Goal: Task Accomplishment & Management: Use online tool/utility

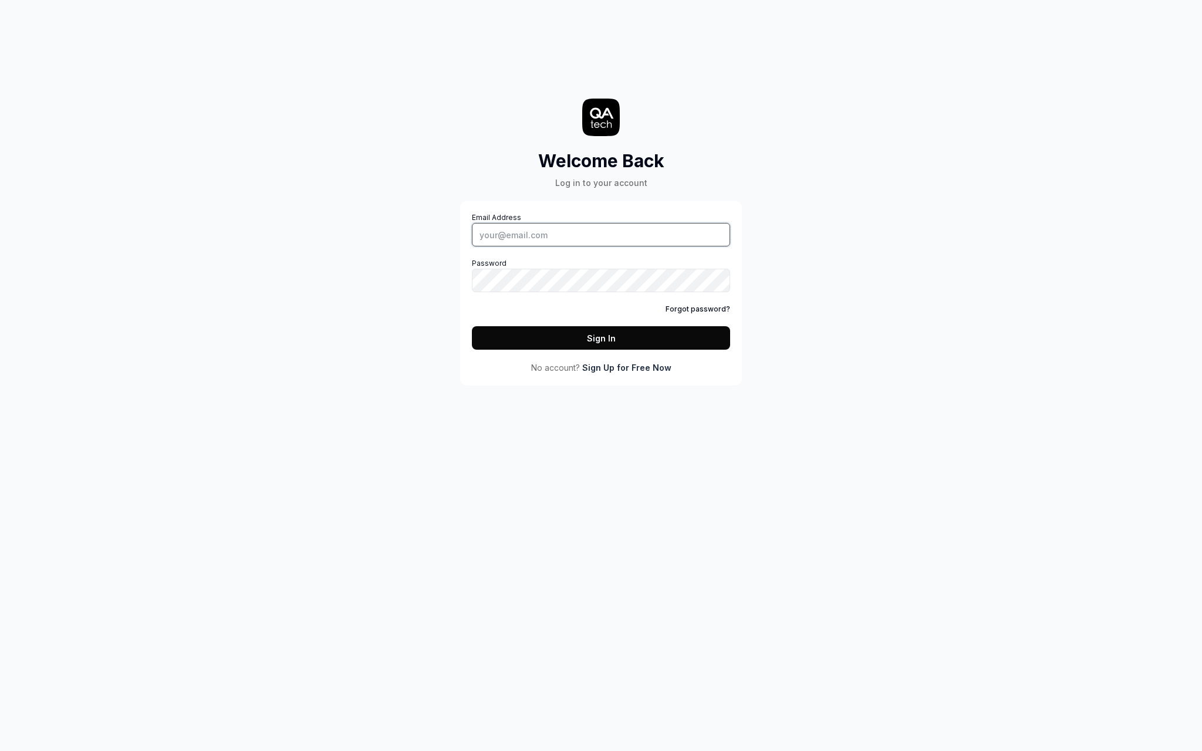
type input "slava.ganzin@gmail.com"
click at [601, 338] on button "Sign In" at bounding box center [601, 337] width 258 height 23
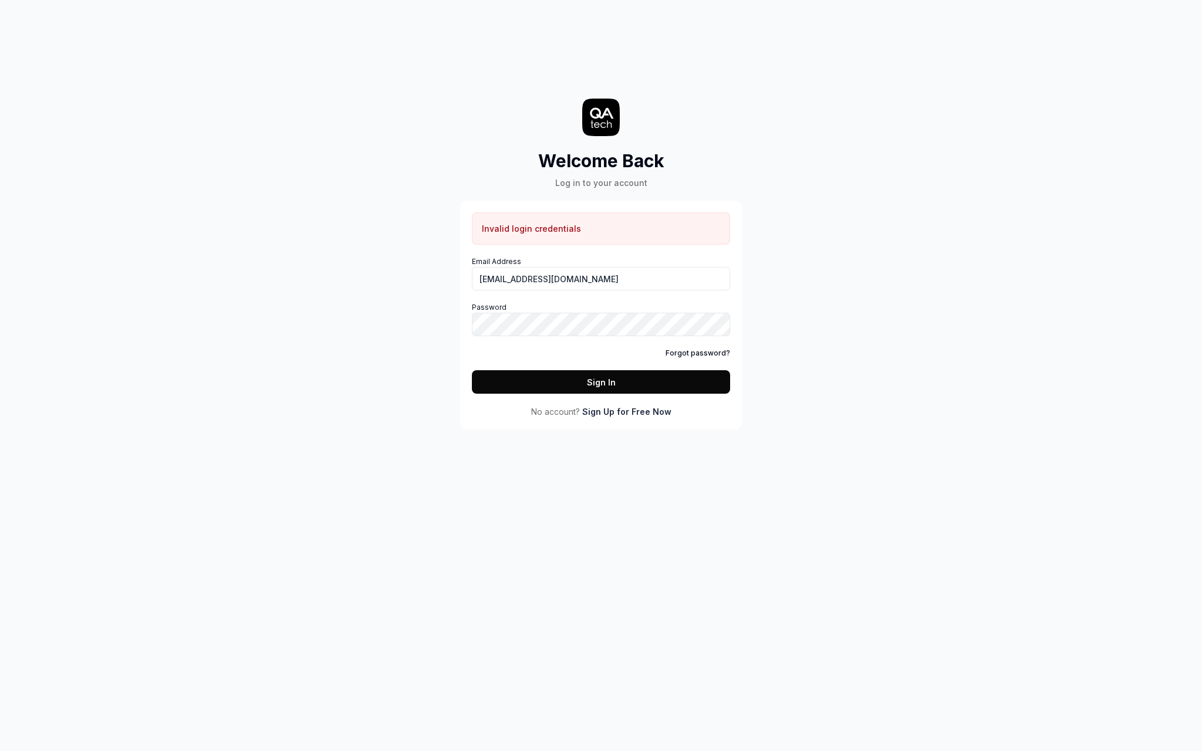
click at [625, 417] on link "Sign Up for Free Now" at bounding box center [626, 412] width 89 height 12
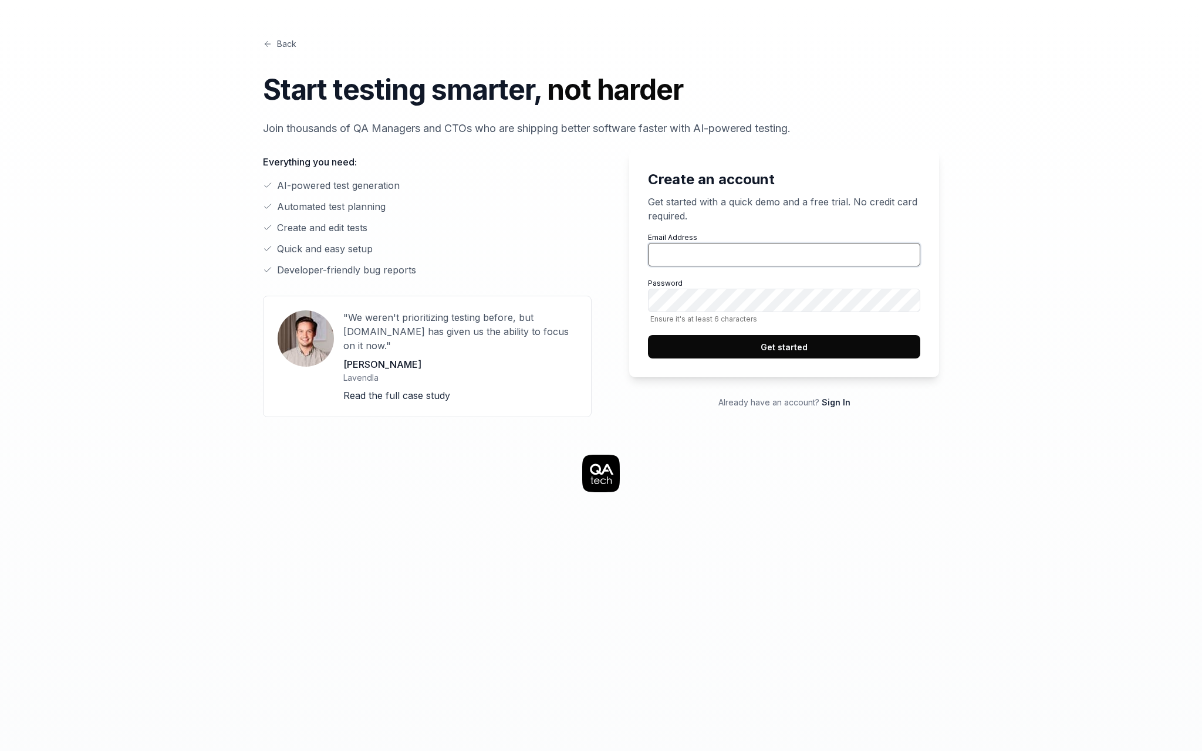
click at [682, 248] on input "Email Address" at bounding box center [784, 254] width 272 height 23
type input "sl"
type input "[EMAIL_ADDRESS][DOMAIN_NAME]"
click at [795, 339] on button "Get started" at bounding box center [784, 346] width 272 height 23
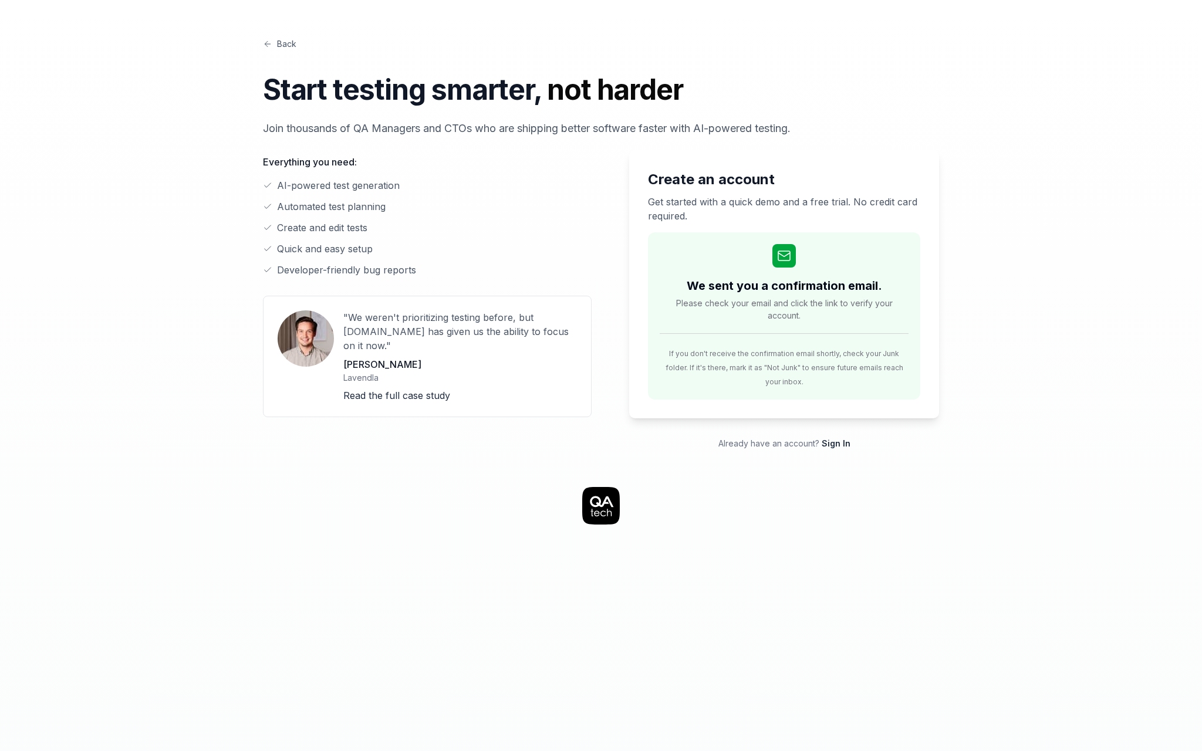
click at [454, 189] on li "AI-powered test generation" at bounding box center [427, 185] width 329 height 14
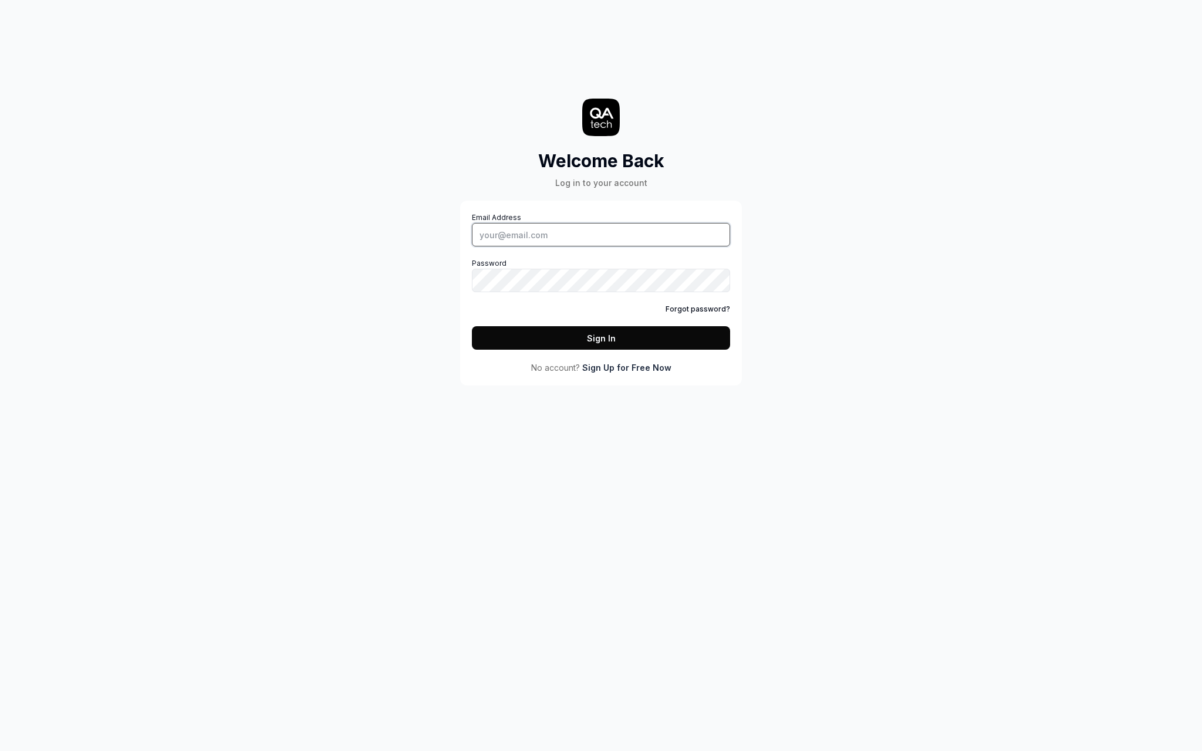
type input "slava.ganzin@gmail.com"
click at [592, 337] on button "Sign In" at bounding box center [601, 337] width 258 height 23
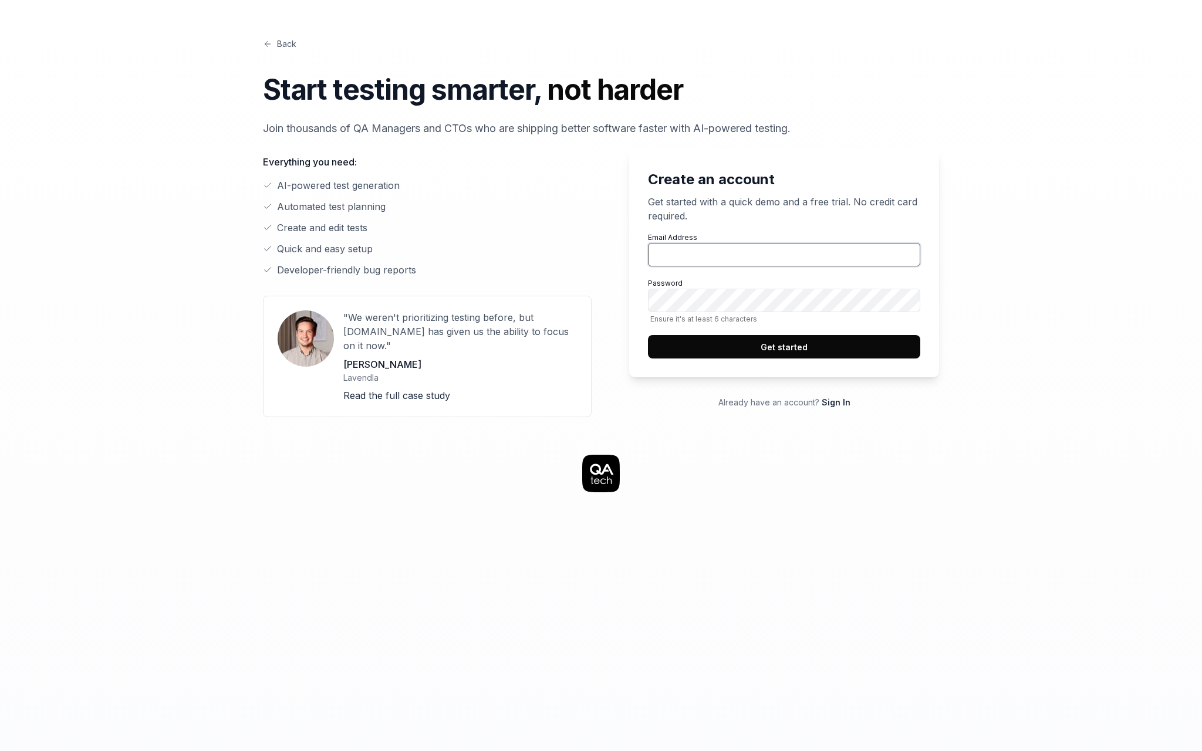
click at [689, 252] on input "Email Address" at bounding box center [784, 254] width 272 height 23
type input "slava.ganzin@gmail.com"
click at [746, 339] on button "Get started" at bounding box center [784, 346] width 272 height 23
click at [732, 254] on input "Email Address" at bounding box center [784, 254] width 272 height 23
type input "accounts@helpmetest.com"
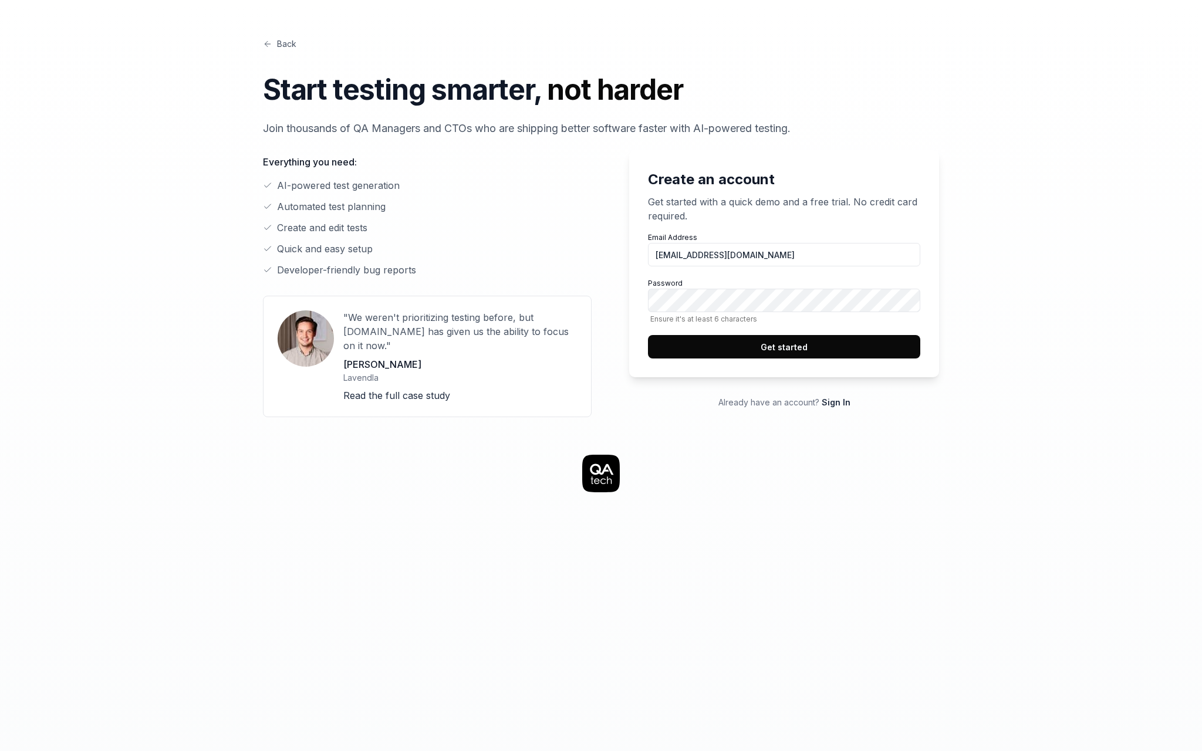
click at [736, 339] on button "Get started" at bounding box center [784, 346] width 272 height 23
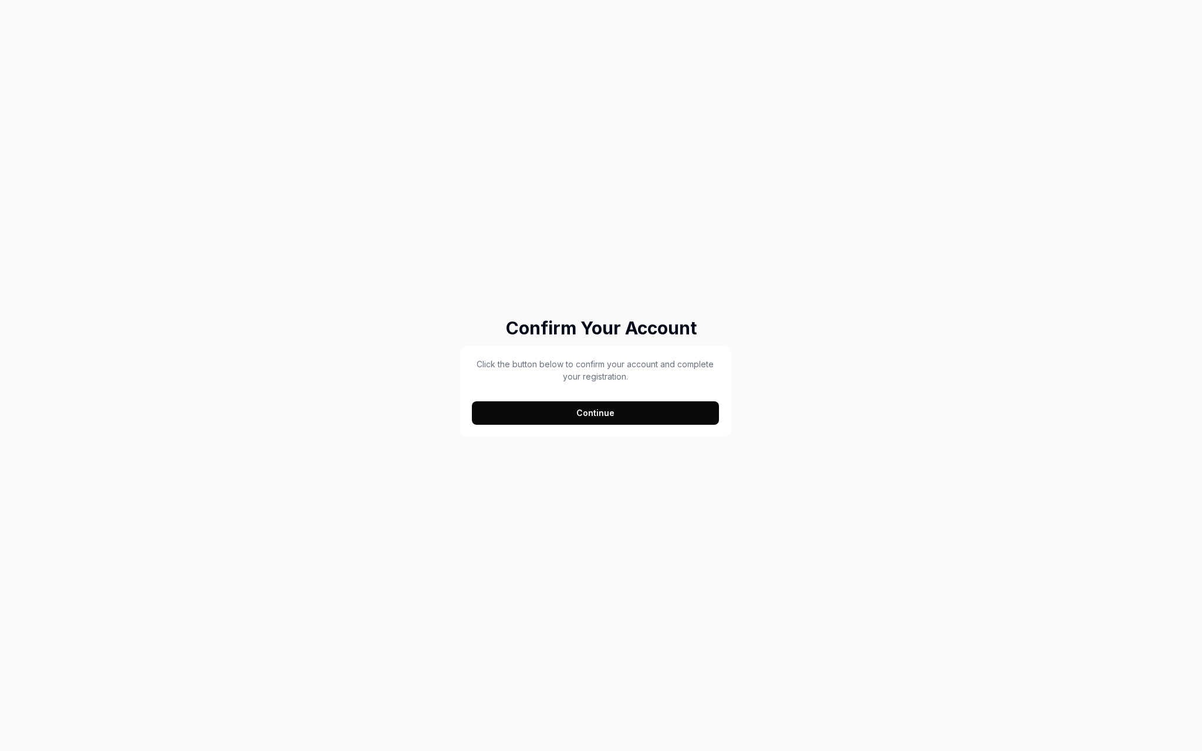
click at [636, 412] on button "Continue" at bounding box center [595, 413] width 247 height 23
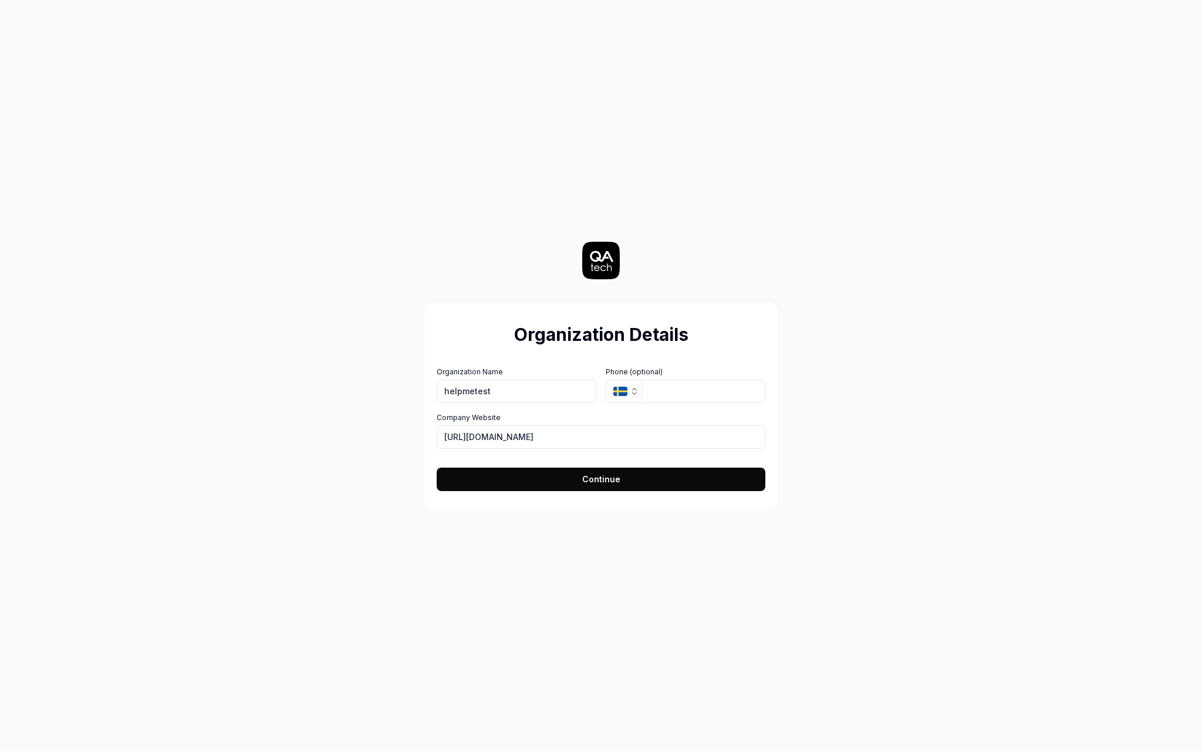
type input "helpmetest"
click at [608, 480] on span "Continue" at bounding box center [601, 479] width 38 height 12
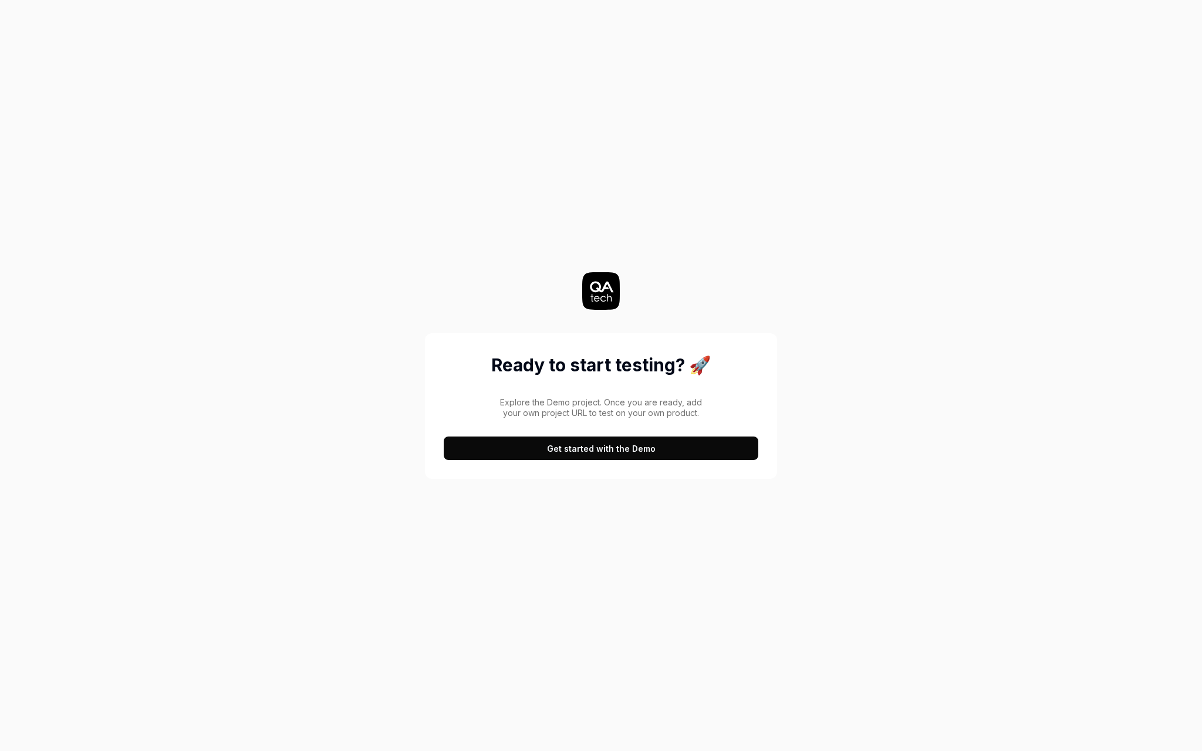
click at [579, 457] on button "Get started with the Demo" at bounding box center [601, 448] width 315 height 23
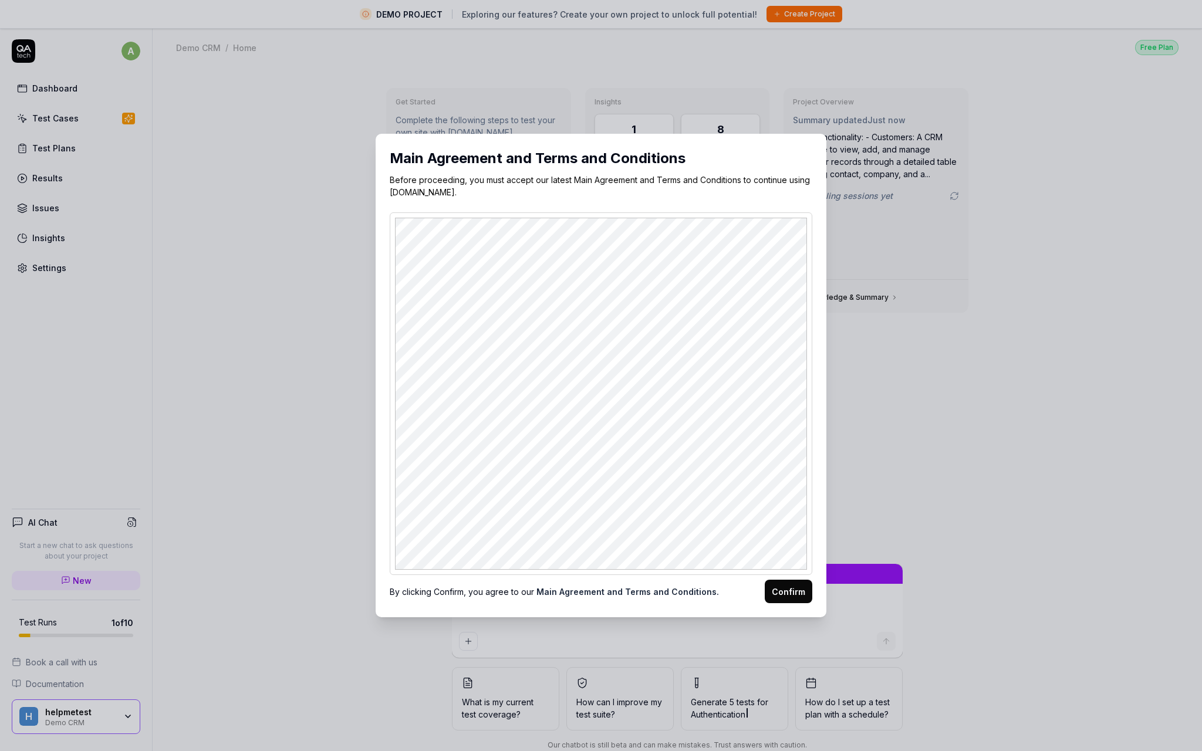
click at [790, 594] on button "Confirm" at bounding box center [789, 591] width 48 height 23
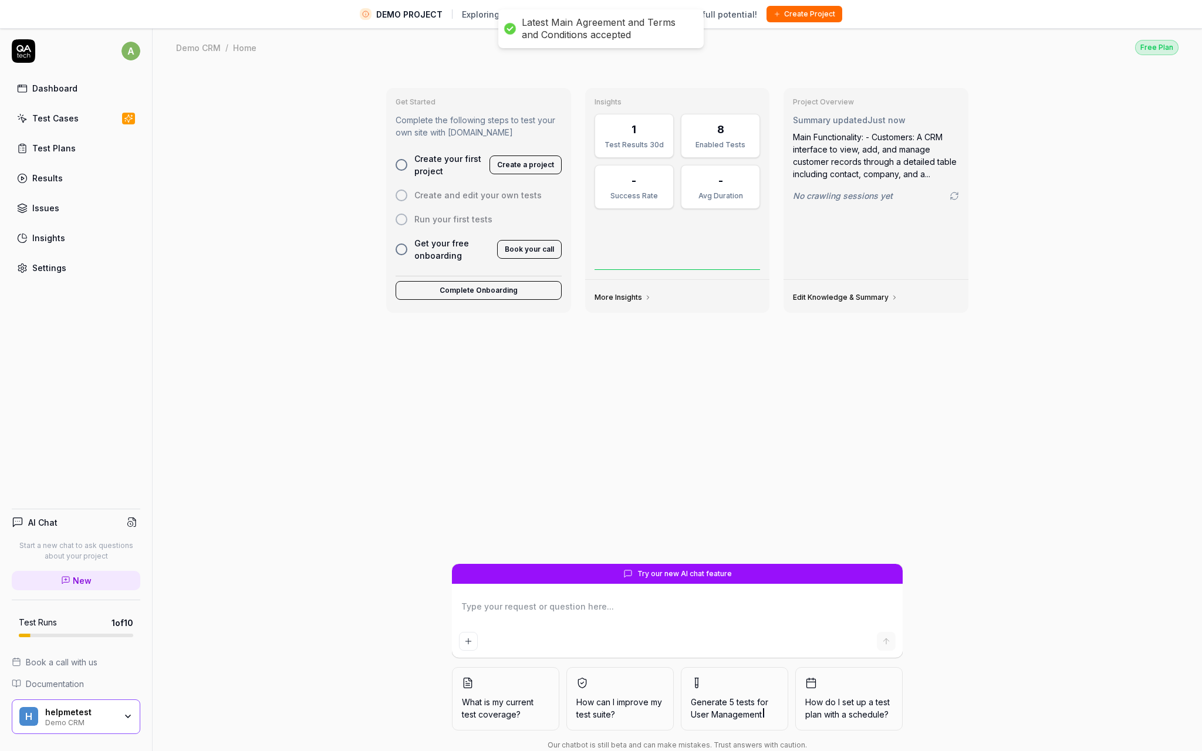
click at [549, 161] on button "Create a project" at bounding box center [526, 165] width 72 height 19
type textarea "*"
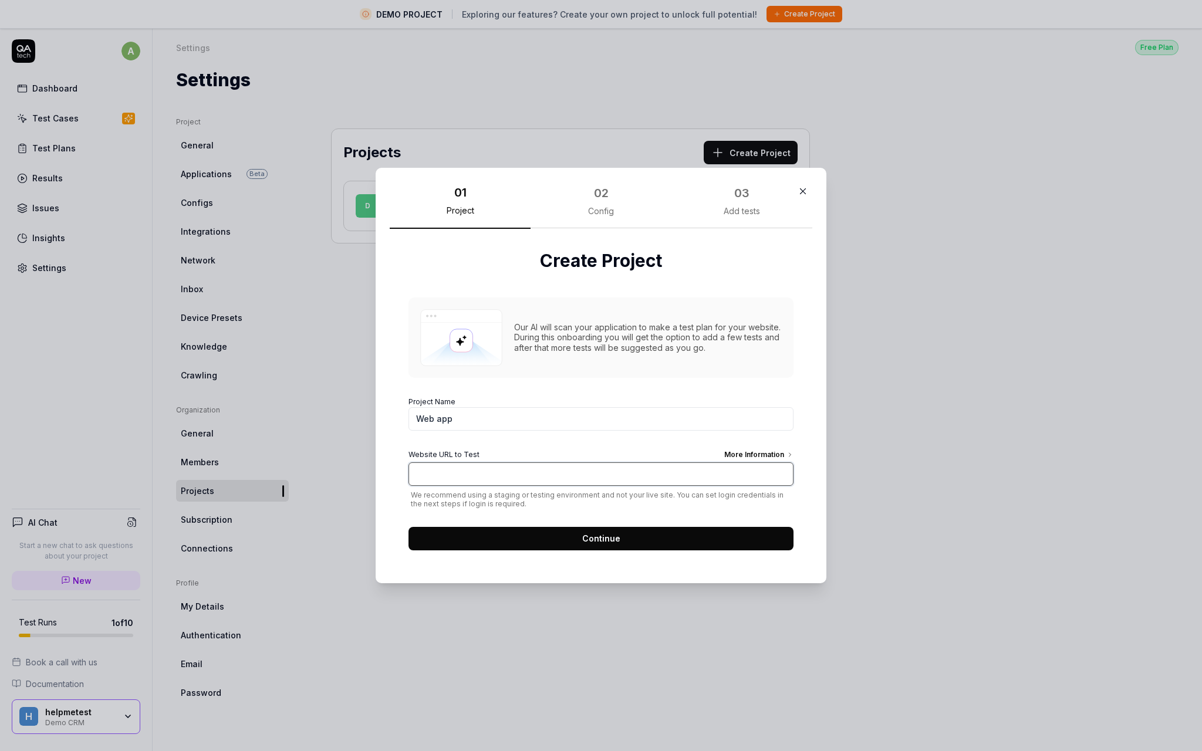
click at [521, 484] on input "Website URL to Test More Information" at bounding box center [601, 474] width 385 height 23
type input "[URL][DOMAIN_NAME]"
click at [583, 547] on button "Continue" at bounding box center [601, 538] width 385 height 23
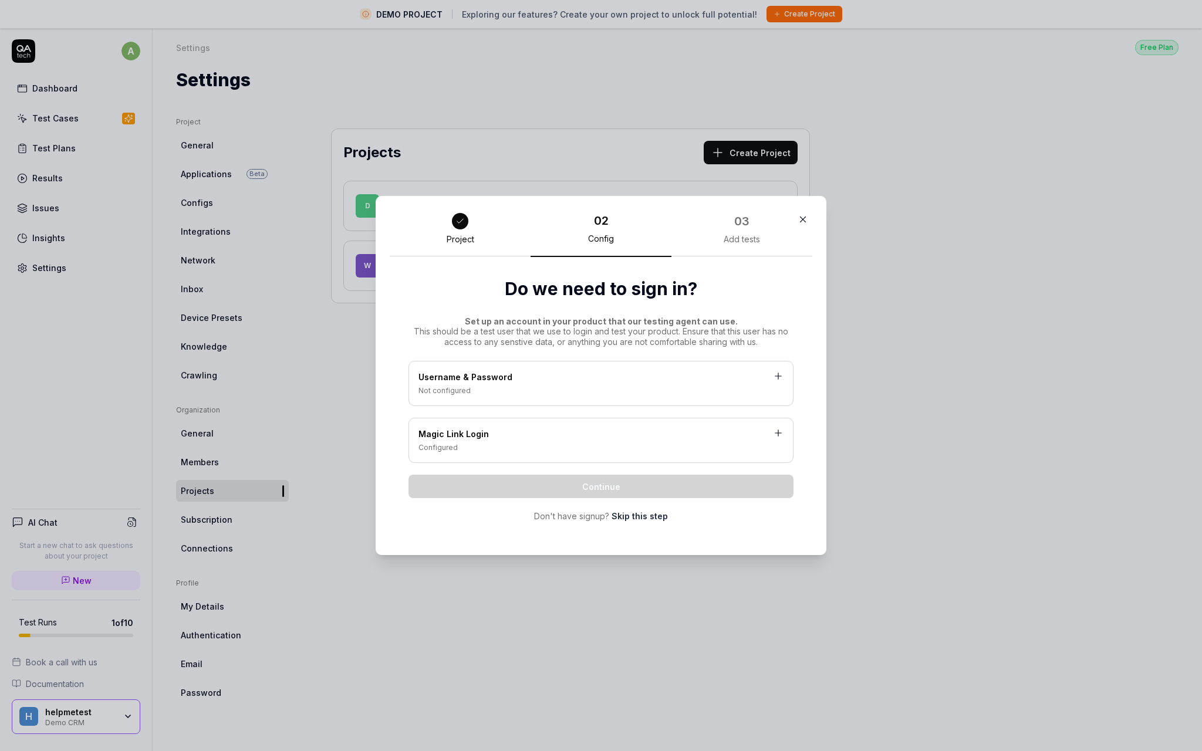
click at [629, 513] on link "Skip this step" at bounding box center [640, 516] width 56 height 12
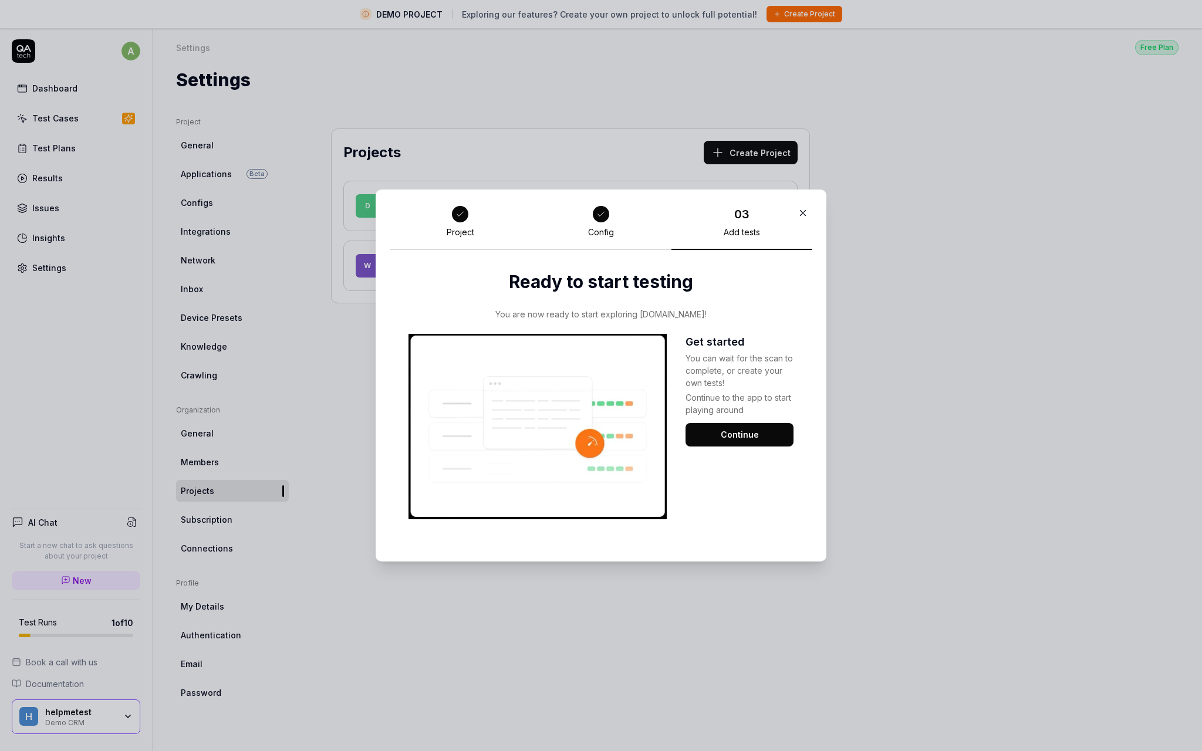
click at [750, 446] on button "Continue" at bounding box center [740, 434] width 108 height 23
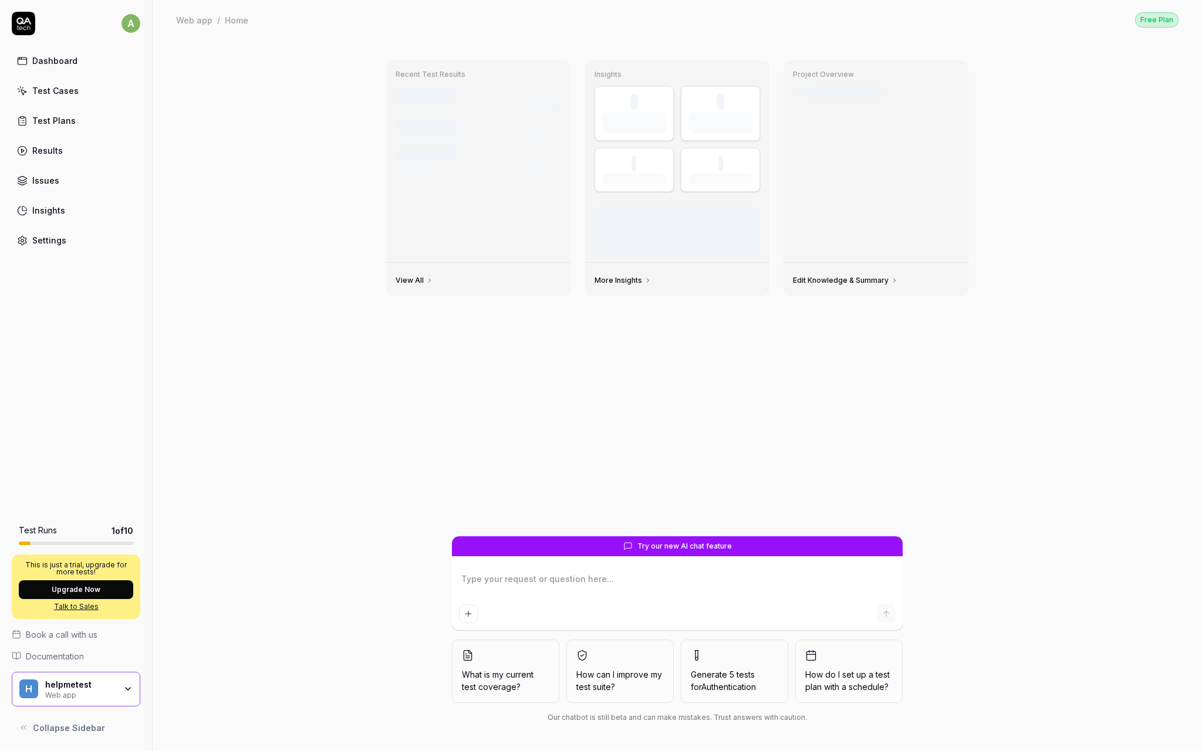
click at [461, 277] on div "View All" at bounding box center [478, 279] width 185 height 33
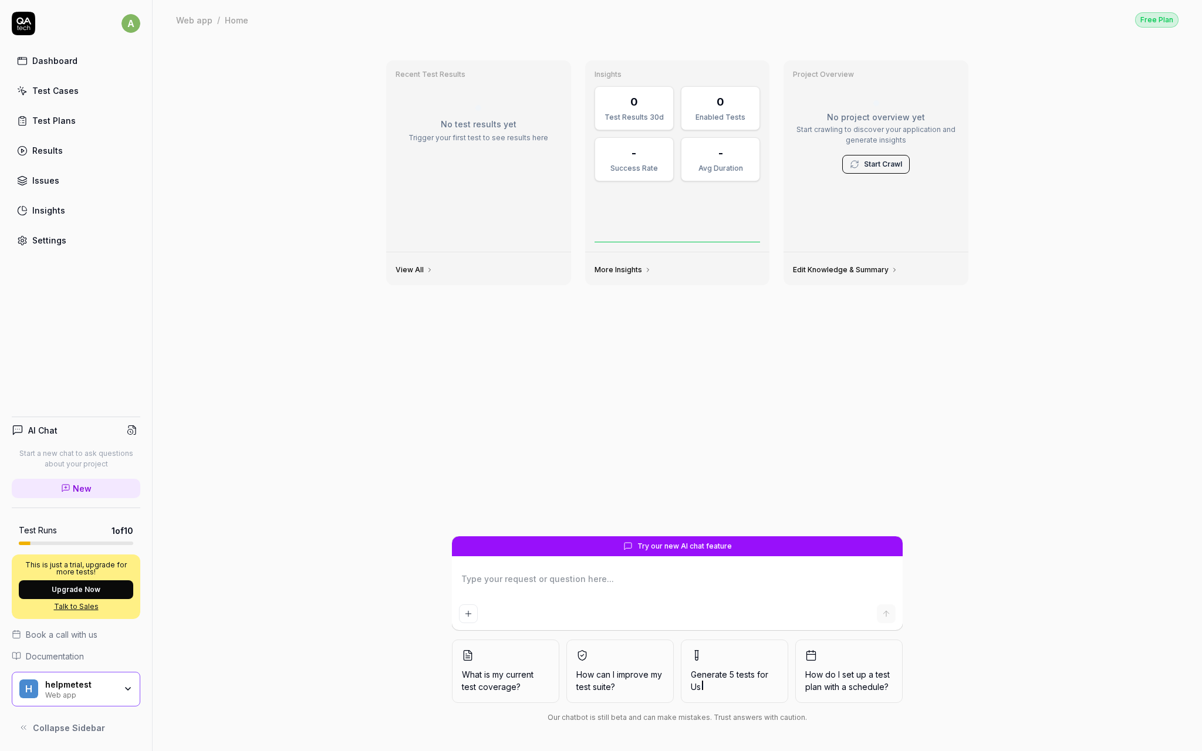
type textarea "*"
click at [98, 588] on button "Upgrade Now" at bounding box center [76, 590] width 114 height 19
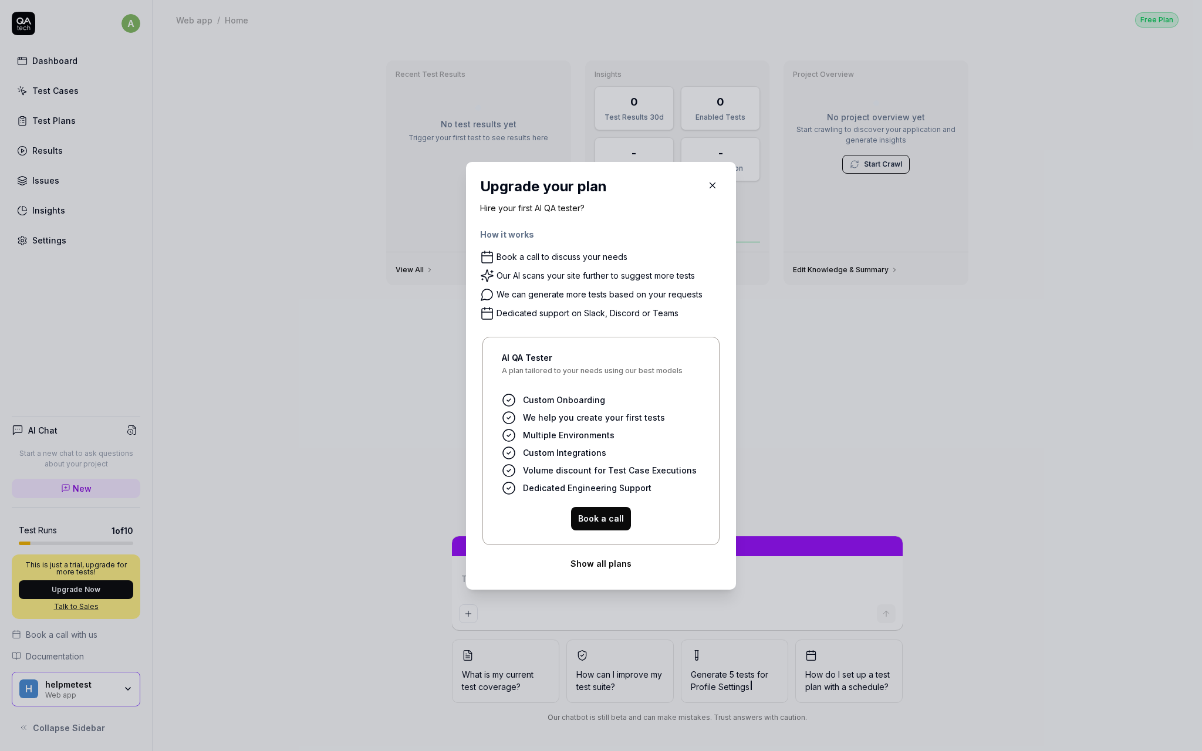
click at [602, 562] on button "Show all plans" at bounding box center [601, 563] width 242 height 23
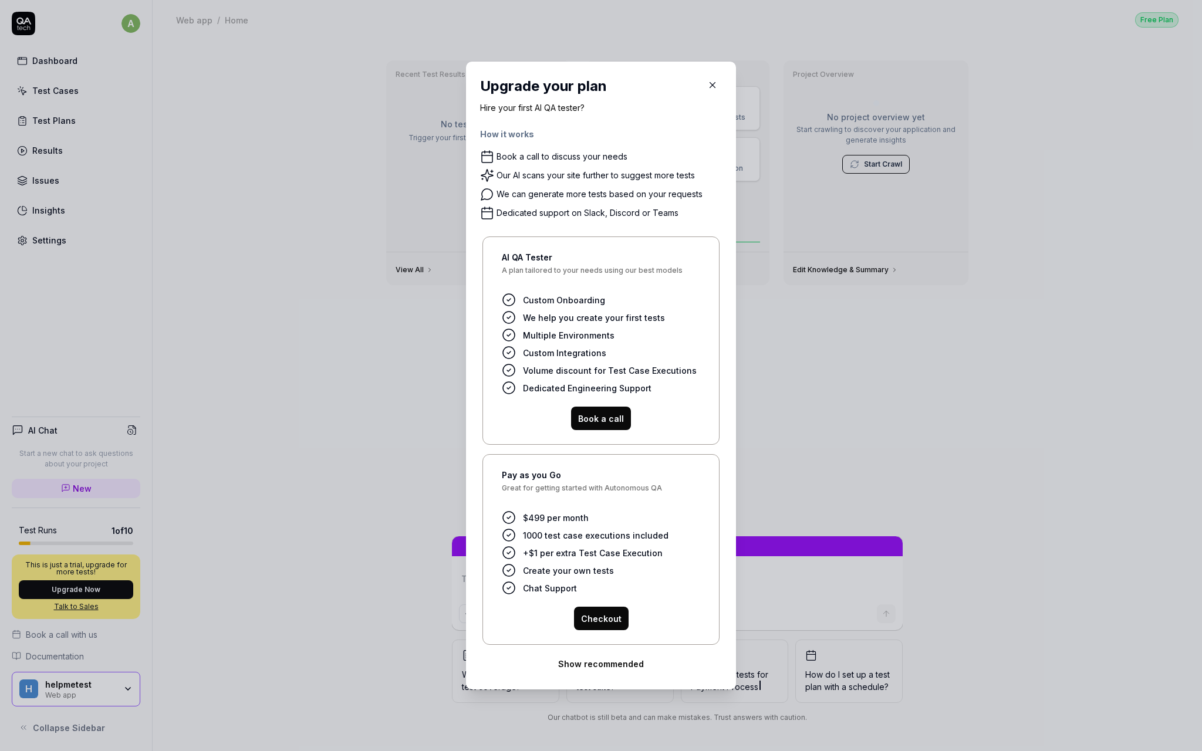
click at [604, 659] on button "Show recommended" at bounding box center [601, 663] width 242 height 23
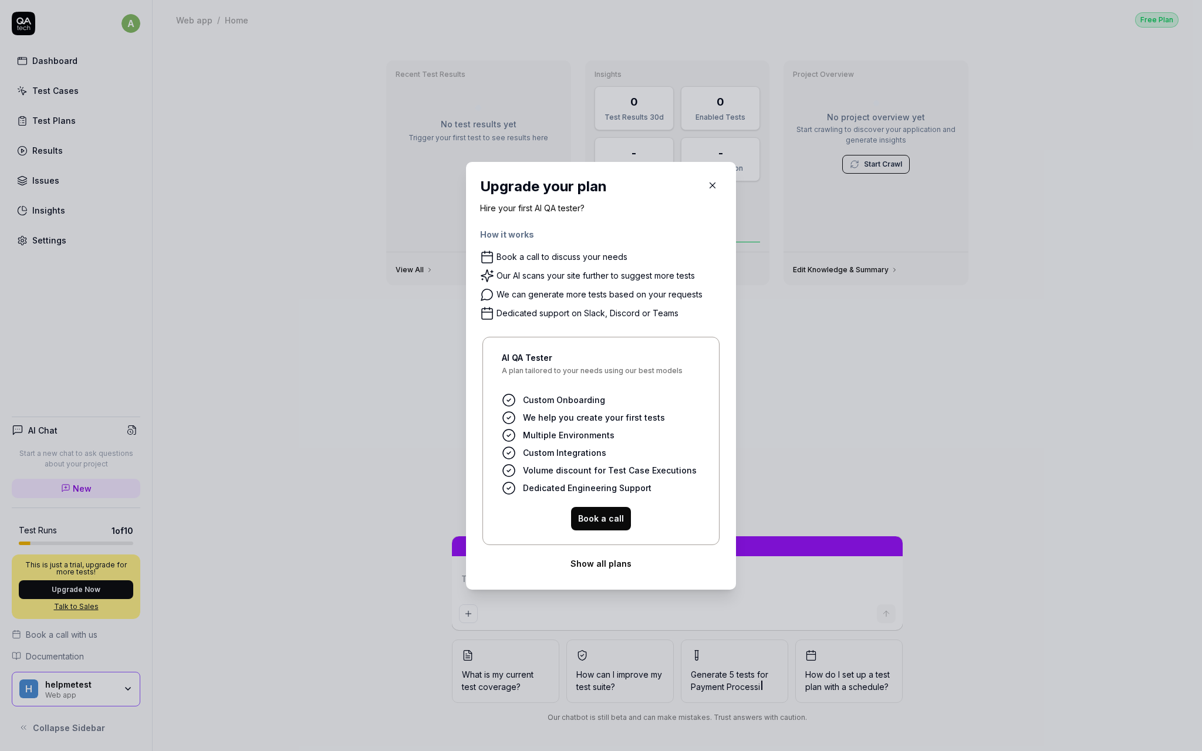
click at [618, 566] on button "Show all plans" at bounding box center [601, 563] width 242 height 23
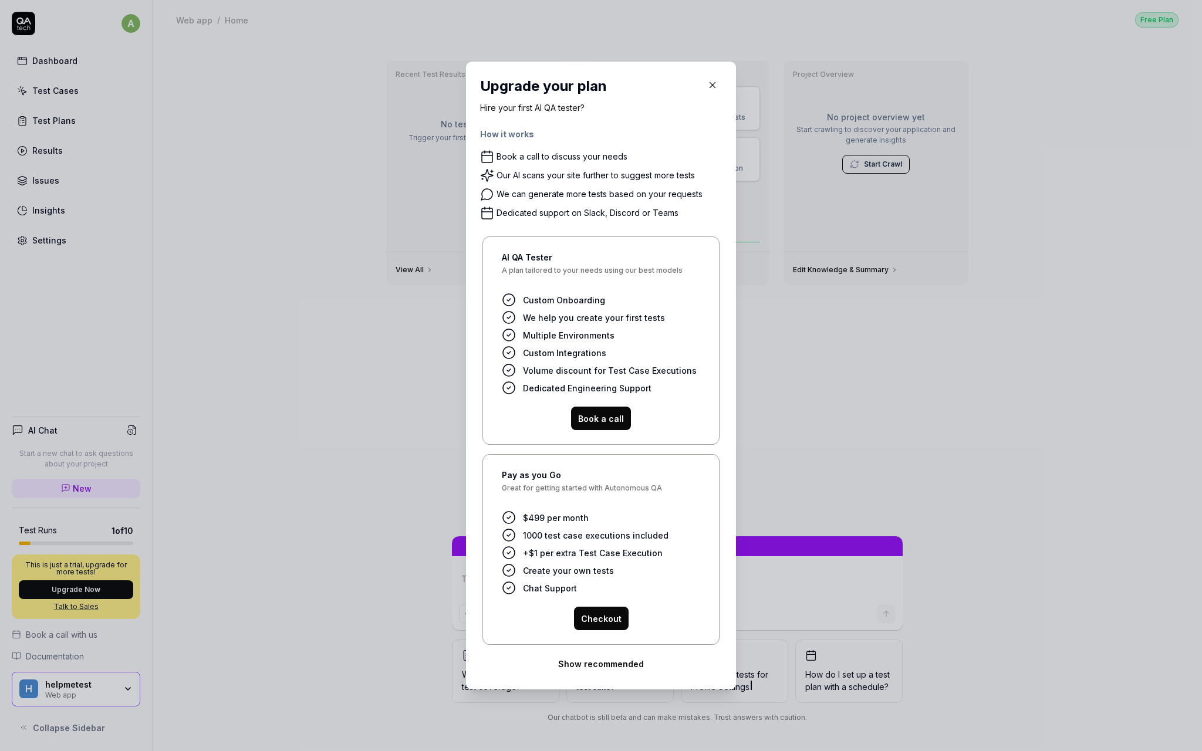
click at [713, 91] on button "button" at bounding box center [712, 85] width 19 height 19
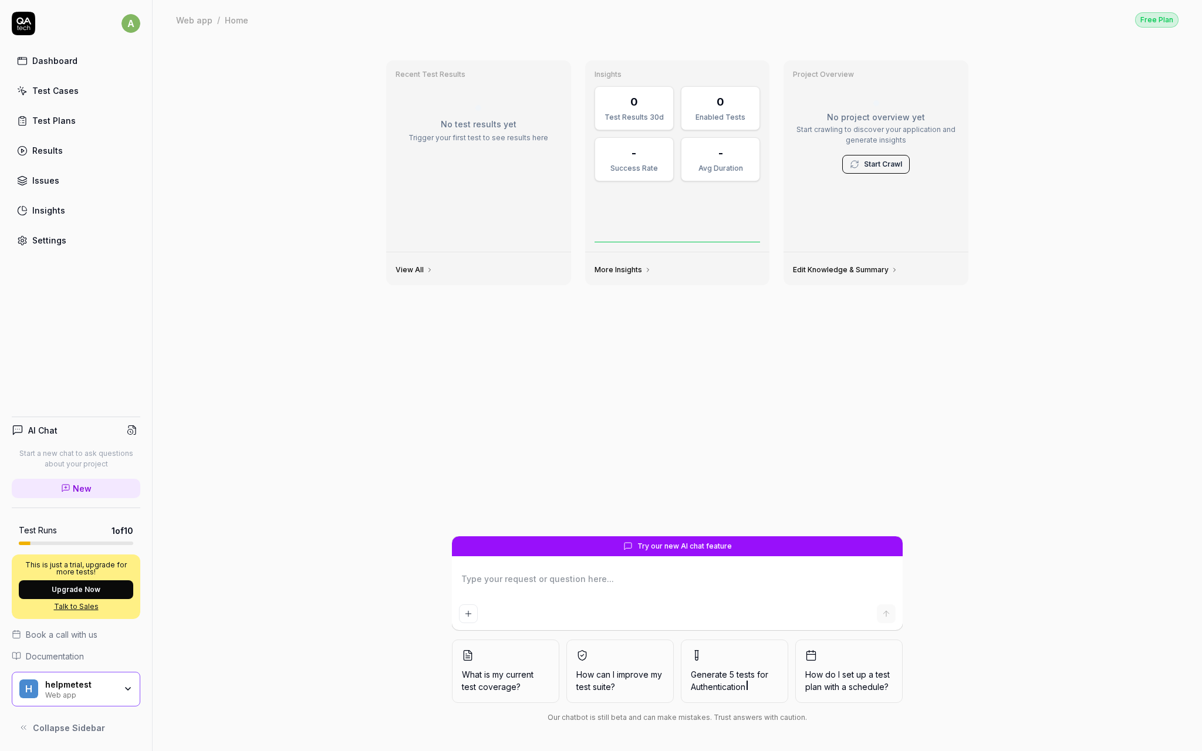
click at [889, 168] on link "Start Crawl" at bounding box center [883, 164] width 38 height 11
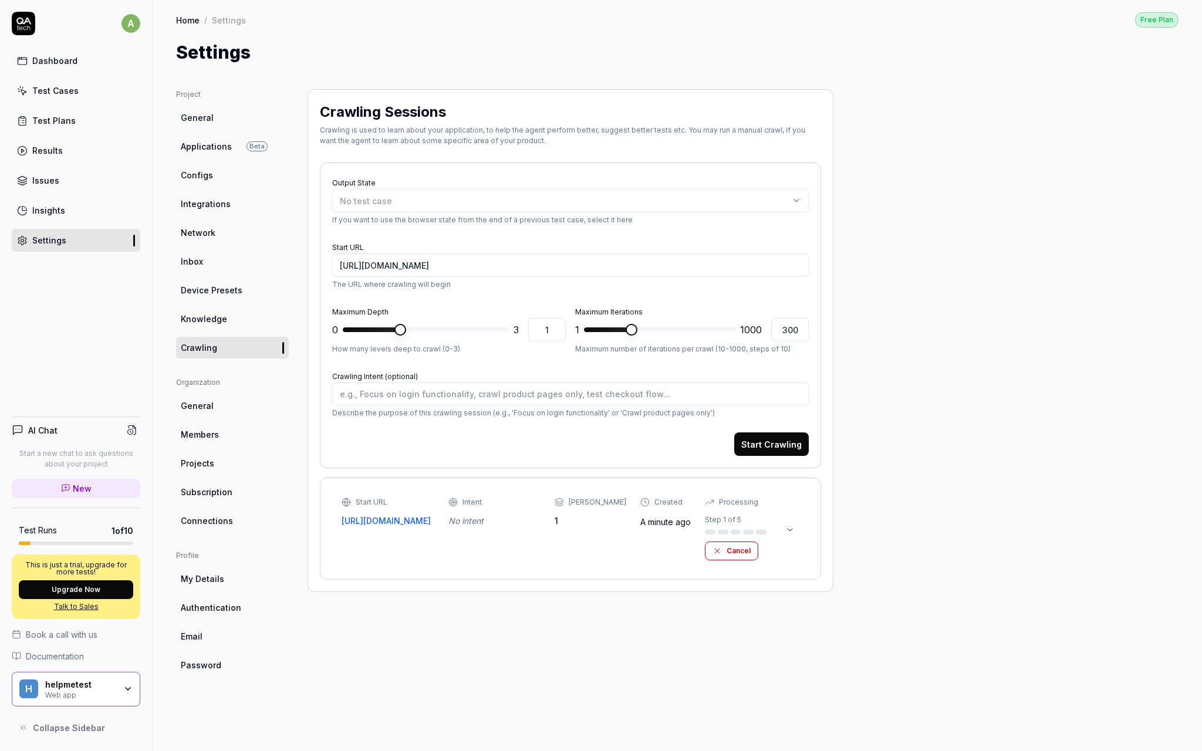
click at [787, 451] on button "Start Crawling" at bounding box center [771, 444] width 75 height 23
click at [455, 604] on div "No intent" at bounding box center [492, 607] width 91 height 12
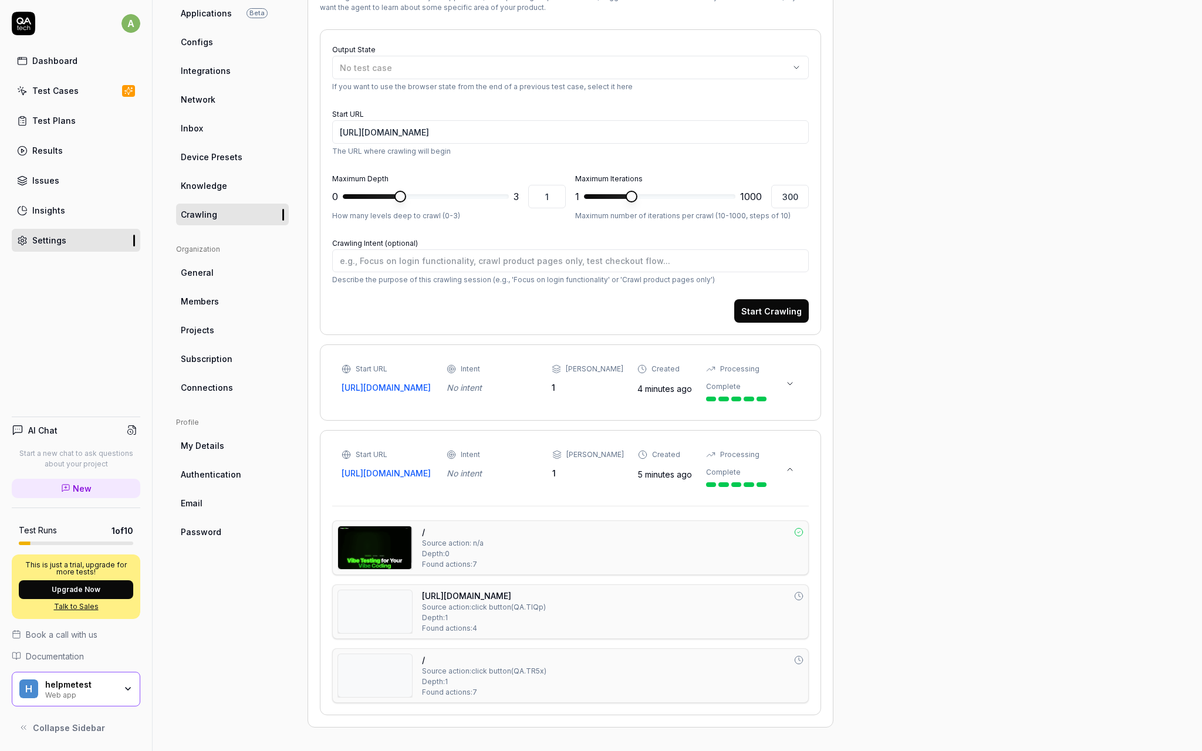
scroll to position [133, 0]
click at [496, 363] on div "Start URL https://helpmetest.com Intent No intent Max Depth 1 Created 4 minutes…" at bounding box center [570, 383] width 477 height 52
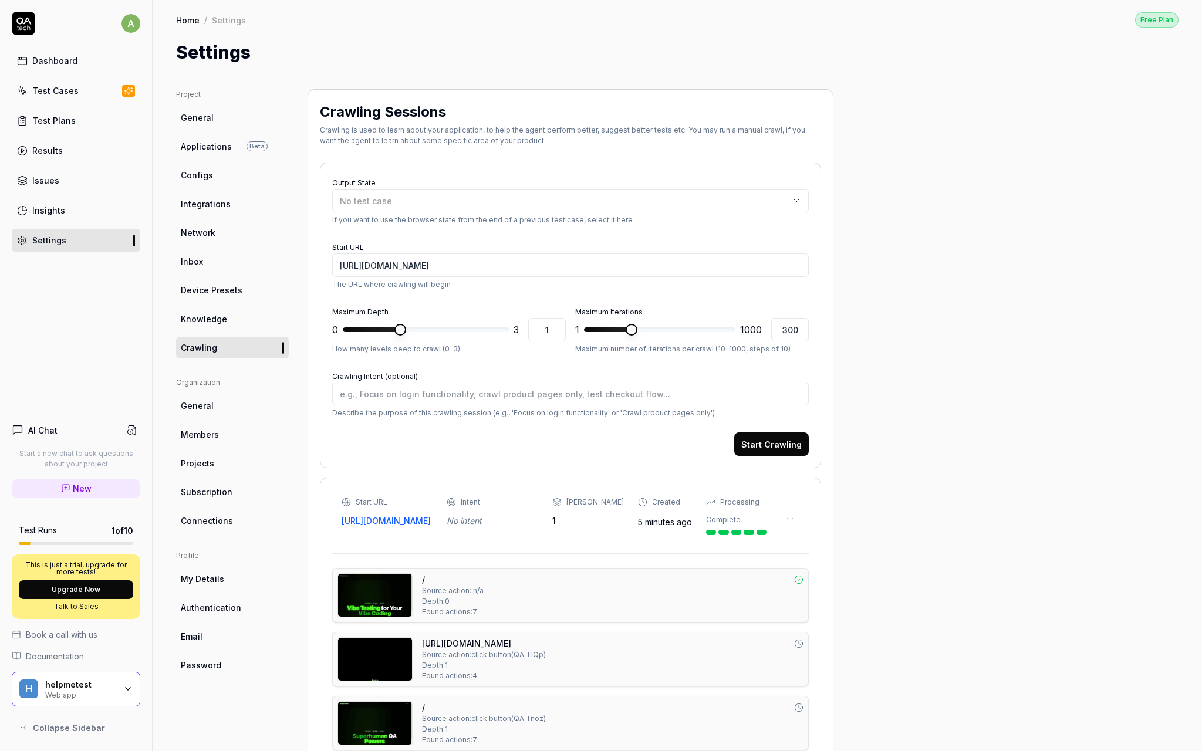
scroll to position [0, 0]
click at [232, 318] on link "Knowledge" at bounding box center [232, 319] width 113 height 22
type textarea "*"
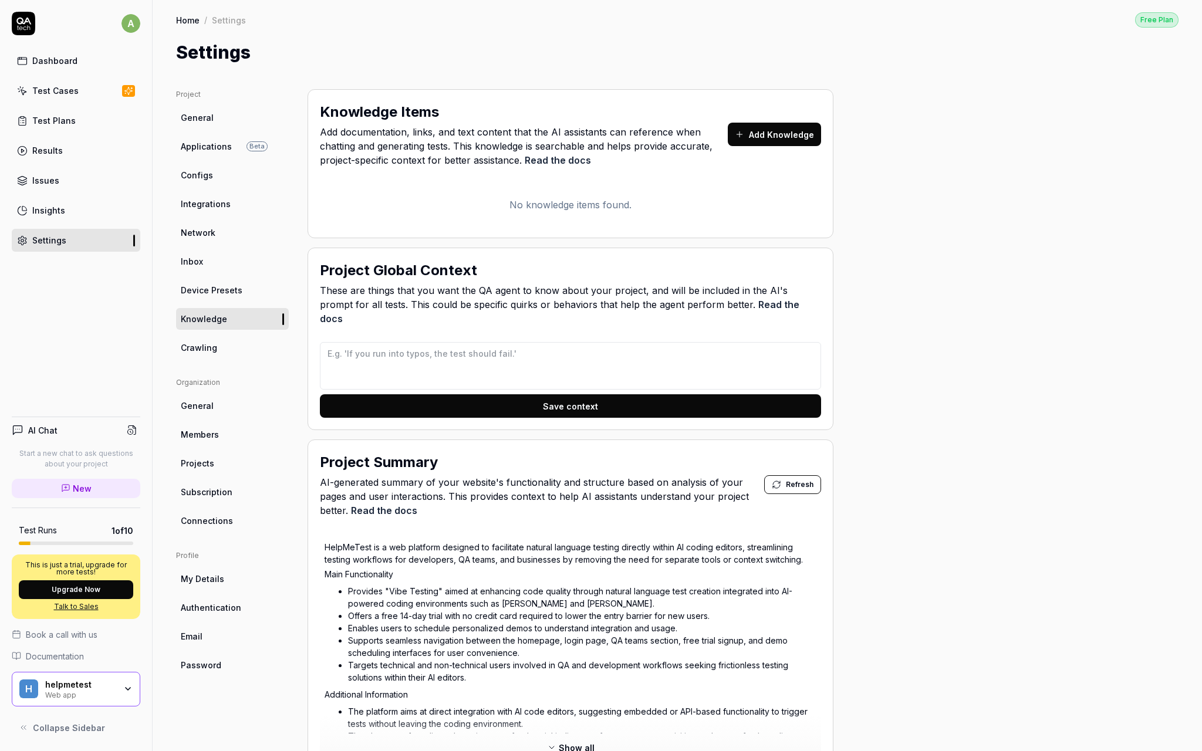
click at [226, 125] on link "General" at bounding box center [232, 118] width 113 height 22
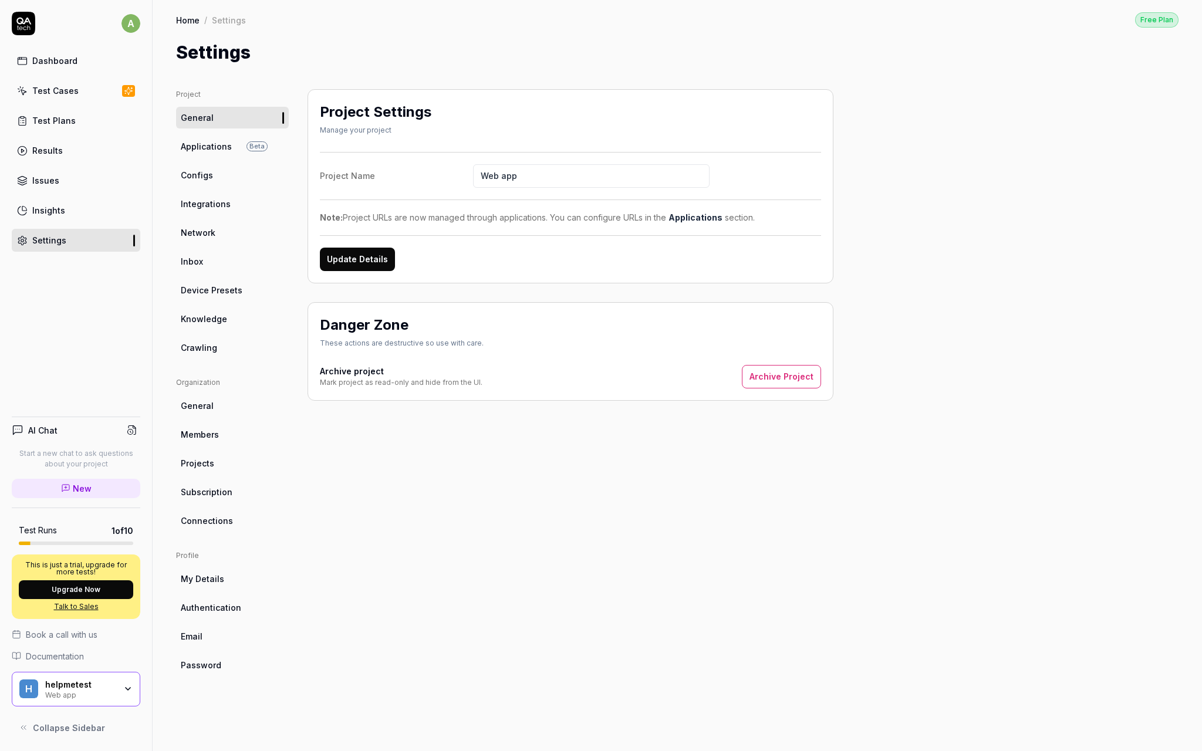
drag, startPoint x: 562, startPoint y: 178, endPoint x: 322, endPoint y: 153, distance: 240.9
click at [322, 153] on div "Project Name Web app Note: Project URLs are now managed through applications. Y…" at bounding box center [570, 211] width 501 height 119
type input "Helpmetest"
click at [383, 258] on button "Update Details" at bounding box center [357, 259] width 75 height 23
click at [227, 172] on link "Configs" at bounding box center [232, 175] width 113 height 22
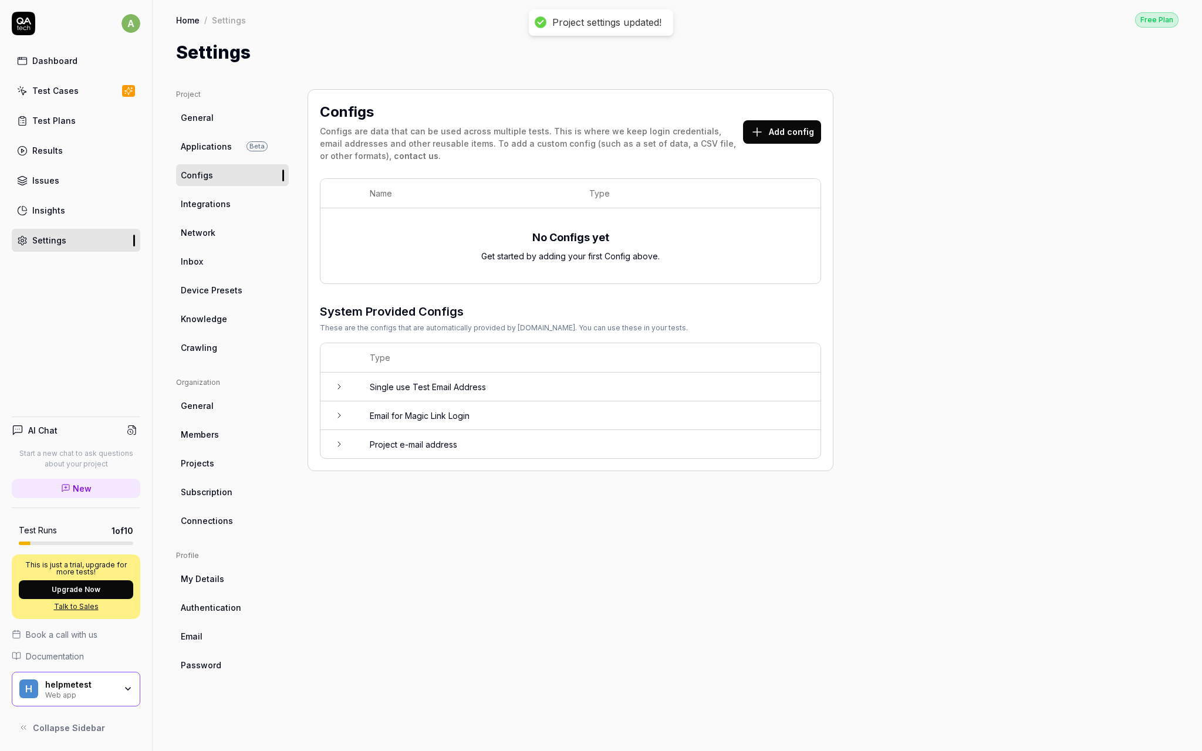
click at [227, 143] on span "Applications" at bounding box center [206, 146] width 51 height 12
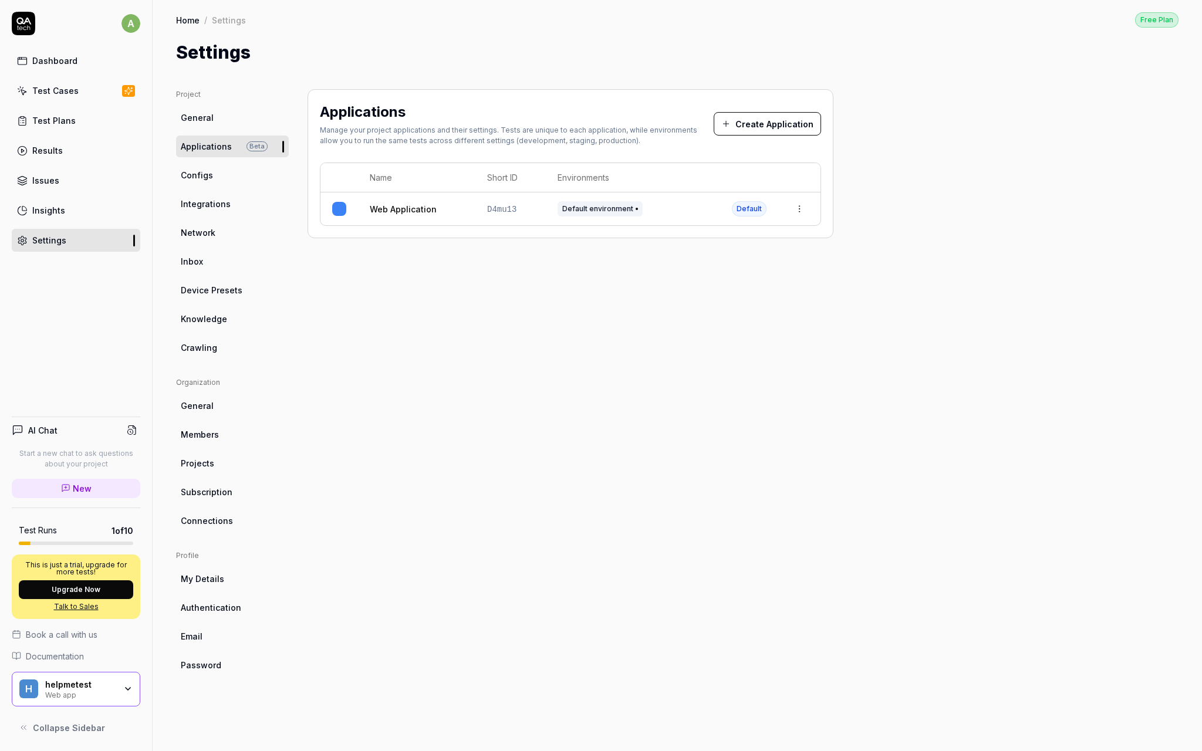
click at [784, 122] on button "Create Application" at bounding box center [767, 123] width 107 height 23
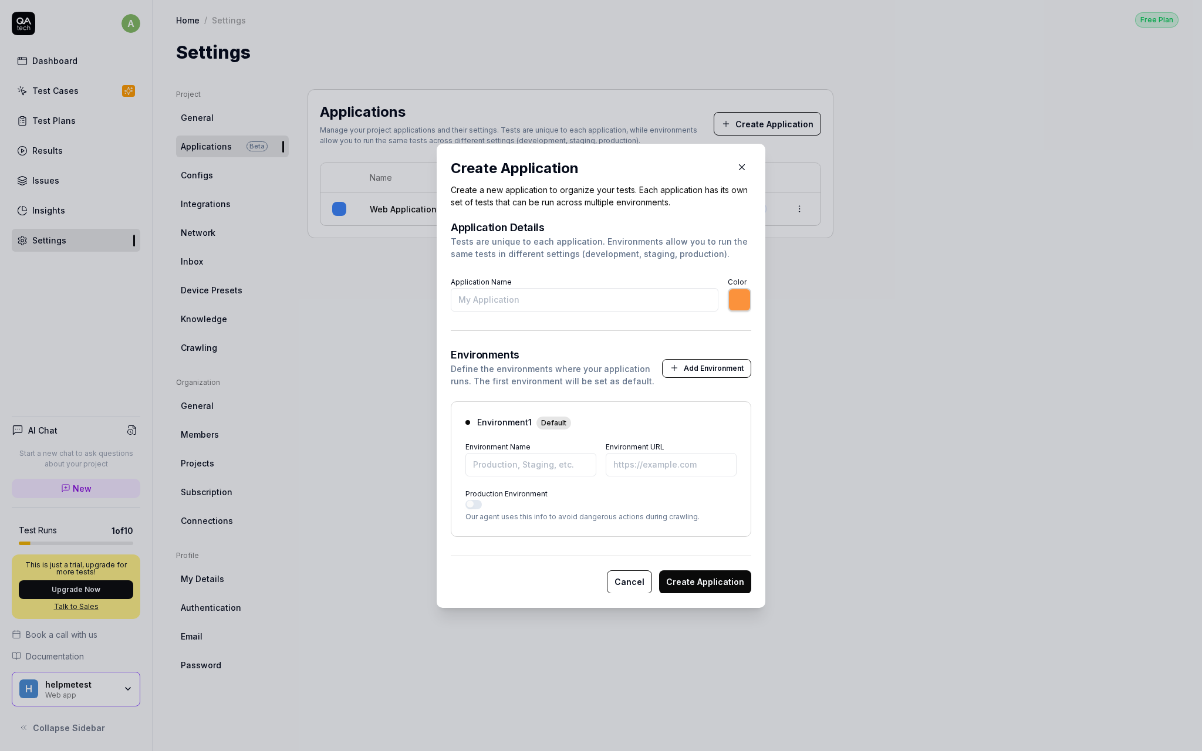
type input "*******"
click at [743, 164] on icon "button" at bounding box center [742, 167] width 11 height 11
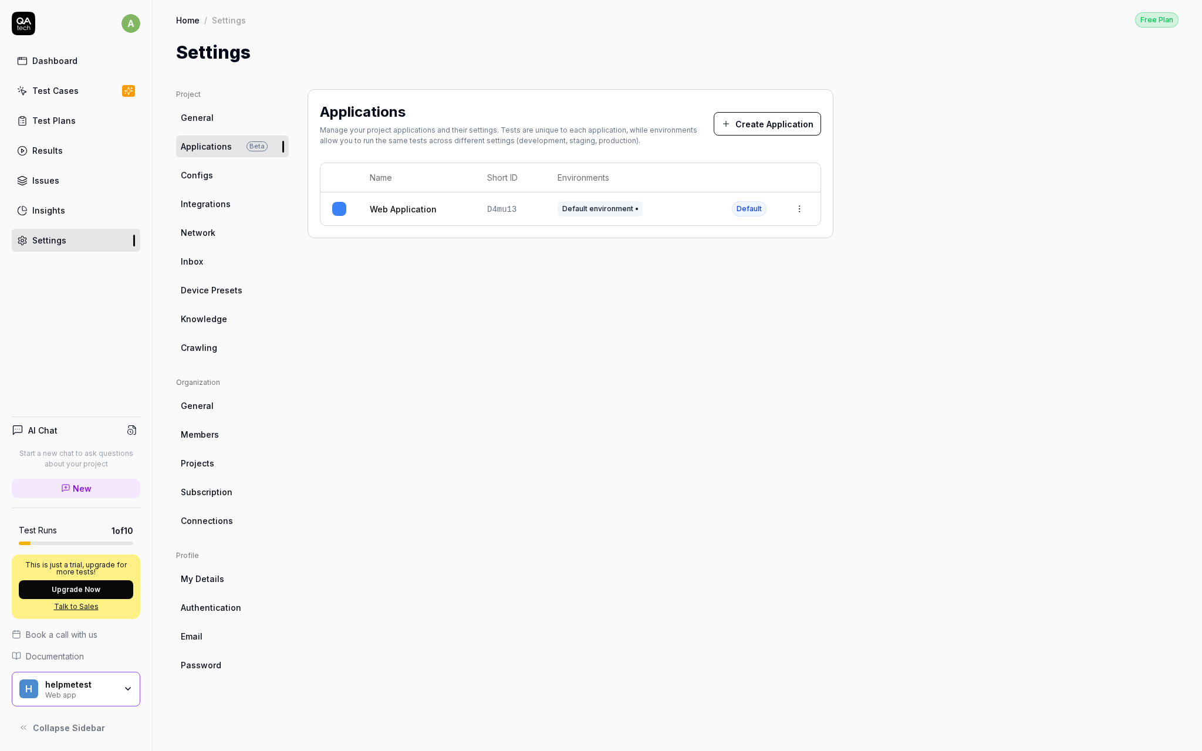
click at [247, 188] on ul "Project General Applications Beta Configs Integrations Network Inbox Device Pre…" at bounding box center [232, 223] width 113 height 269
click at [215, 185] on link "Configs" at bounding box center [232, 175] width 113 height 22
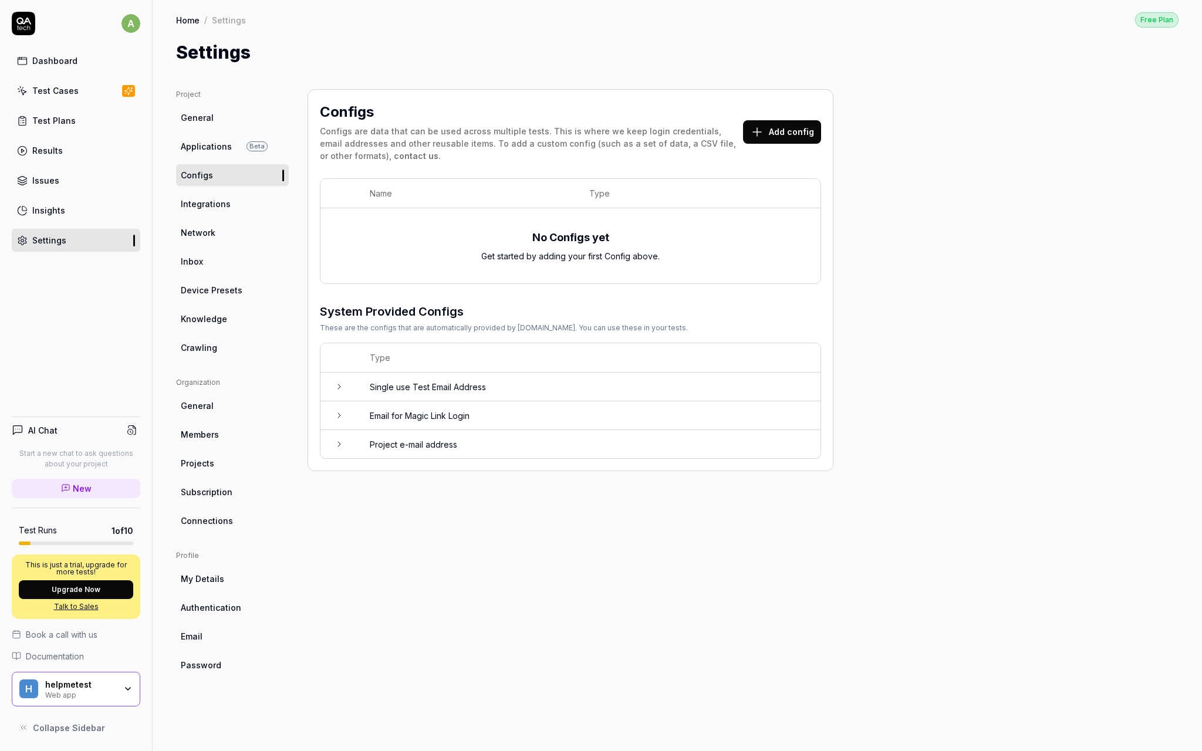
click at [213, 210] on span "Integrations" at bounding box center [206, 204] width 50 height 12
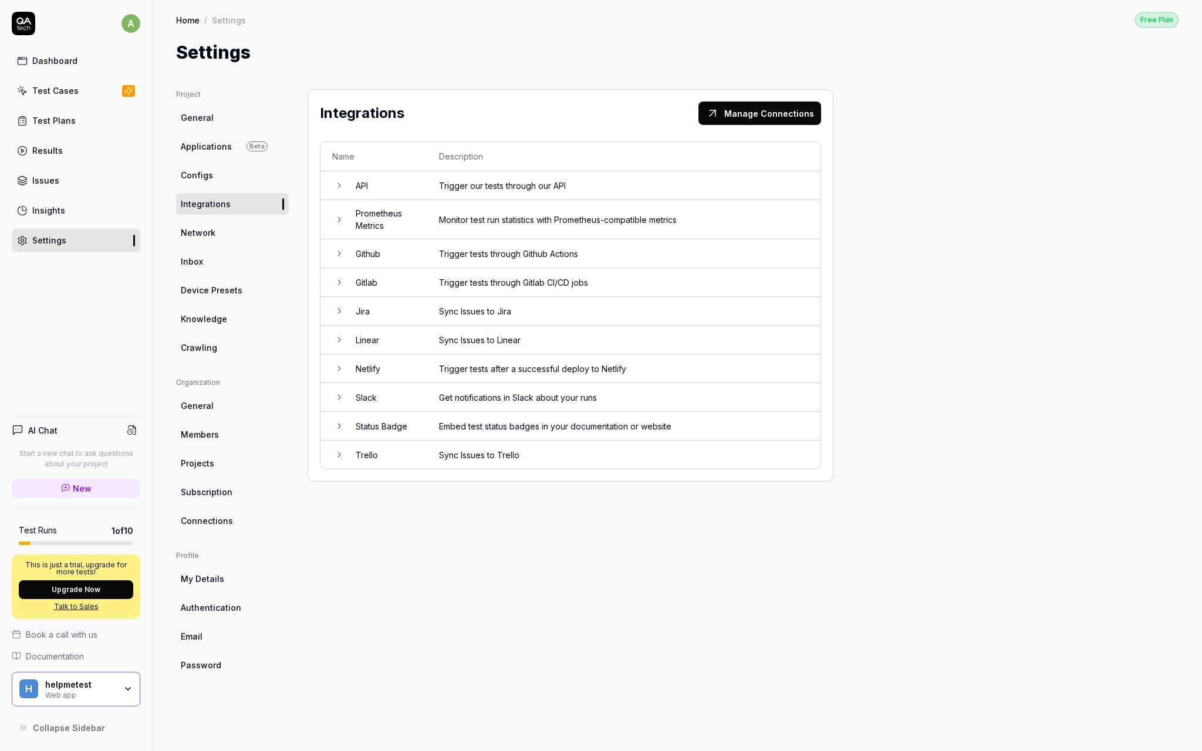
click at [235, 176] on link "Configs" at bounding box center [232, 175] width 113 height 22
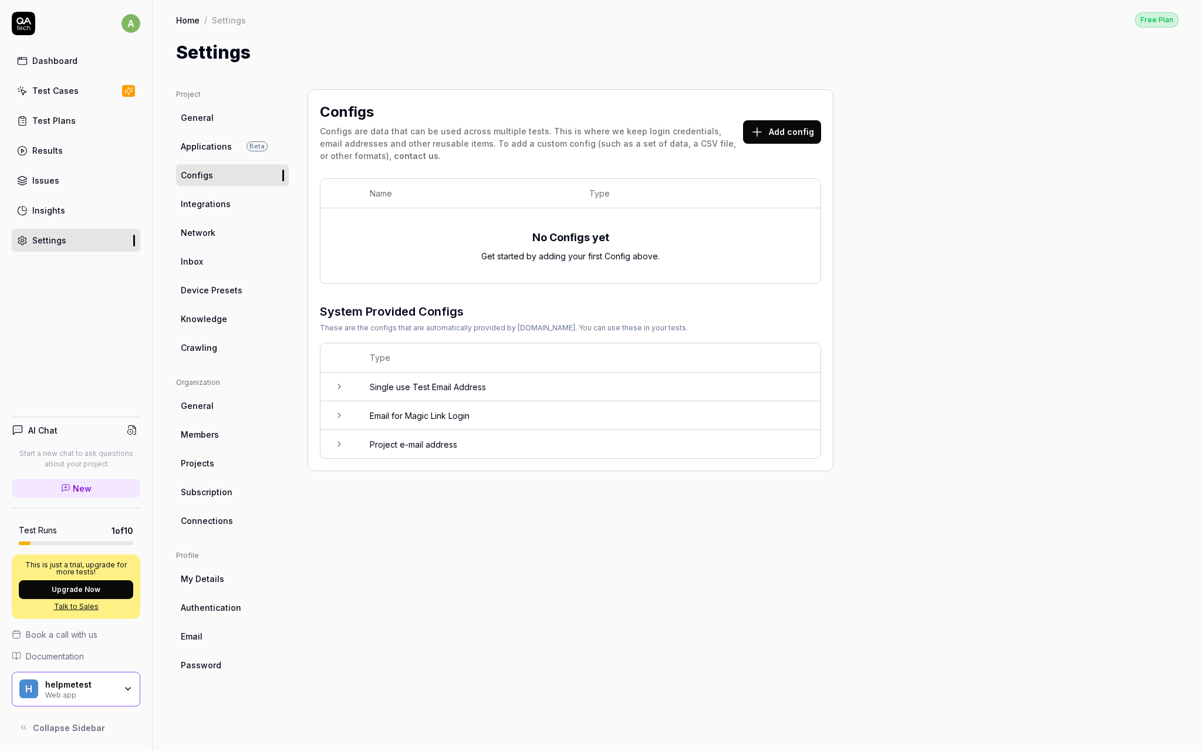
click at [380, 397] on td "Single use Test Email Address" at bounding box center [589, 387] width 463 height 29
click at [217, 206] on span "Integrations" at bounding box center [206, 204] width 50 height 12
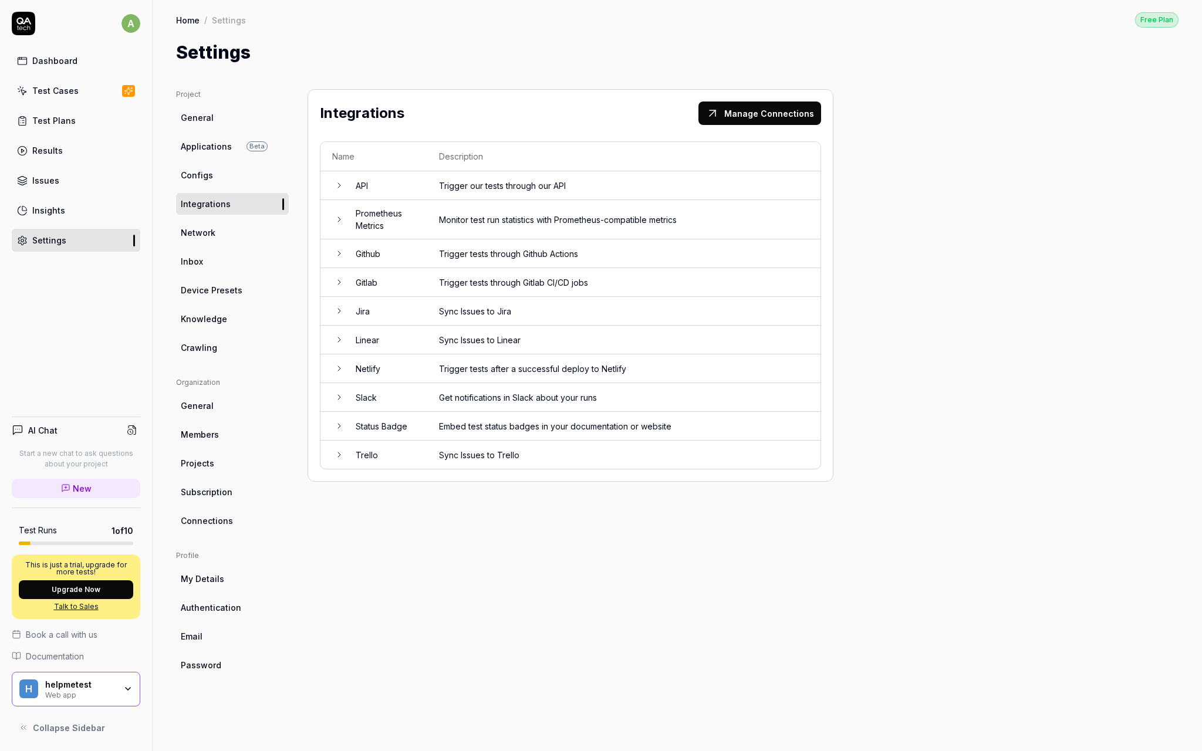
click at [431, 193] on td "Trigger our tests through our API" at bounding box center [623, 185] width 393 height 29
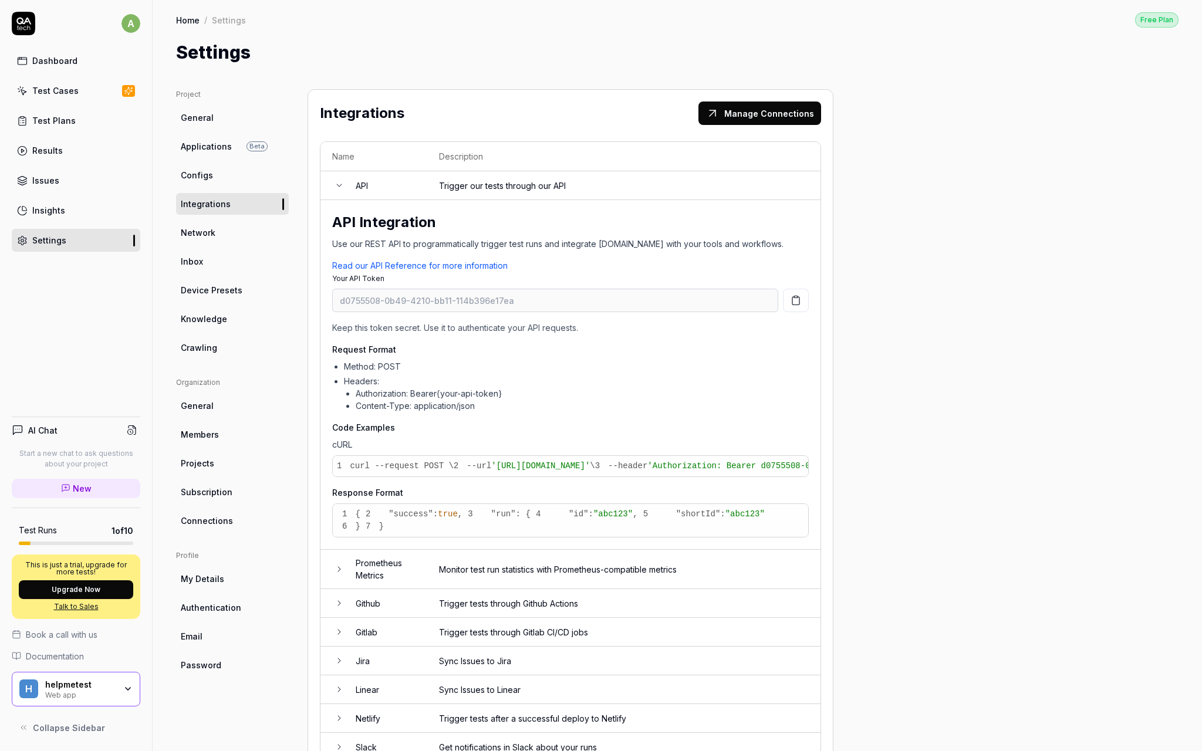
click at [431, 193] on td "Trigger our tests through our API" at bounding box center [623, 185] width 393 height 29
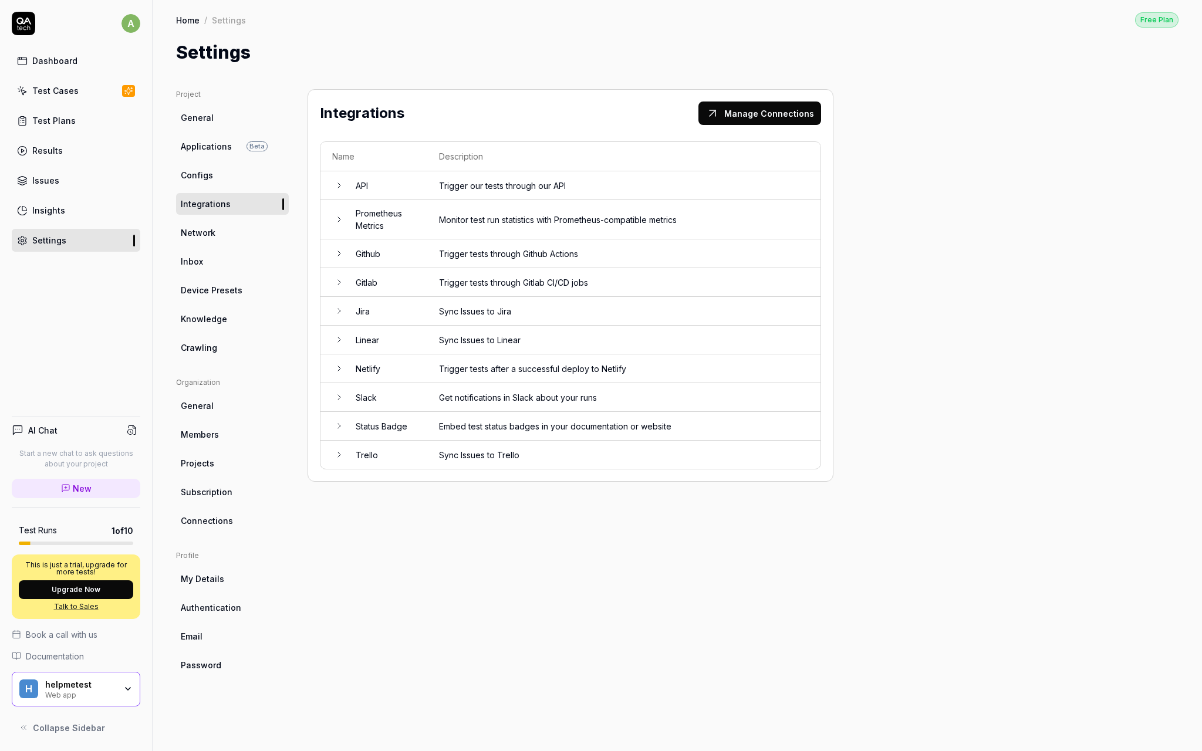
click at [416, 220] on td "Prometheus Metrics" at bounding box center [385, 219] width 83 height 39
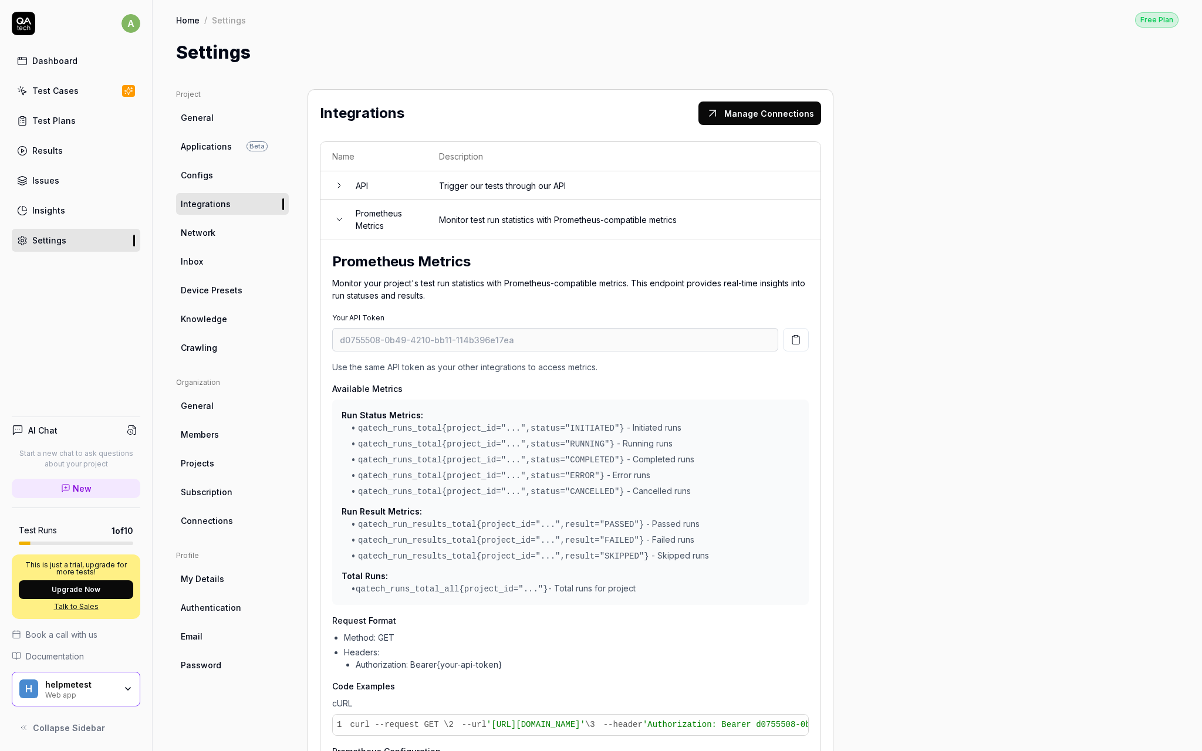
click at [416, 220] on td "Prometheus Metrics" at bounding box center [385, 219] width 83 height 39
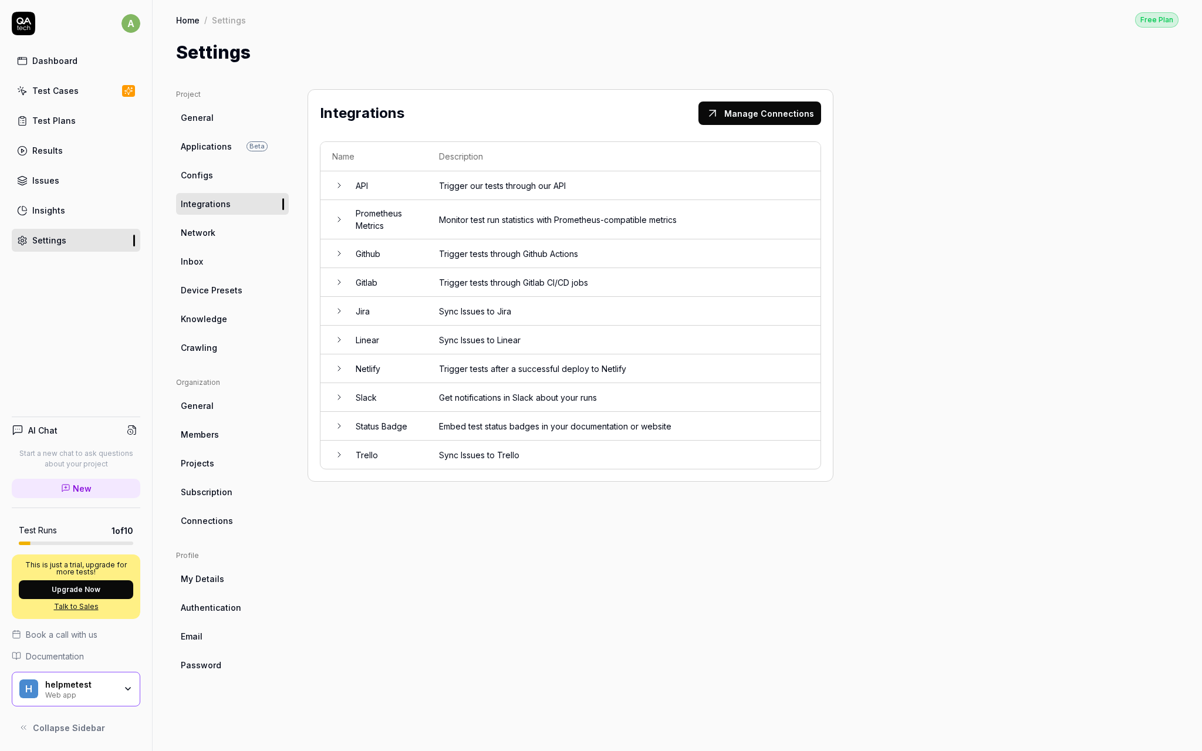
click at [412, 248] on td "Github" at bounding box center [385, 254] width 83 height 29
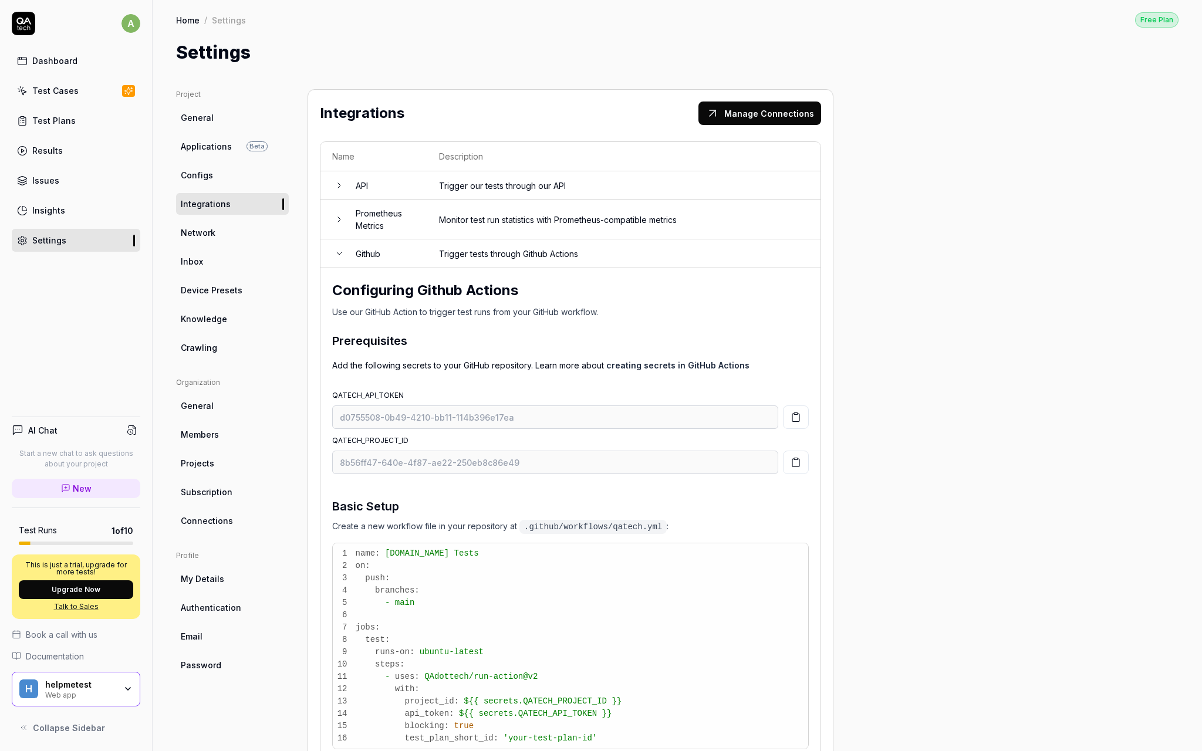
click at [412, 248] on td "Github" at bounding box center [385, 254] width 83 height 29
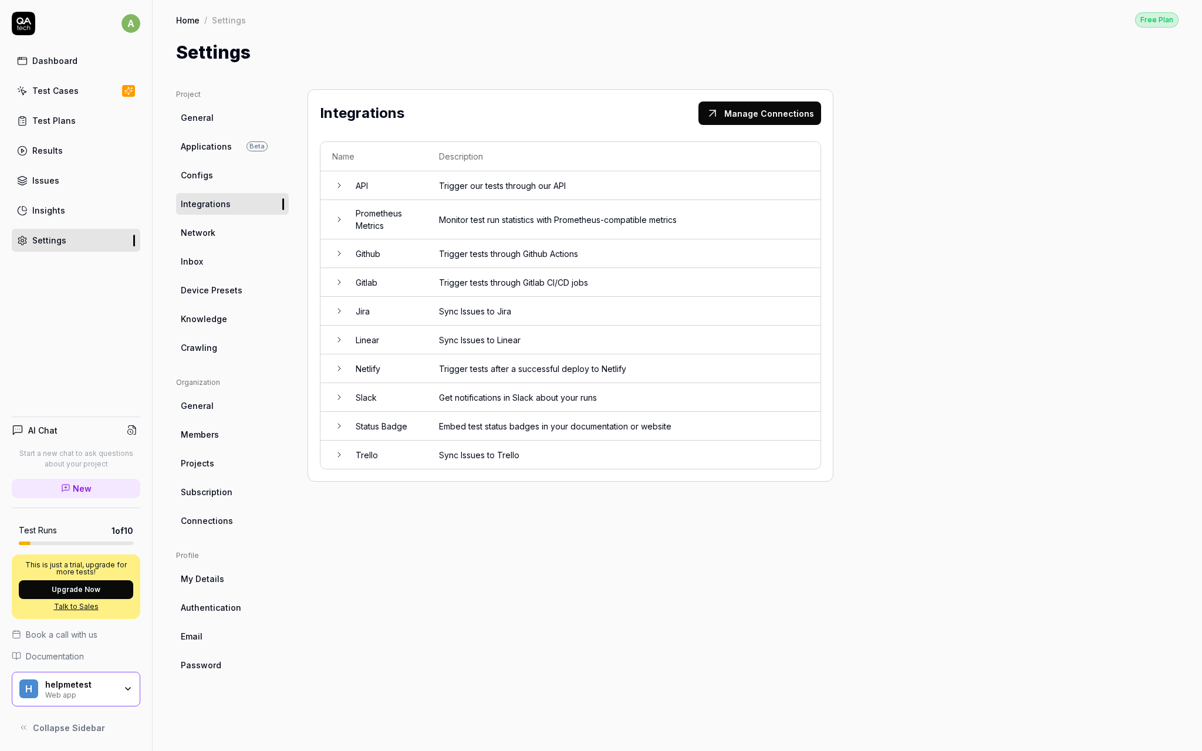
click at [398, 289] on td "Gitlab" at bounding box center [385, 282] width 83 height 29
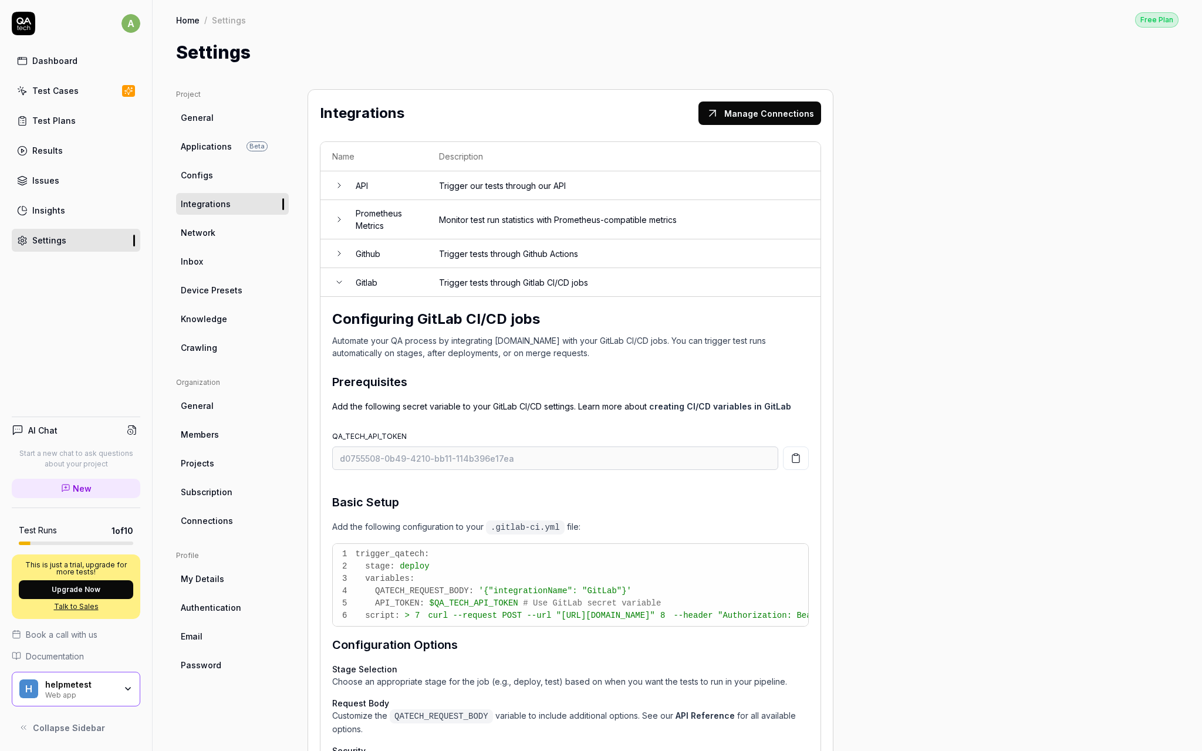
click at [398, 289] on td "Gitlab" at bounding box center [385, 282] width 83 height 29
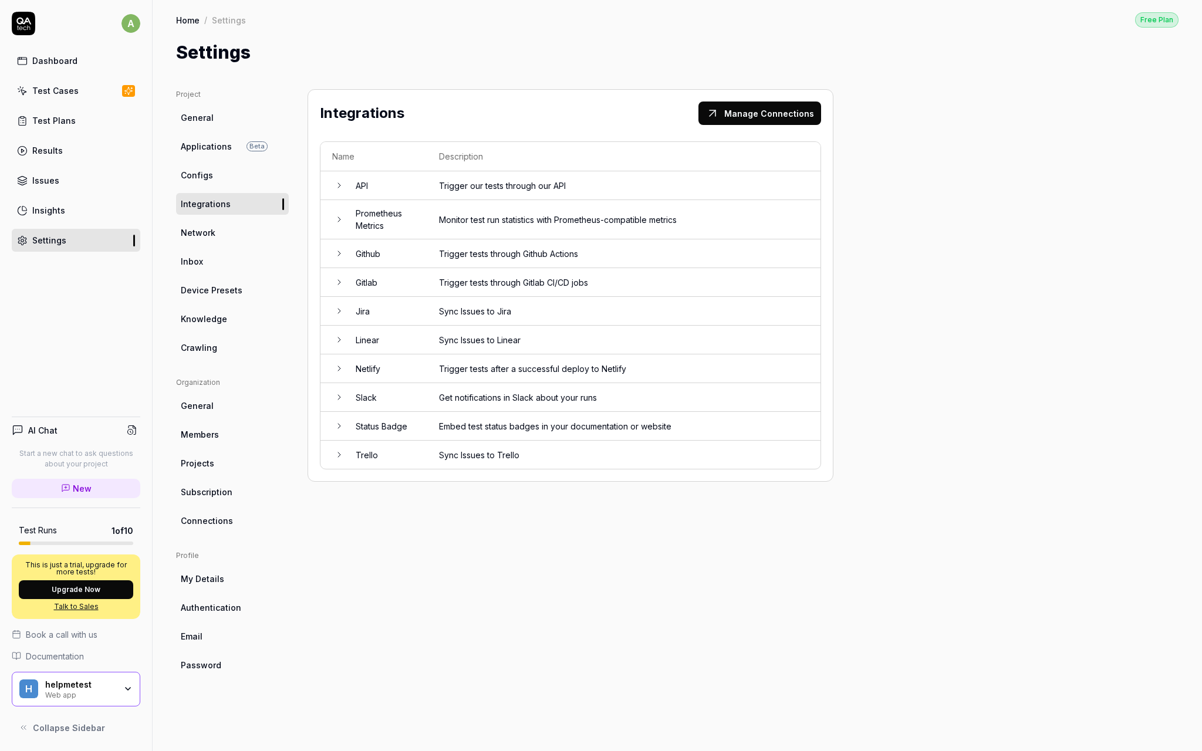
click at [391, 308] on td "Jira" at bounding box center [385, 311] width 83 height 29
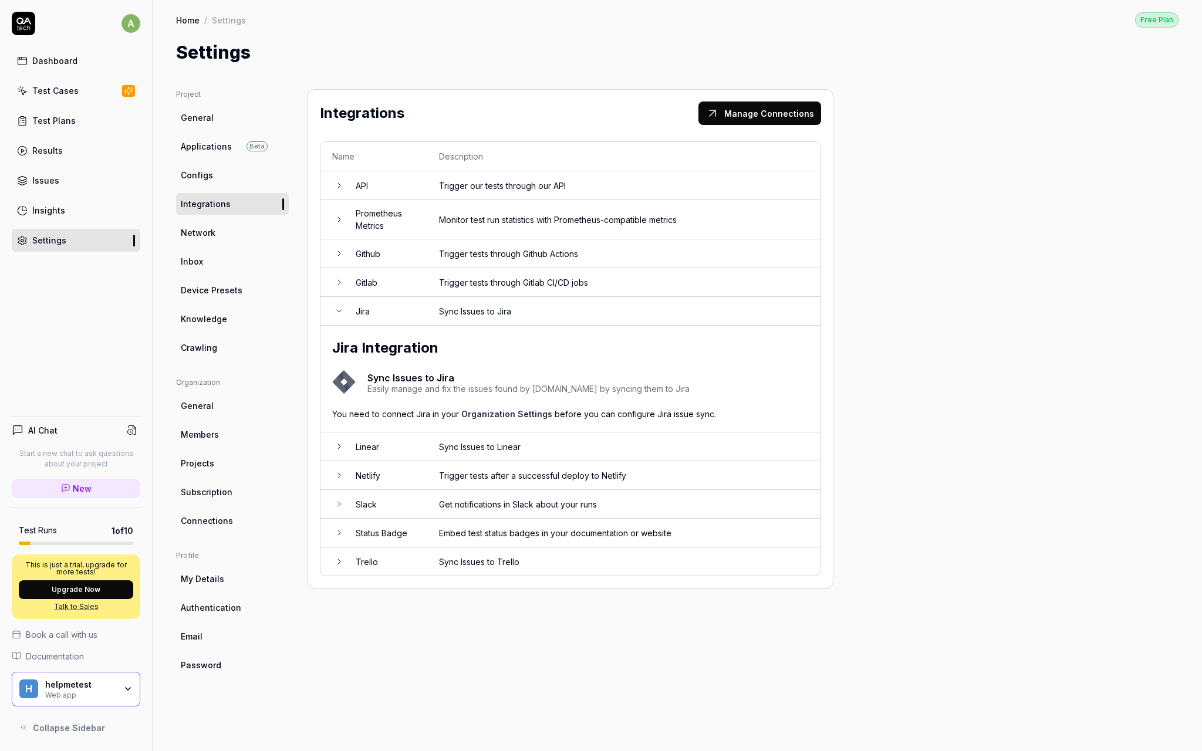
click at [391, 308] on td "Jira" at bounding box center [385, 311] width 83 height 29
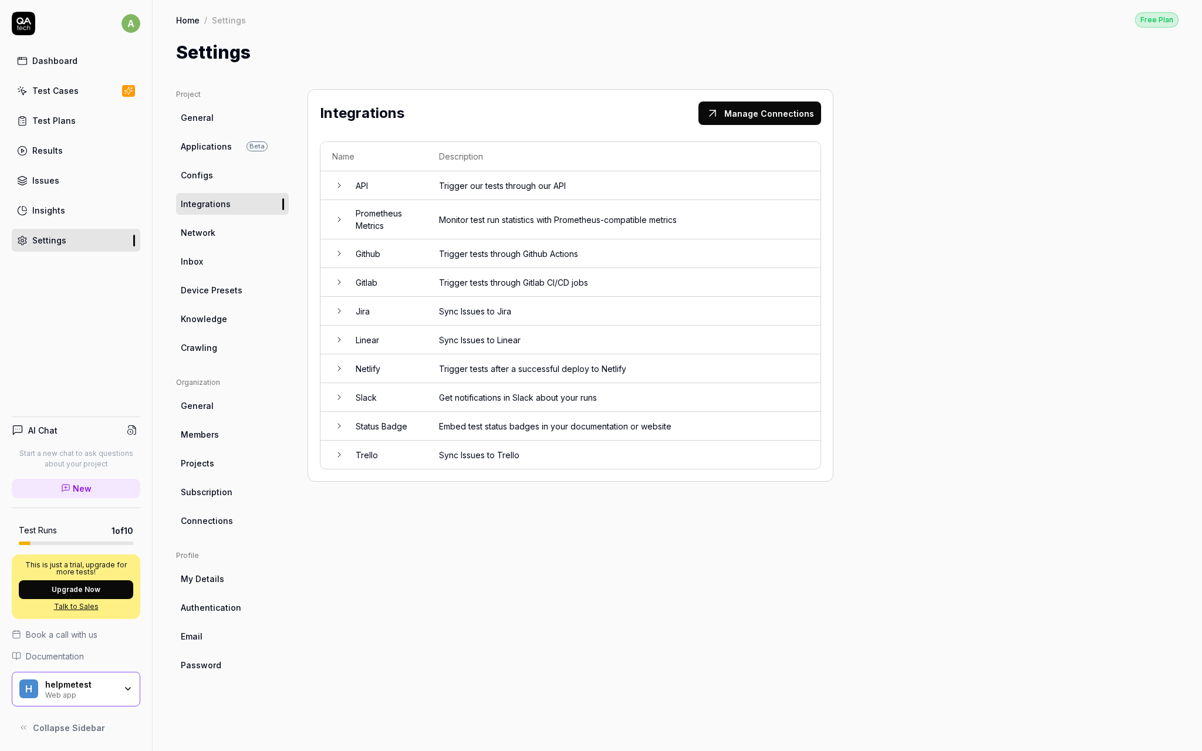
click at [386, 341] on td "Linear" at bounding box center [385, 340] width 83 height 29
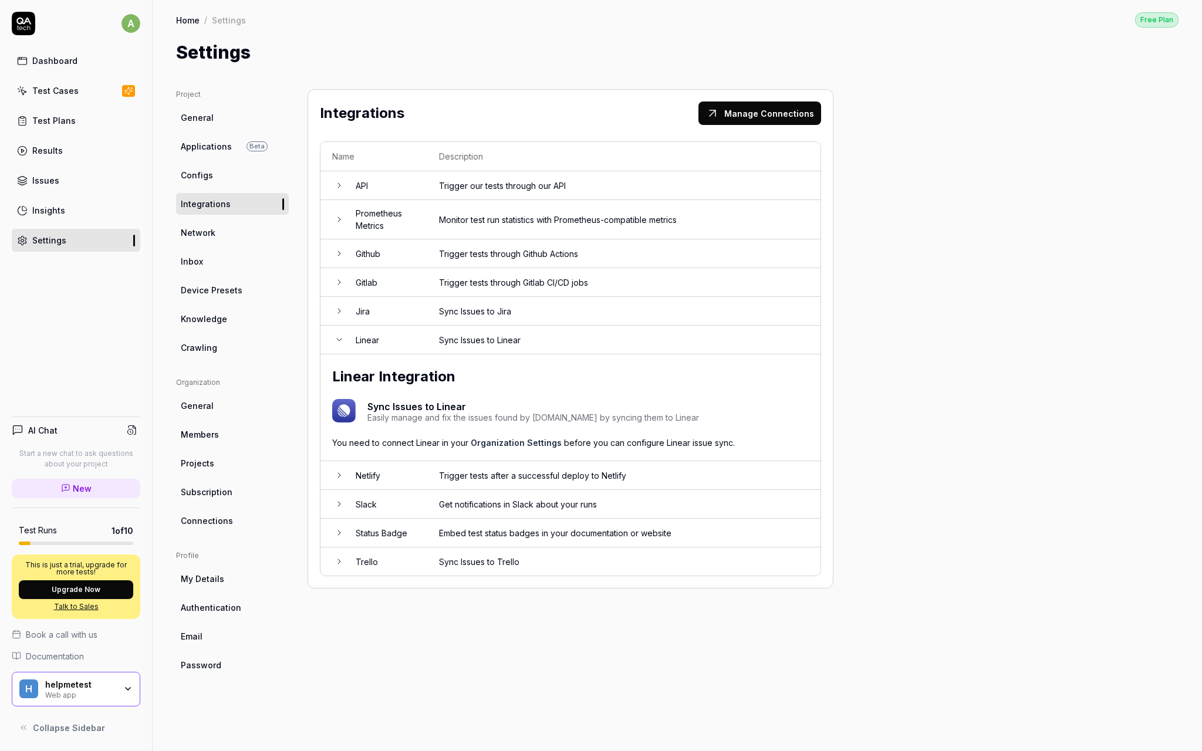
click at [386, 341] on td "Linear" at bounding box center [385, 340] width 83 height 29
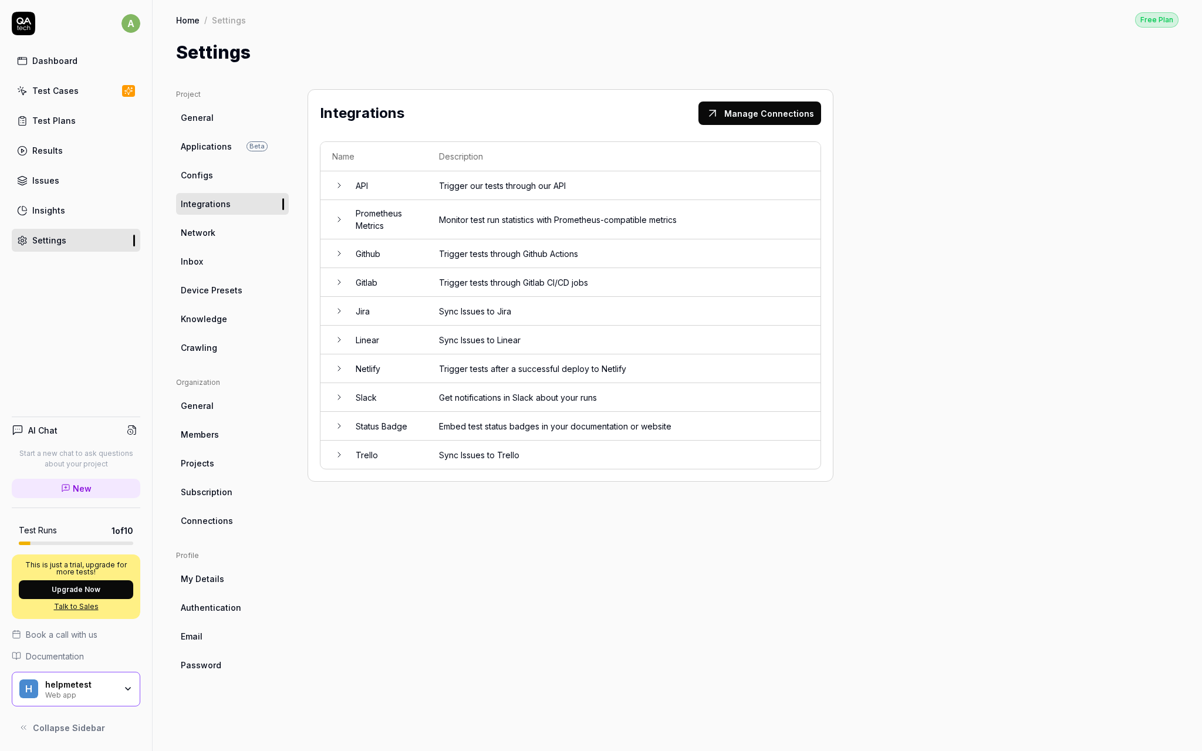
click at [380, 368] on td "Netlify" at bounding box center [385, 369] width 83 height 29
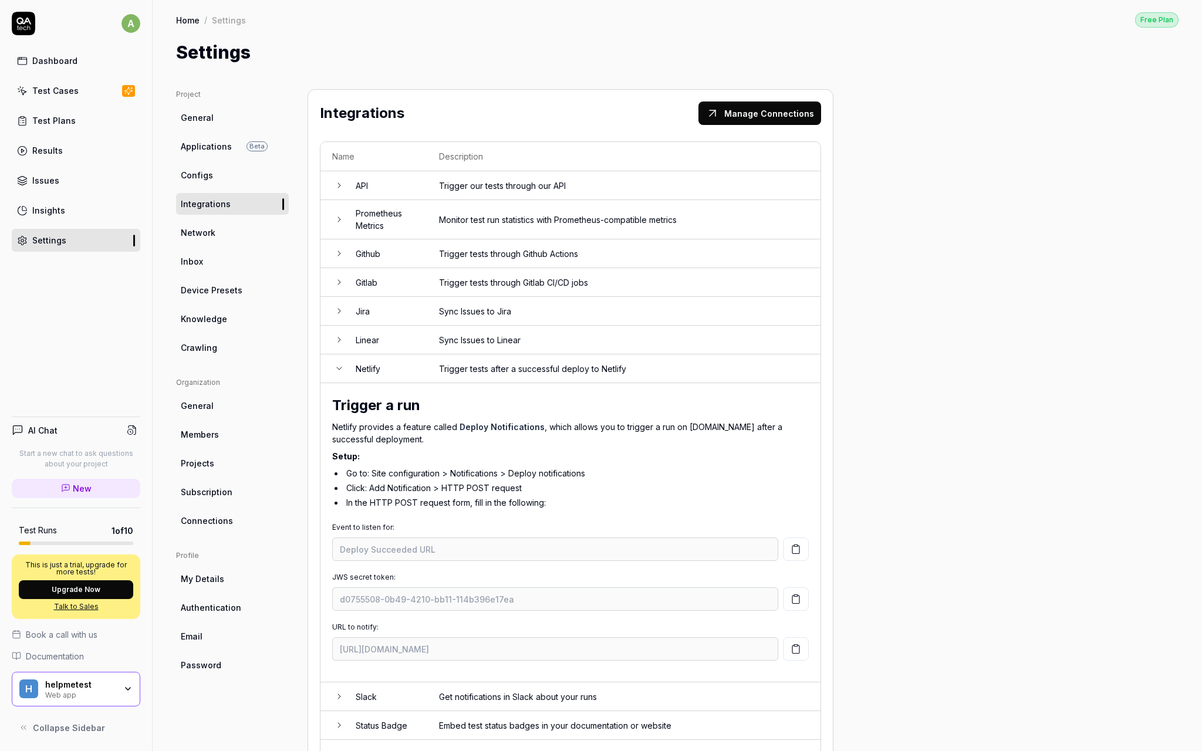
click at [380, 368] on td "Netlify" at bounding box center [385, 369] width 83 height 29
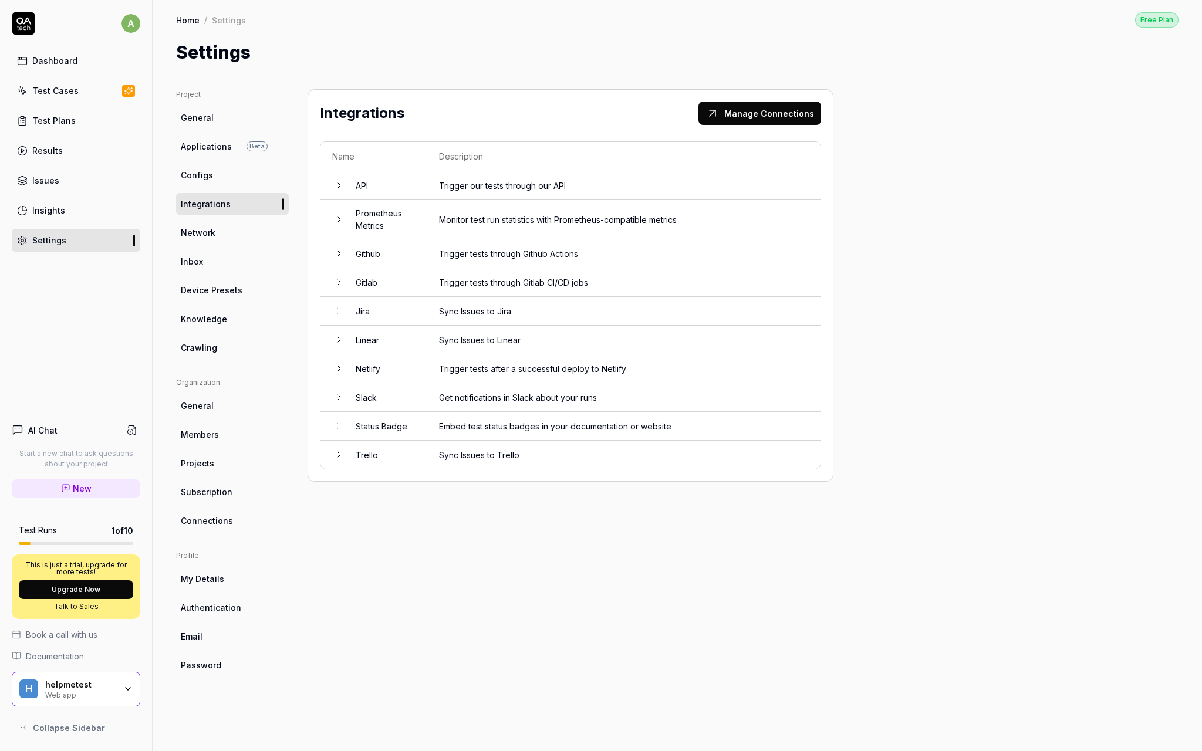
click at [376, 410] on td "Slack" at bounding box center [385, 397] width 83 height 29
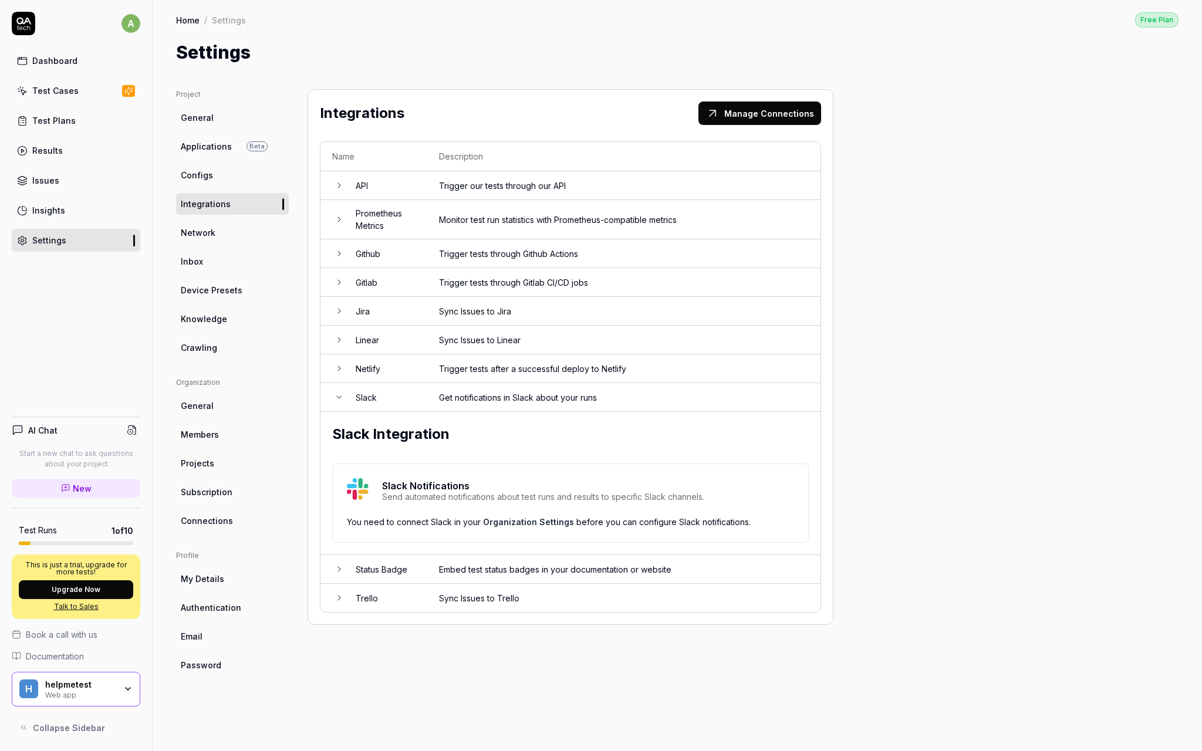
click at [376, 410] on td "Slack" at bounding box center [385, 397] width 83 height 29
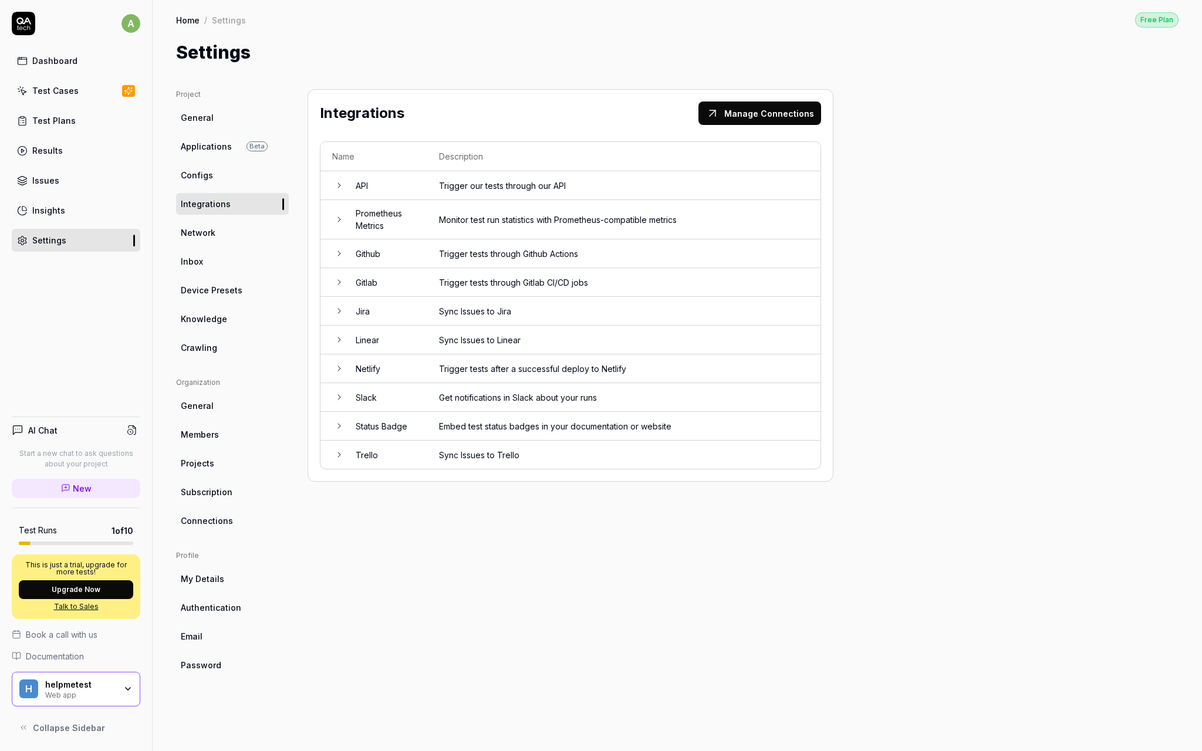
click at [375, 426] on td "Status Badge" at bounding box center [385, 426] width 83 height 29
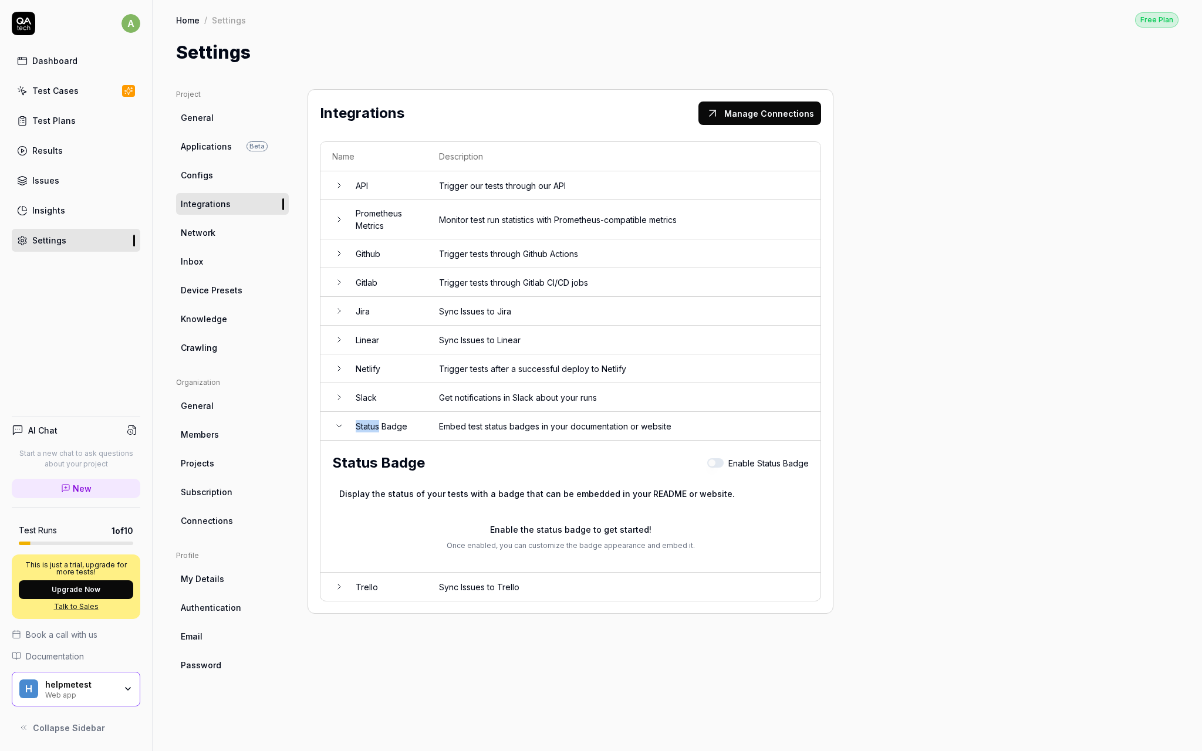
click at [375, 426] on td "Status Badge" at bounding box center [385, 426] width 83 height 29
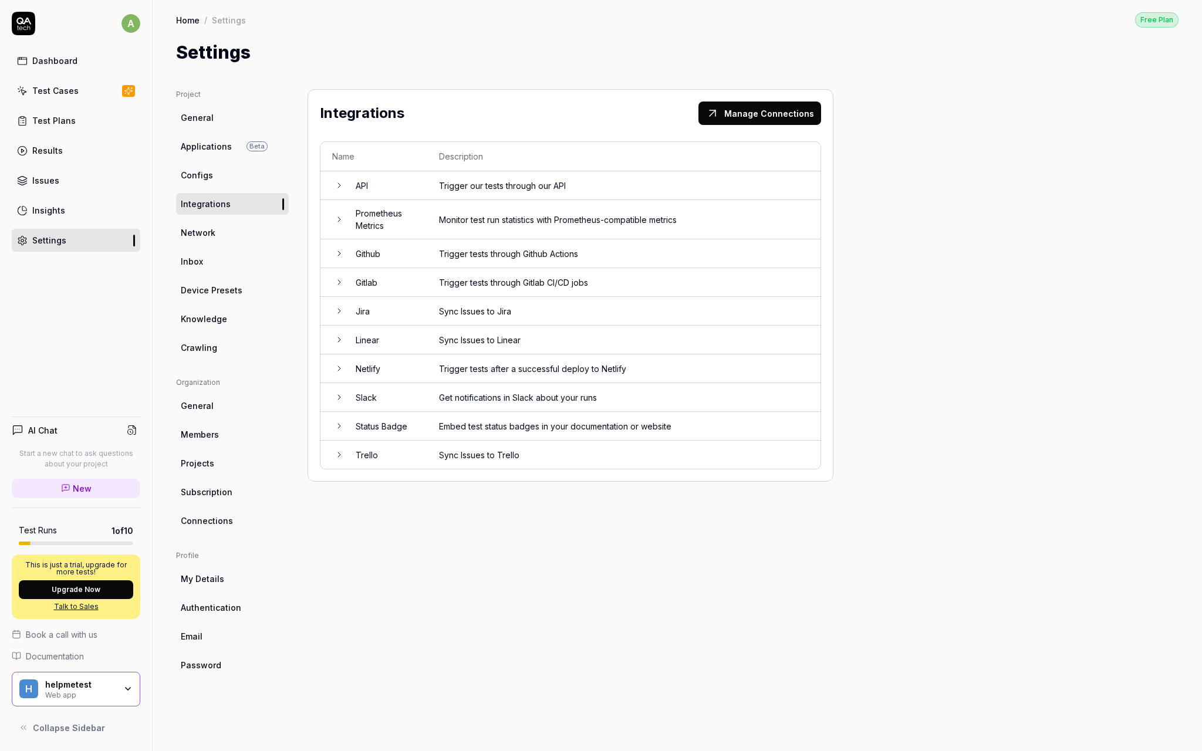
click at [372, 456] on td "Trello" at bounding box center [385, 455] width 83 height 28
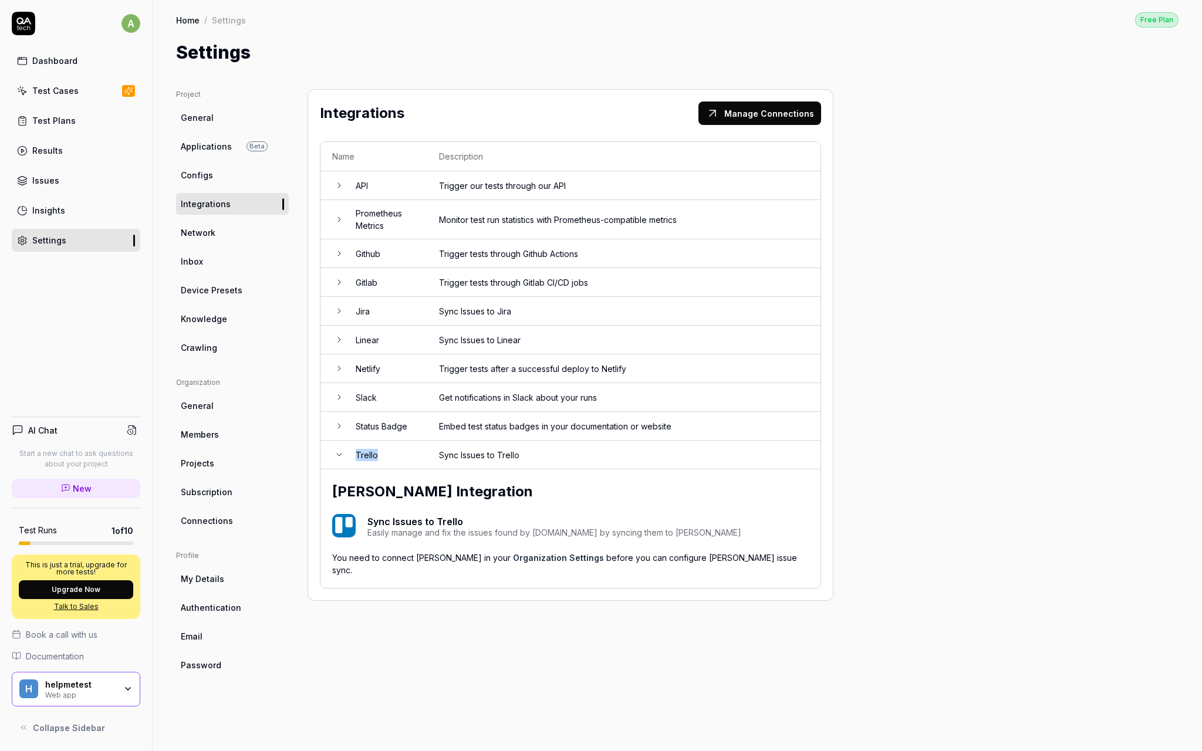
click at [372, 456] on td "Trello" at bounding box center [385, 455] width 83 height 29
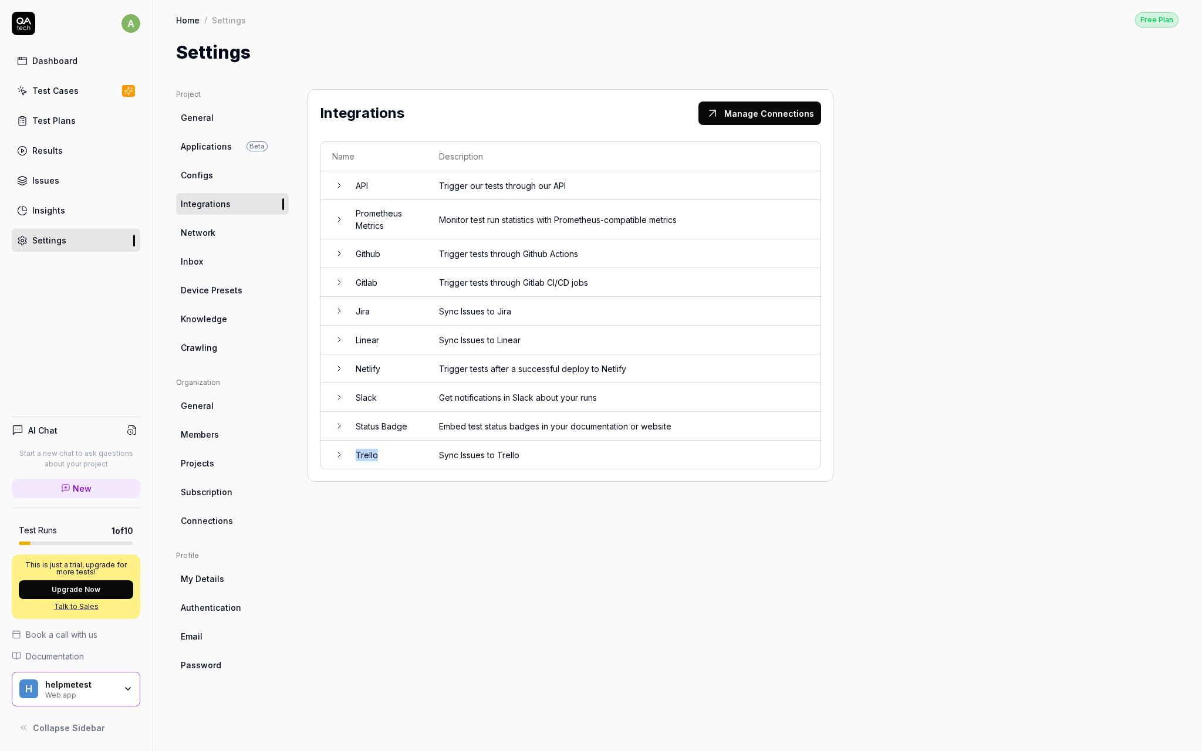
click at [237, 237] on link "Network" at bounding box center [232, 233] width 113 height 22
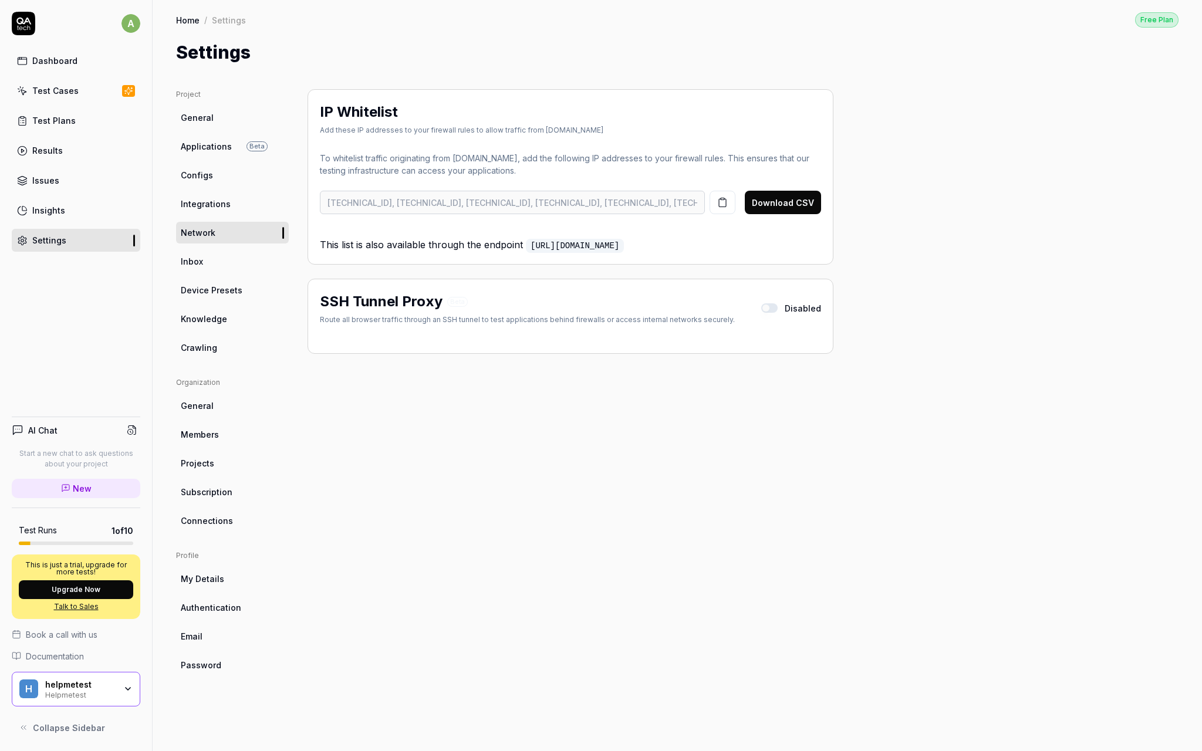
click at [230, 259] on link "Inbox" at bounding box center [232, 262] width 113 height 22
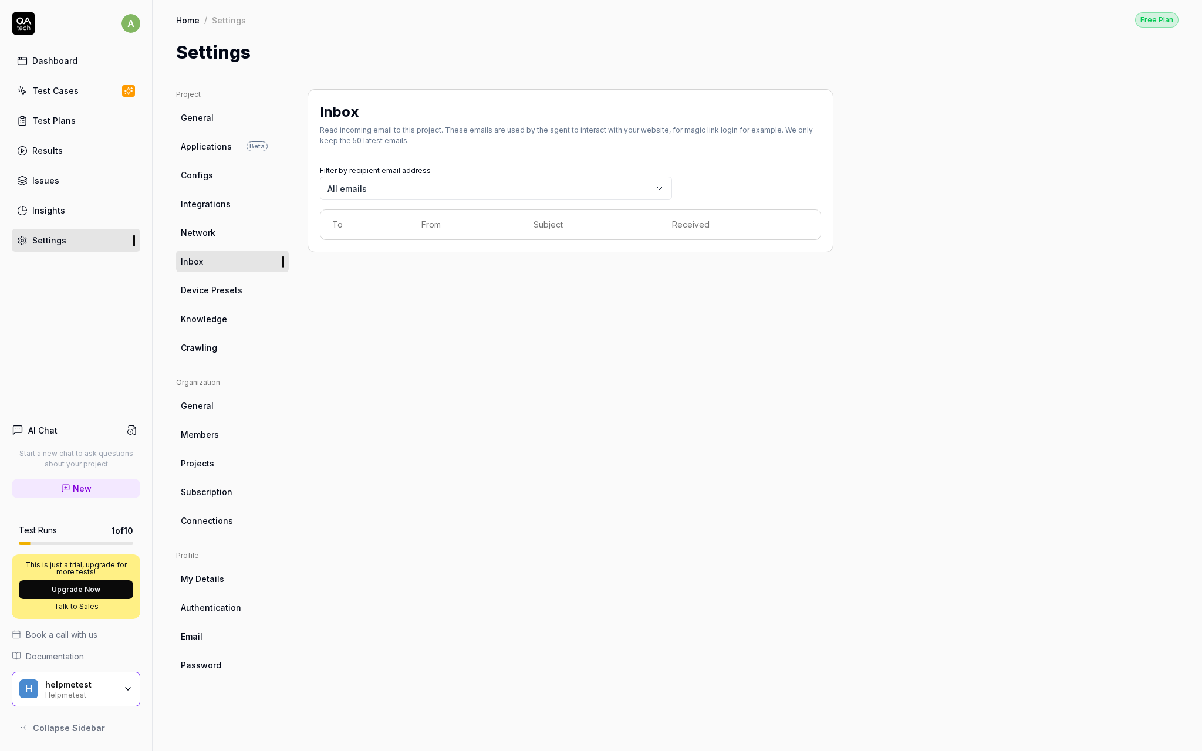
click at [222, 285] on span "Device Presets" at bounding box center [212, 290] width 62 height 12
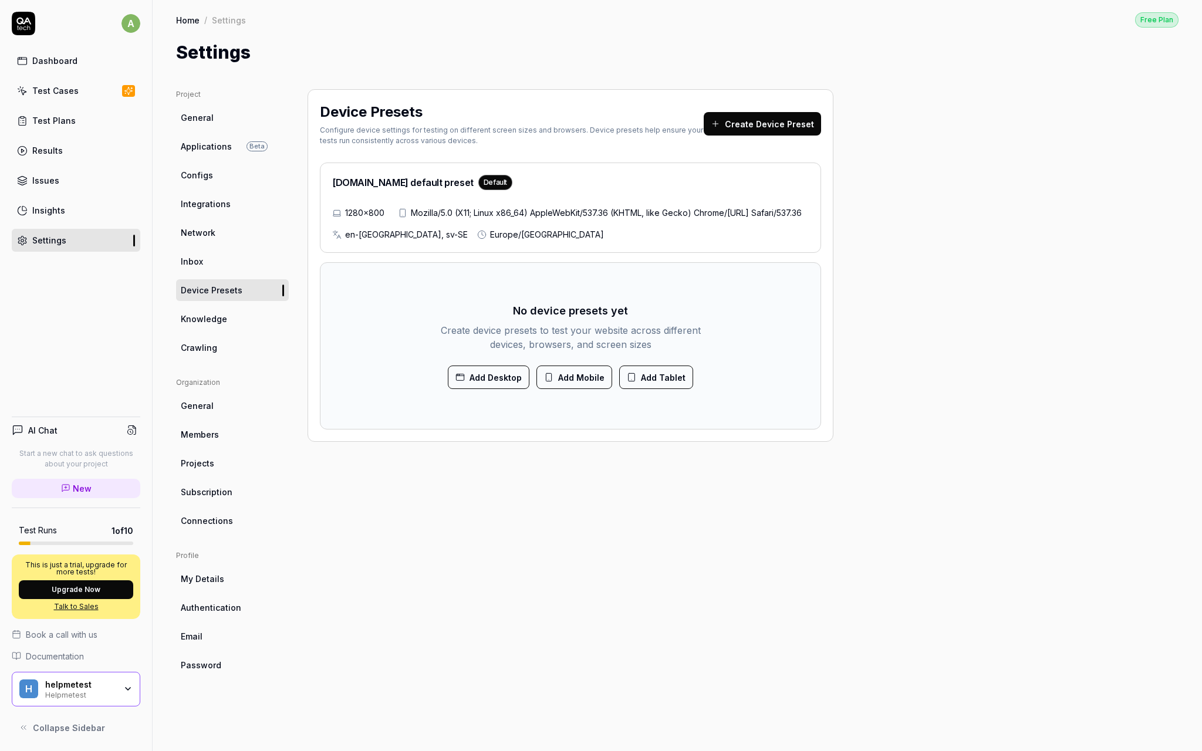
click at [229, 313] on link "Knowledge" at bounding box center [232, 319] width 113 height 22
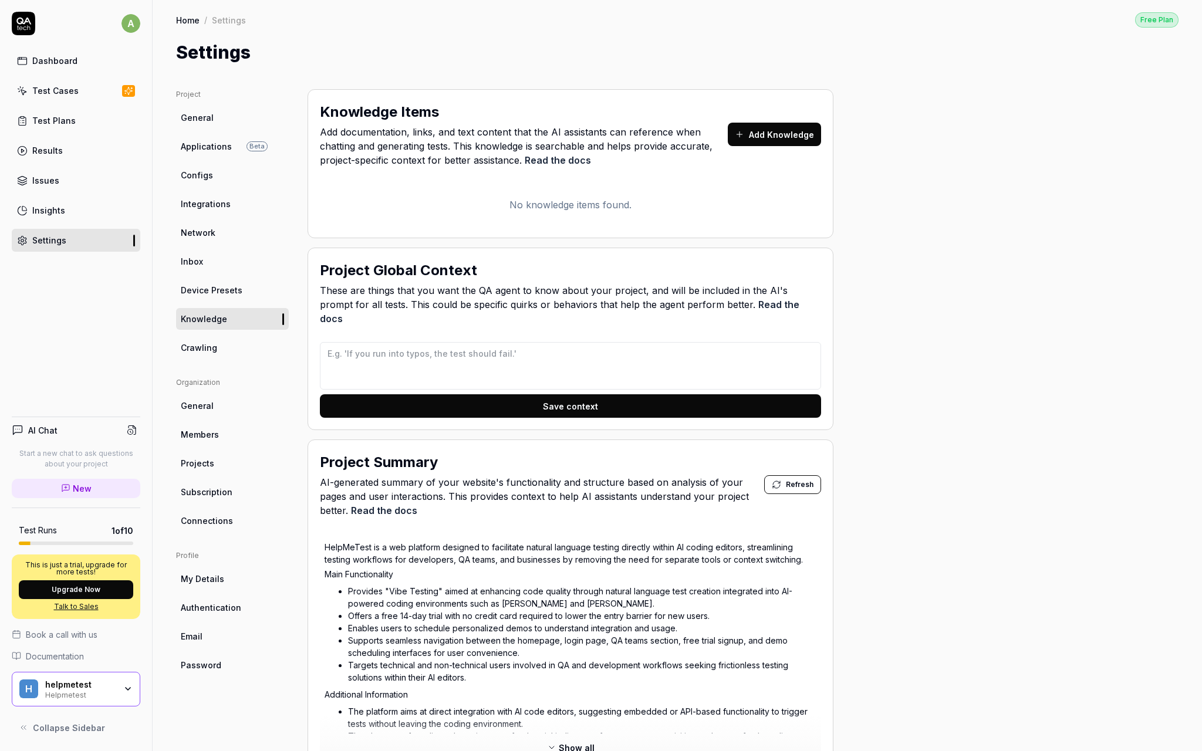
click at [224, 341] on link "Crawling" at bounding box center [232, 348] width 113 height 22
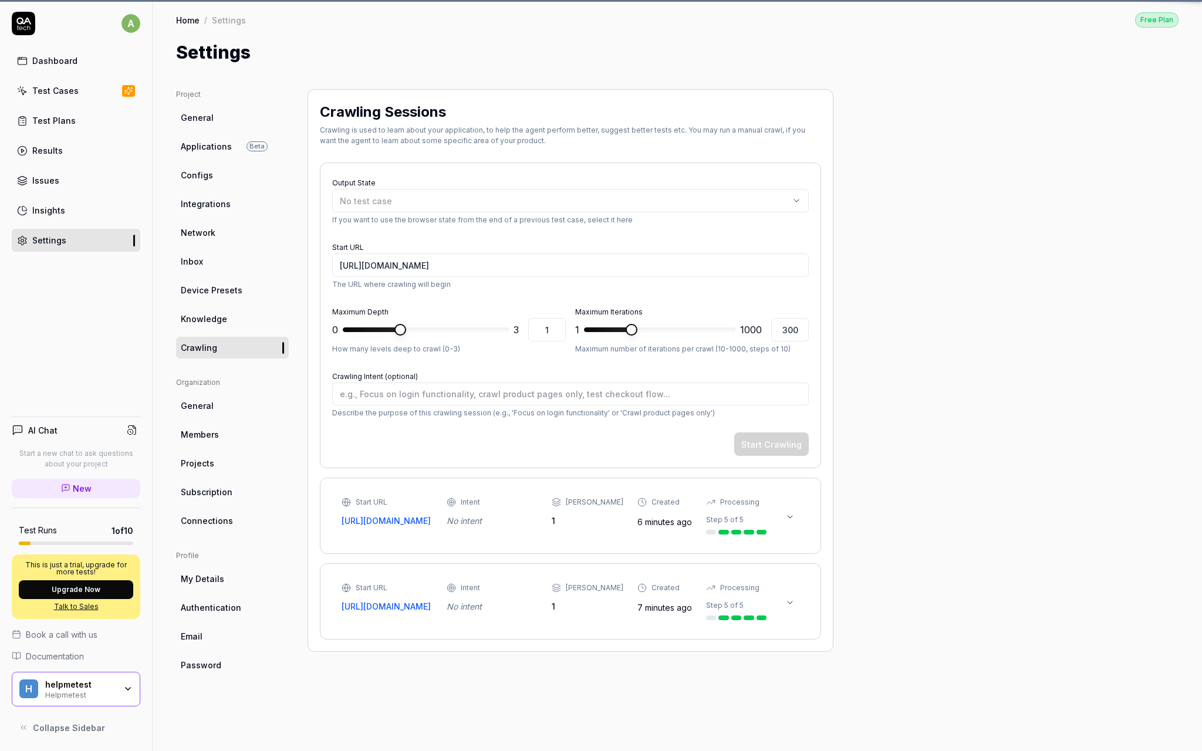
type textarea "*"
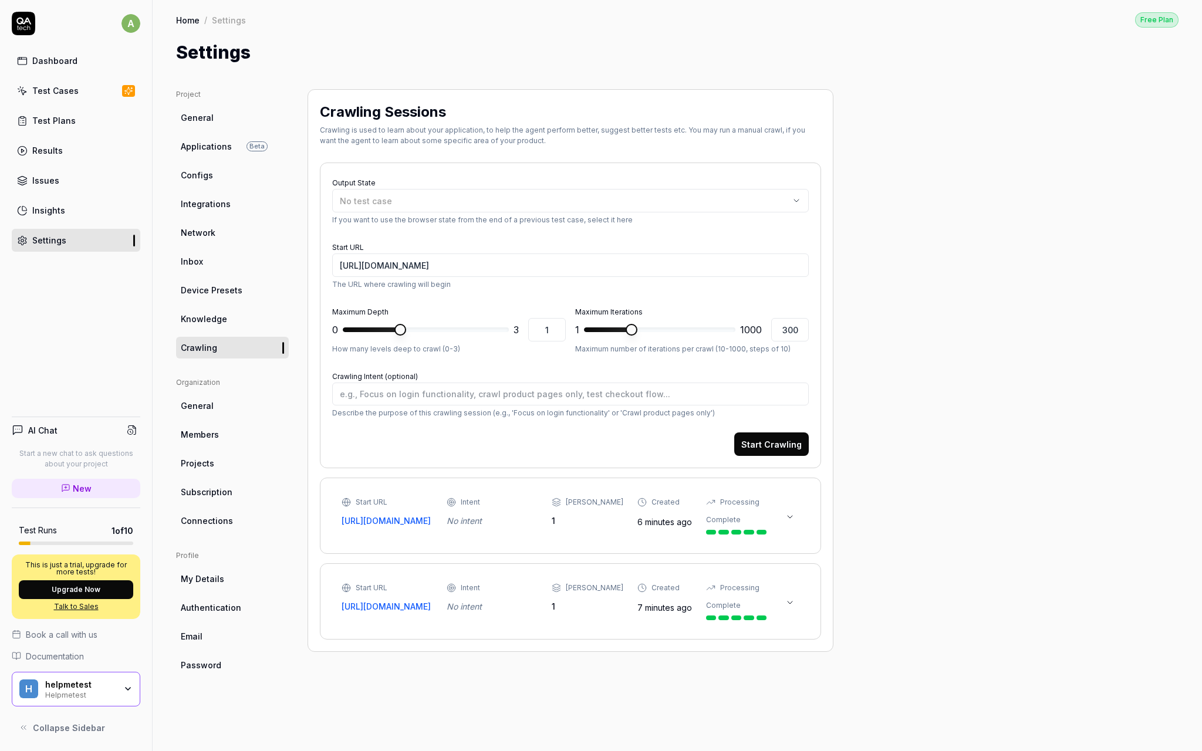
click at [236, 288] on span "Device Presets" at bounding box center [212, 290] width 62 height 12
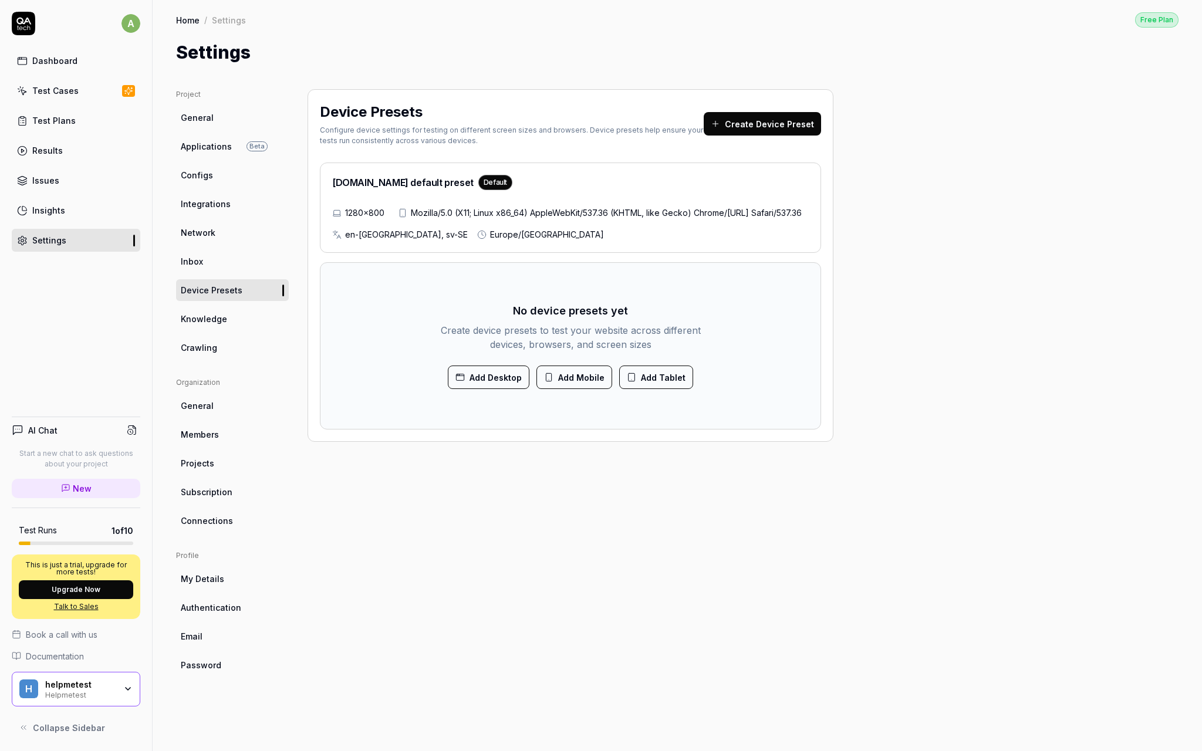
click at [571, 389] on button "Add Mobile" at bounding box center [575, 377] width 76 height 23
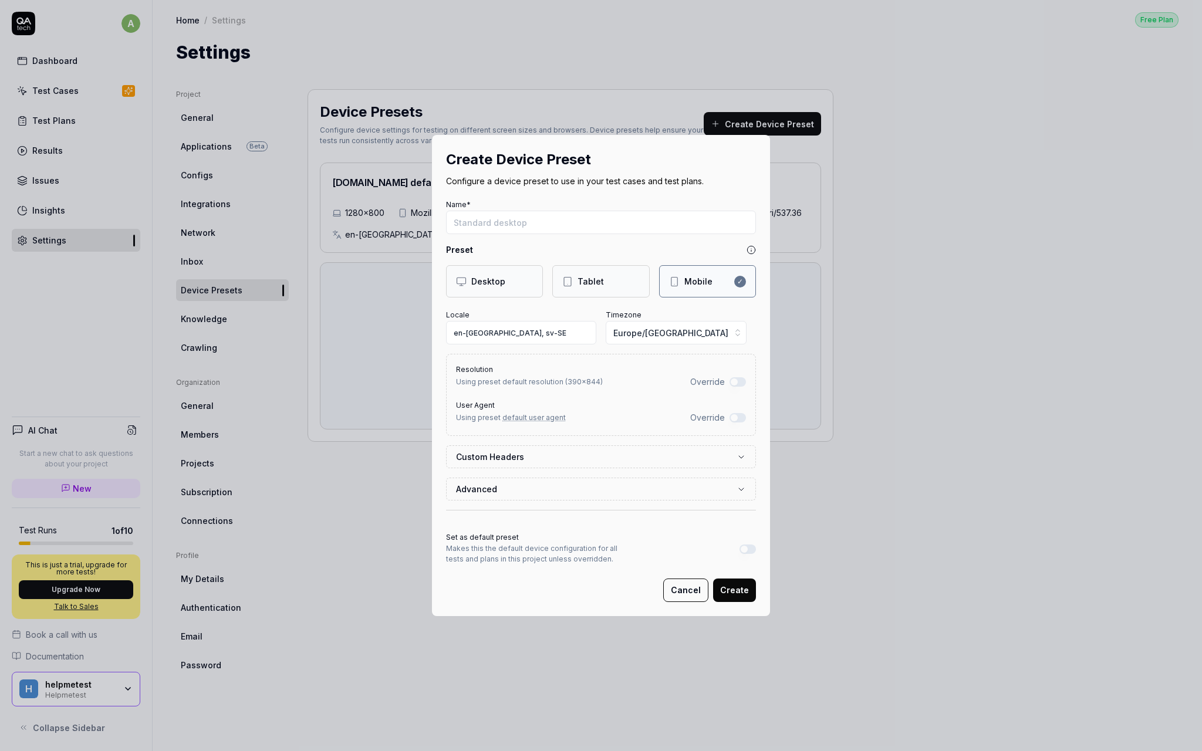
click at [571, 396] on div "Resolution Using preset default resolution ( 390 × 844 ) Override User Agent Us…" at bounding box center [601, 395] width 310 height 82
click at [649, 191] on div "Create Device Preset Configure a device preset to use in your test cases and te…" at bounding box center [601, 375] width 338 height 481
click at [618, 229] on input "Name*" at bounding box center [601, 222] width 310 height 23
type input "d"
type input "iphone"
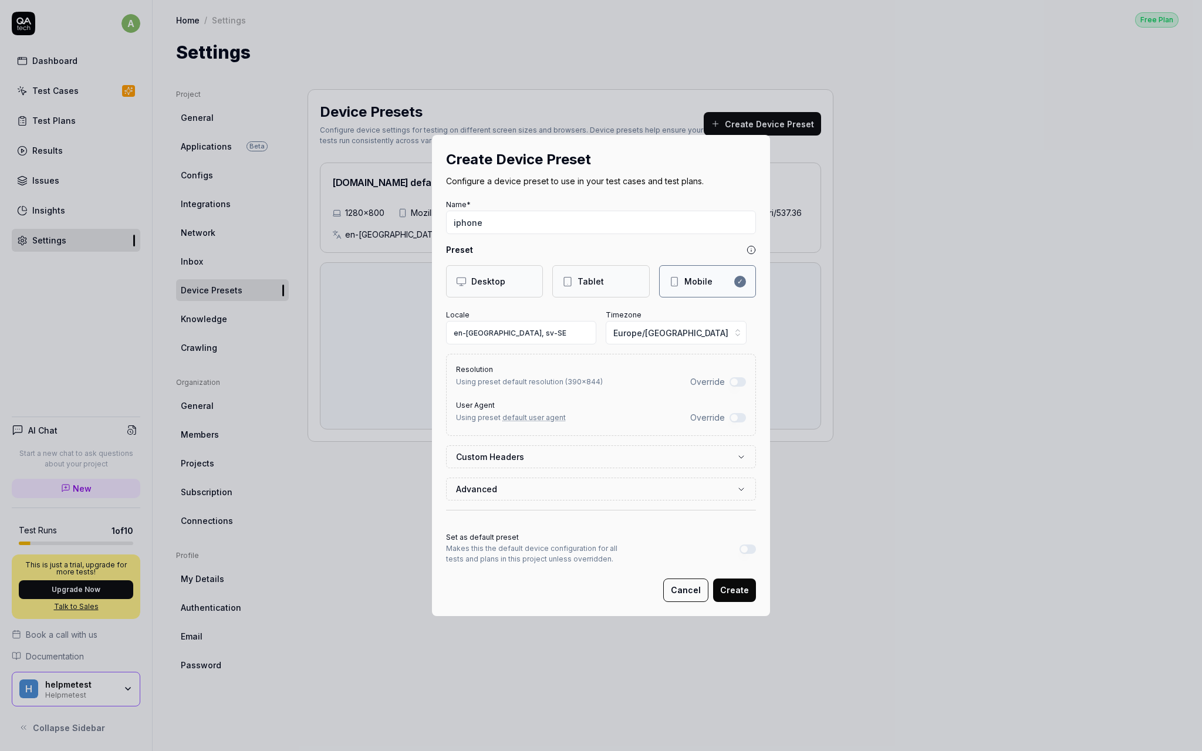
click at [621, 363] on div "Resolution Using preset default resolution ( 390 × 844 ) Override" at bounding box center [601, 375] width 290 height 26
click at [729, 587] on button "Create" at bounding box center [734, 590] width 43 height 23
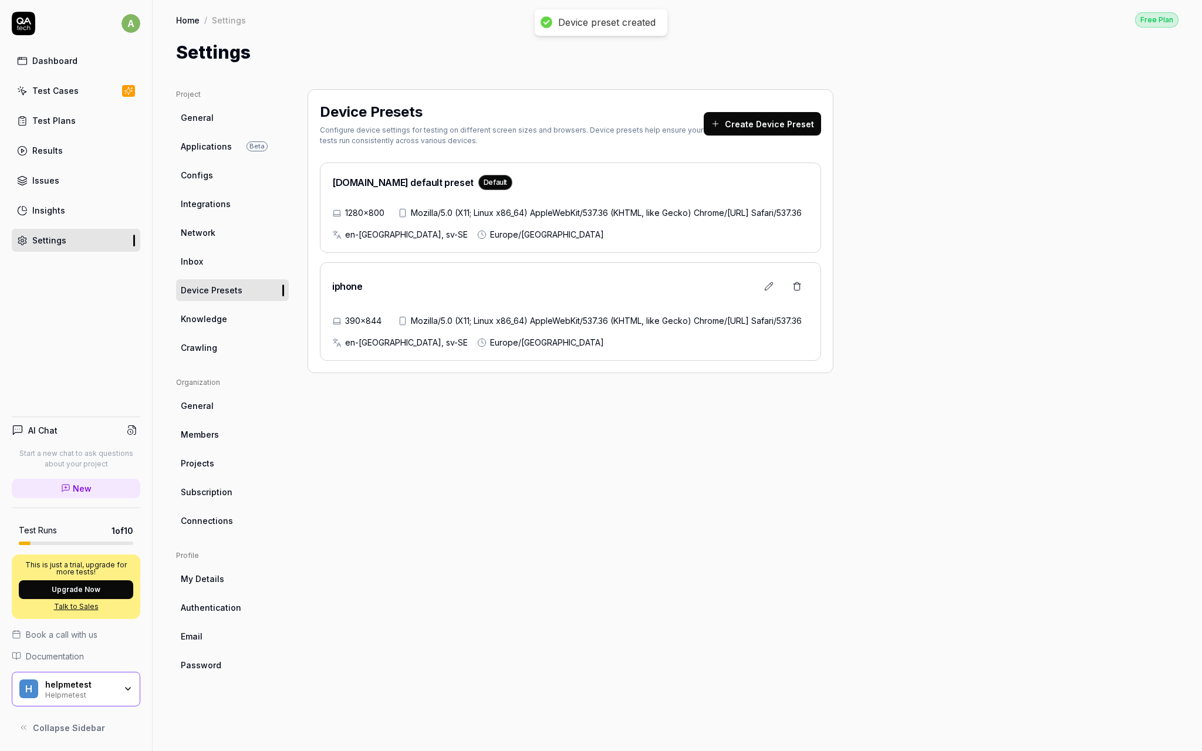
click at [213, 321] on span "Knowledge" at bounding box center [204, 319] width 46 height 12
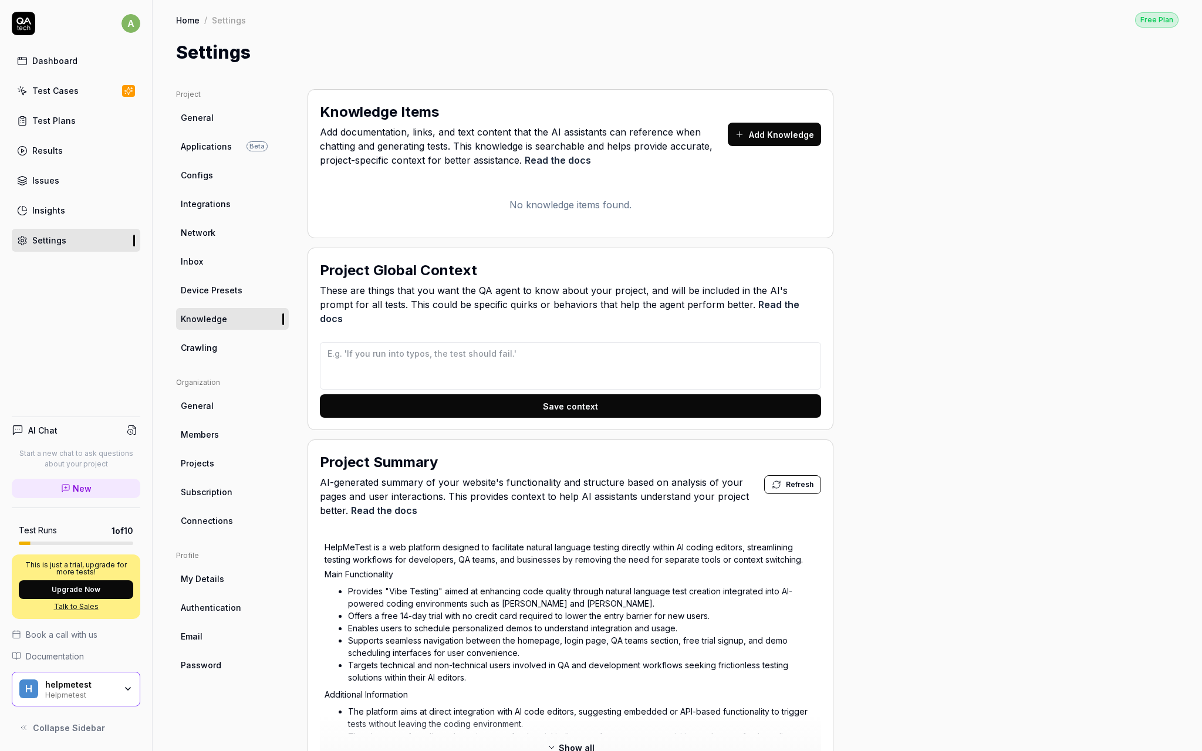
click at [211, 352] on span "Crawling" at bounding box center [199, 348] width 36 height 12
type textarea "*"
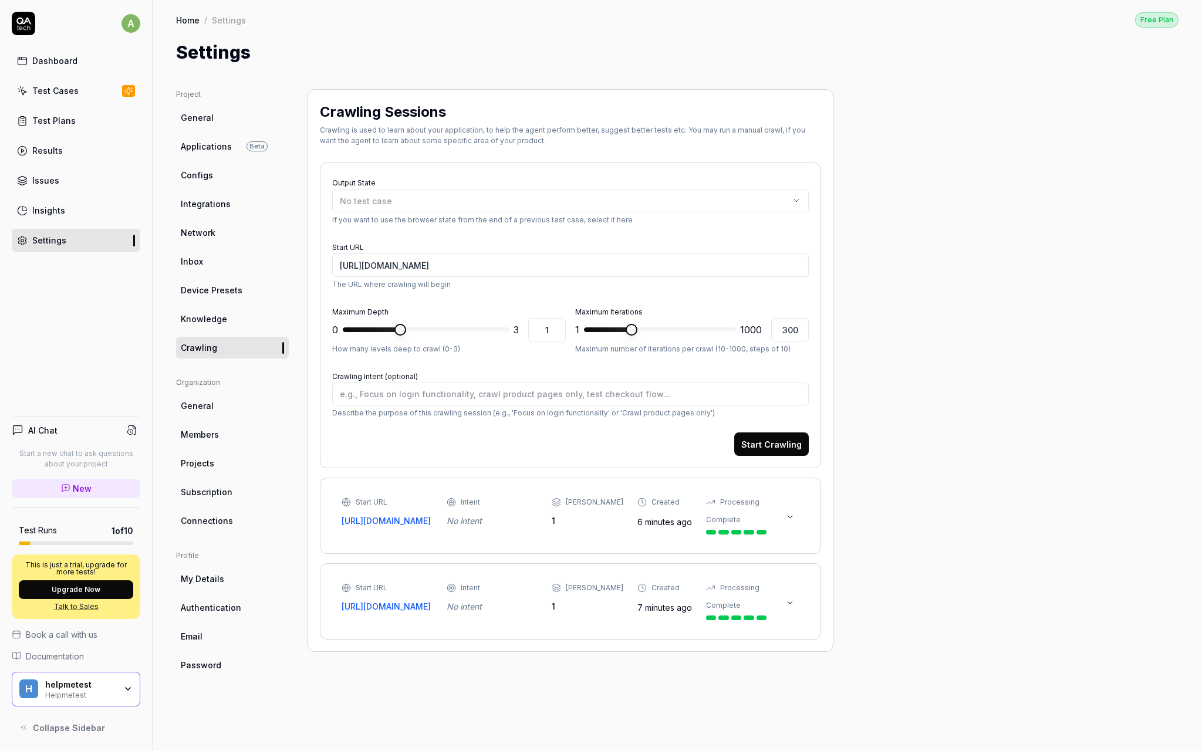
click at [211, 396] on link "General" at bounding box center [232, 406] width 113 height 22
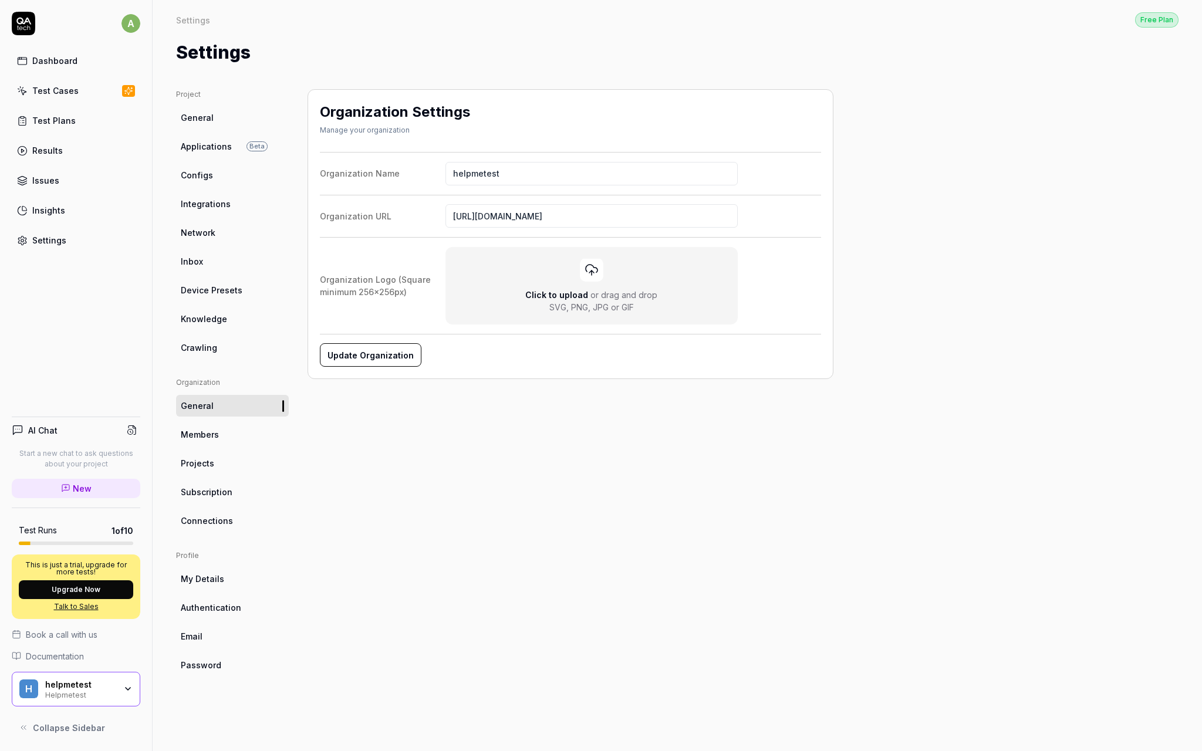
click at [214, 443] on link "Members" at bounding box center [232, 435] width 113 height 22
click at [213, 464] on span "Projects" at bounding box center [197, 463] width 33 height 12
click at [213, 496] on span "Subscription" at bounding box center [207, 492] width 52 height 12
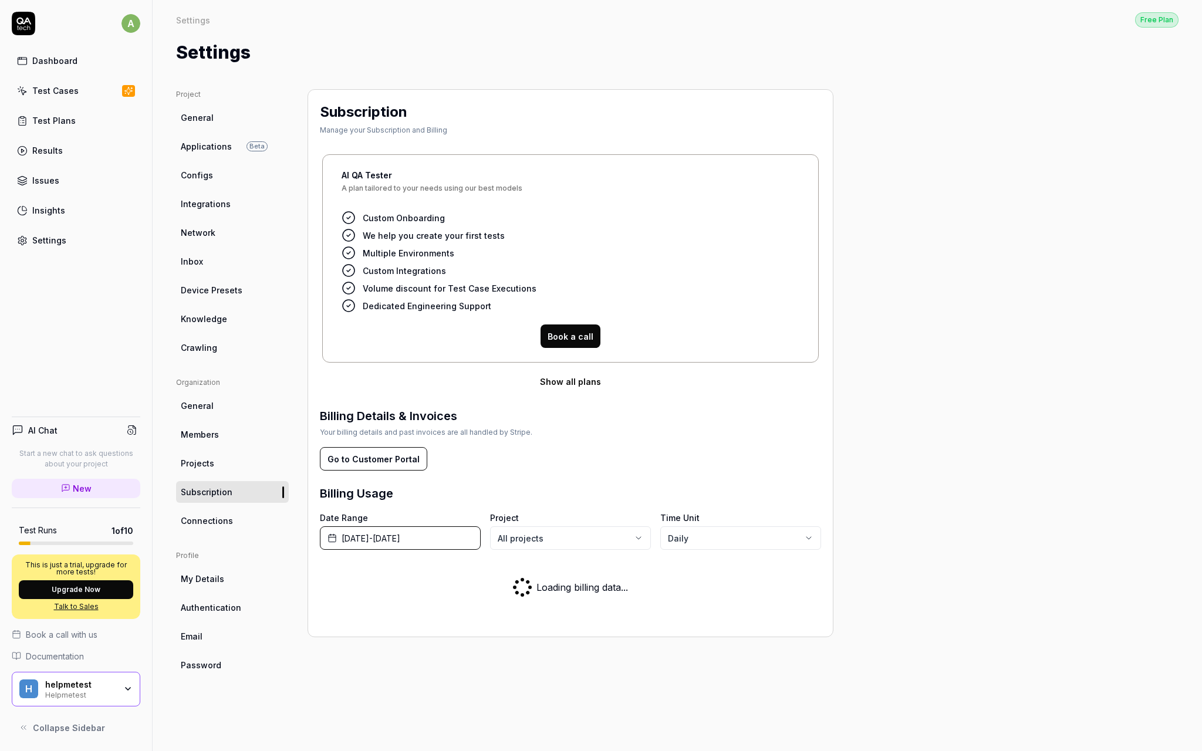
click at [209, 530] on link "Connections" at bounding box center [232, 521] width 113 height 22
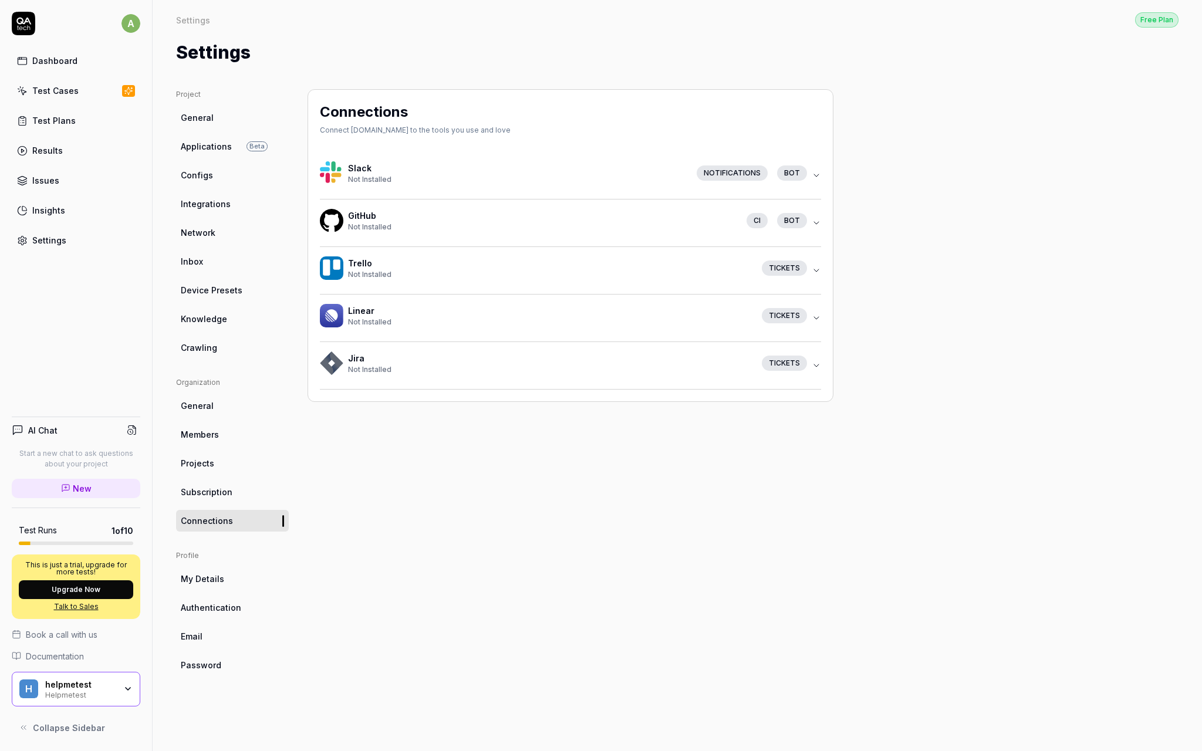
click at [232, 491] on link "Subscription" at bounding box center [232, 492] width 113 height 22
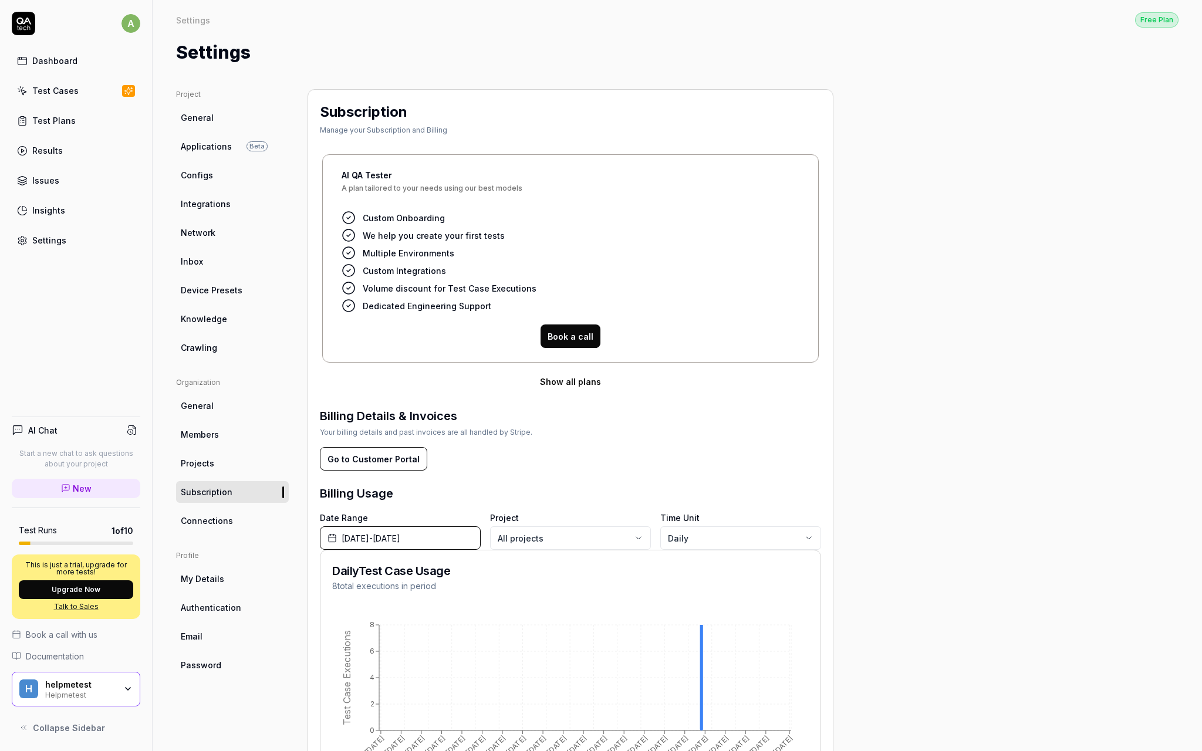
click at [225, 565] on ul "Profile My Details Authentication Email Password" at bounding box center [232, 614] width 113 height 126
click at [222, 572] on link "My Details" at bounding box center [232, 579] width 113 height 22
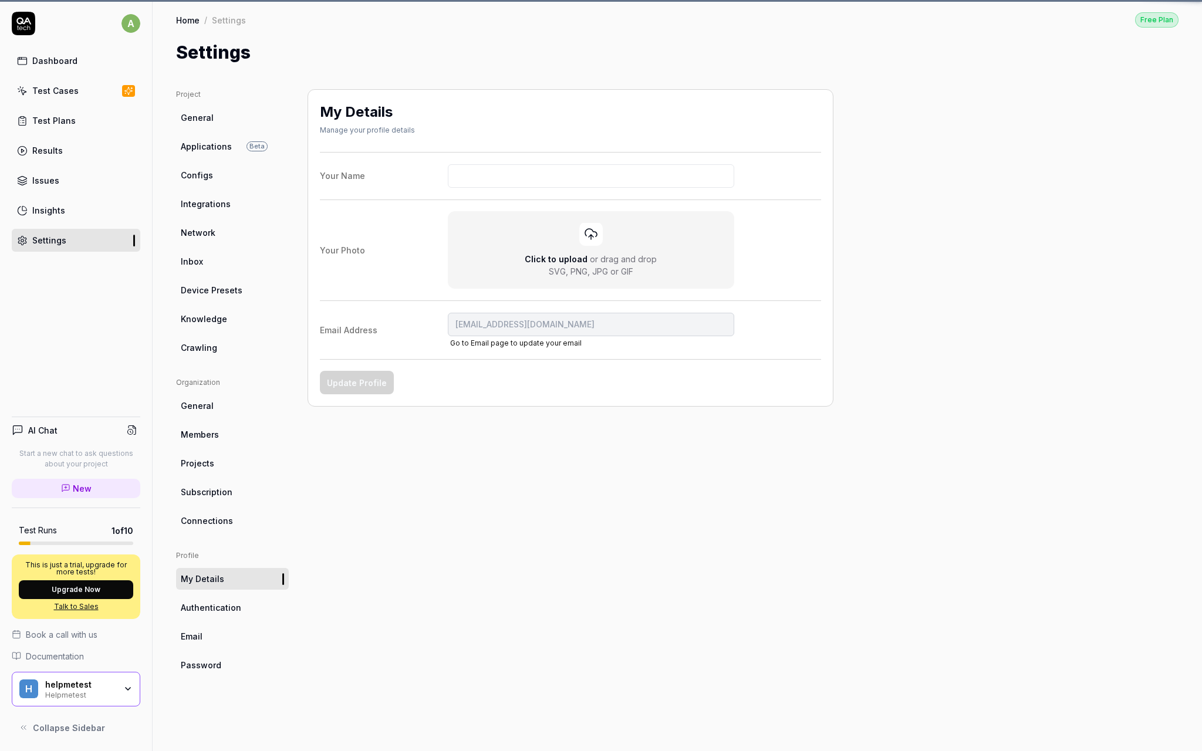
click at [217, 602] on span "Authentication" at bounding box center [211, 608] width 60 height 12
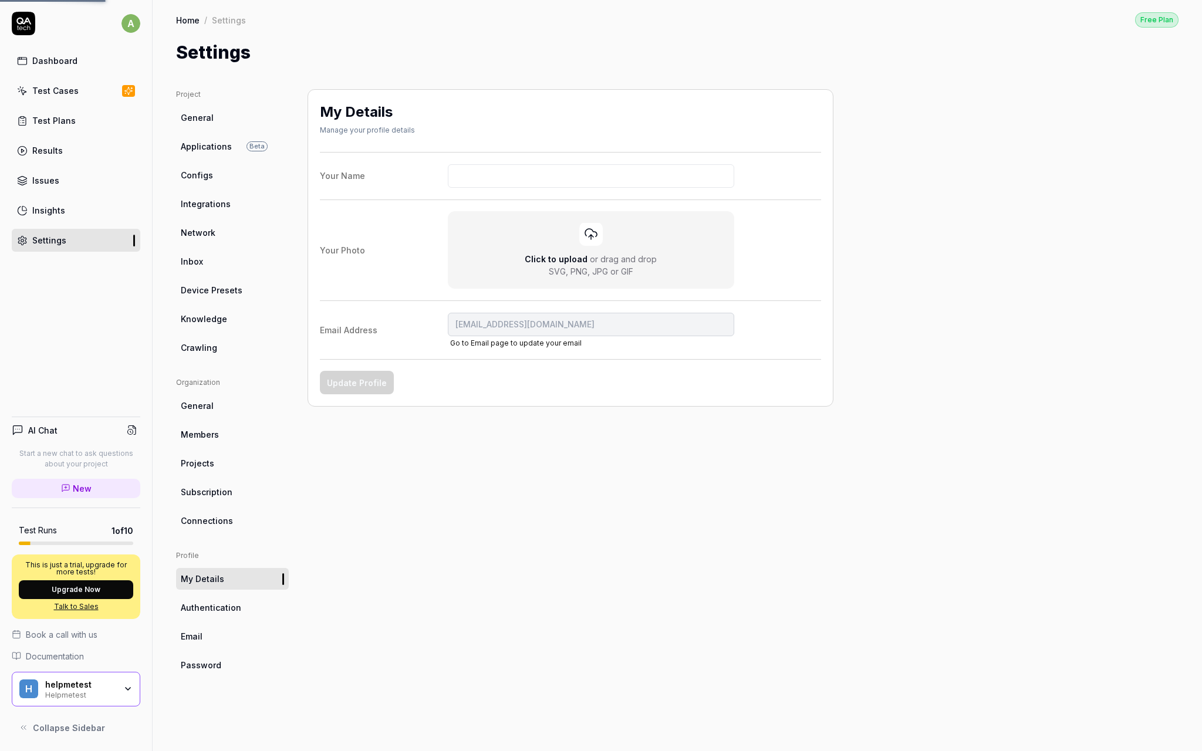
click at [211, 623] on ul "Profile My Details Authentication Email Password" at bounding box center [232, 614] width 113 height 126
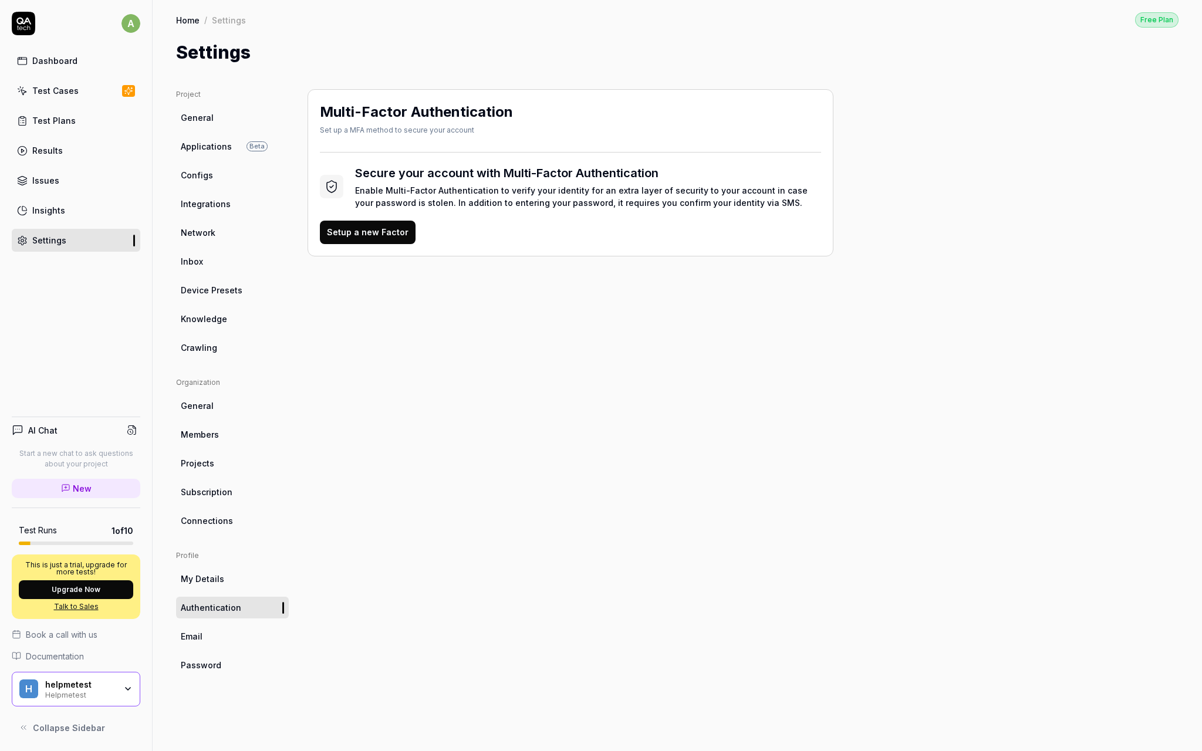
click at [78, 95] on link "Test Cases" at bounding box center [76, 90] width 129 height 23
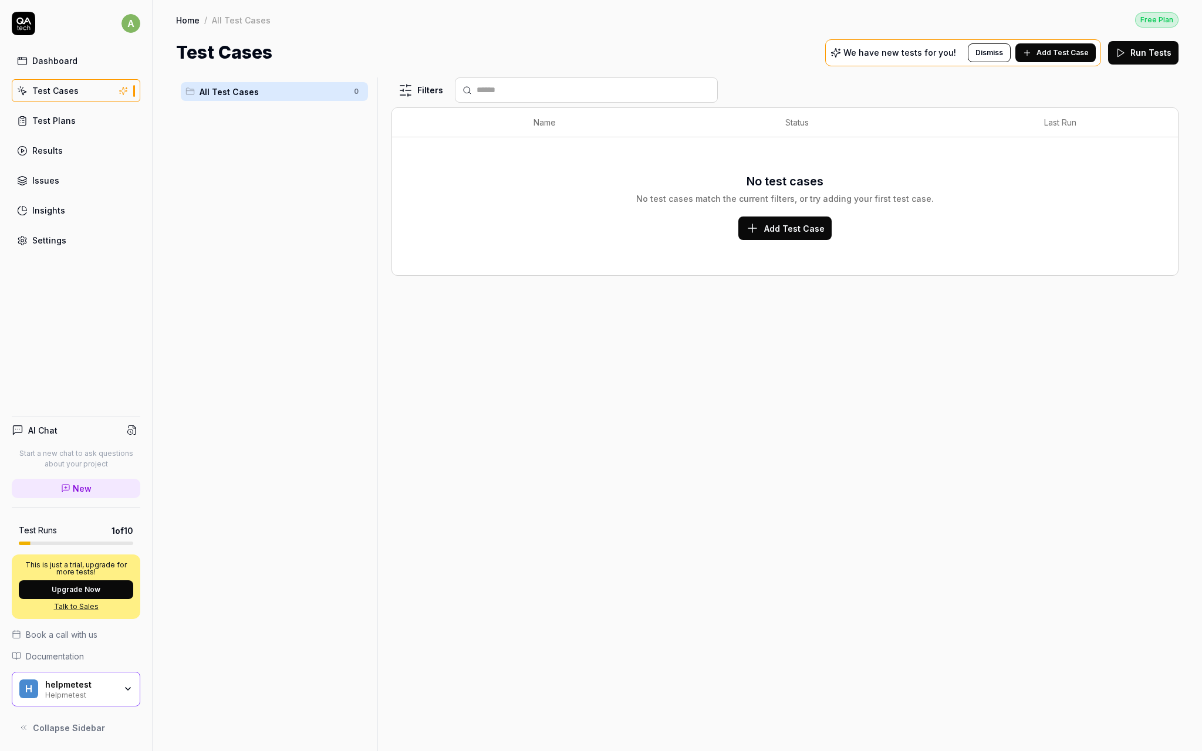
click at [82, 113] on link "Test Plans" at bounding box center [76, 120] width 129 height 23
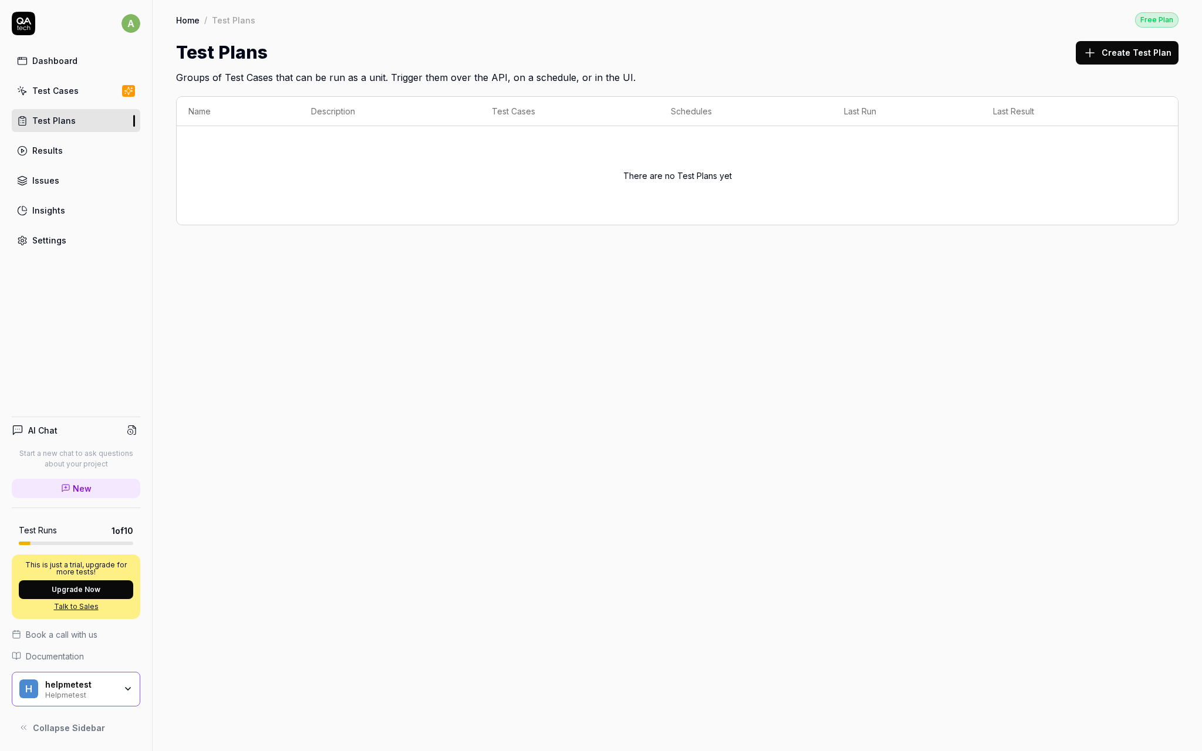
click at [1134, 63] on button "Create Test Plan" at bounding box center [1127, 52] width 103 height 23
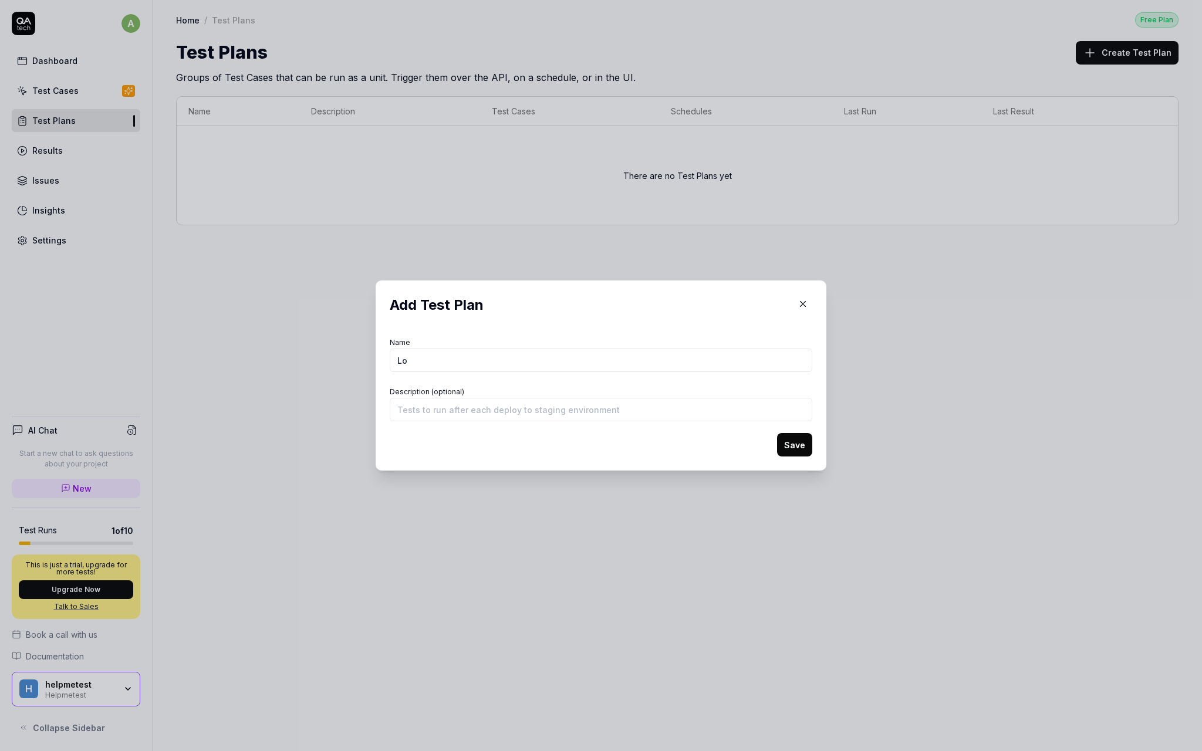
type input "L"
type input "Landing page"
click at [790, 445] on button "Save" at bounding box center [794, 444] width 35 height 23
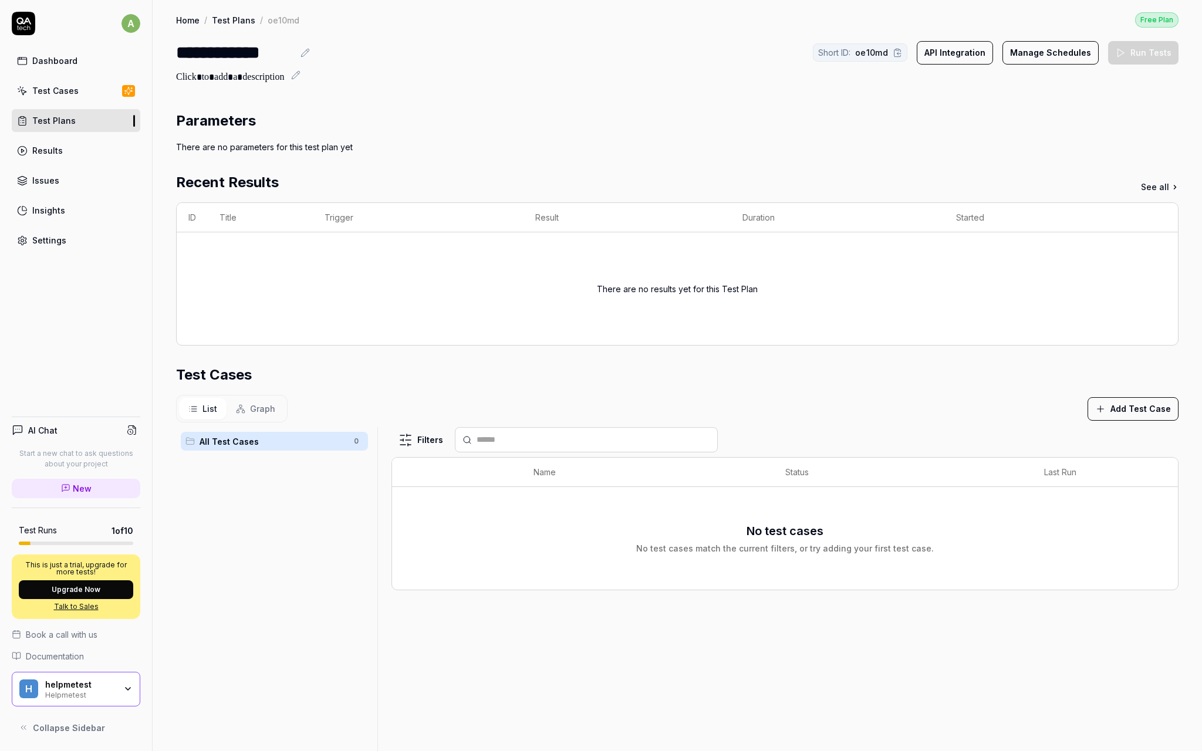
click at [67, 85] on div "Test Cases" at bounding box center [55, 91] width 46 height 12
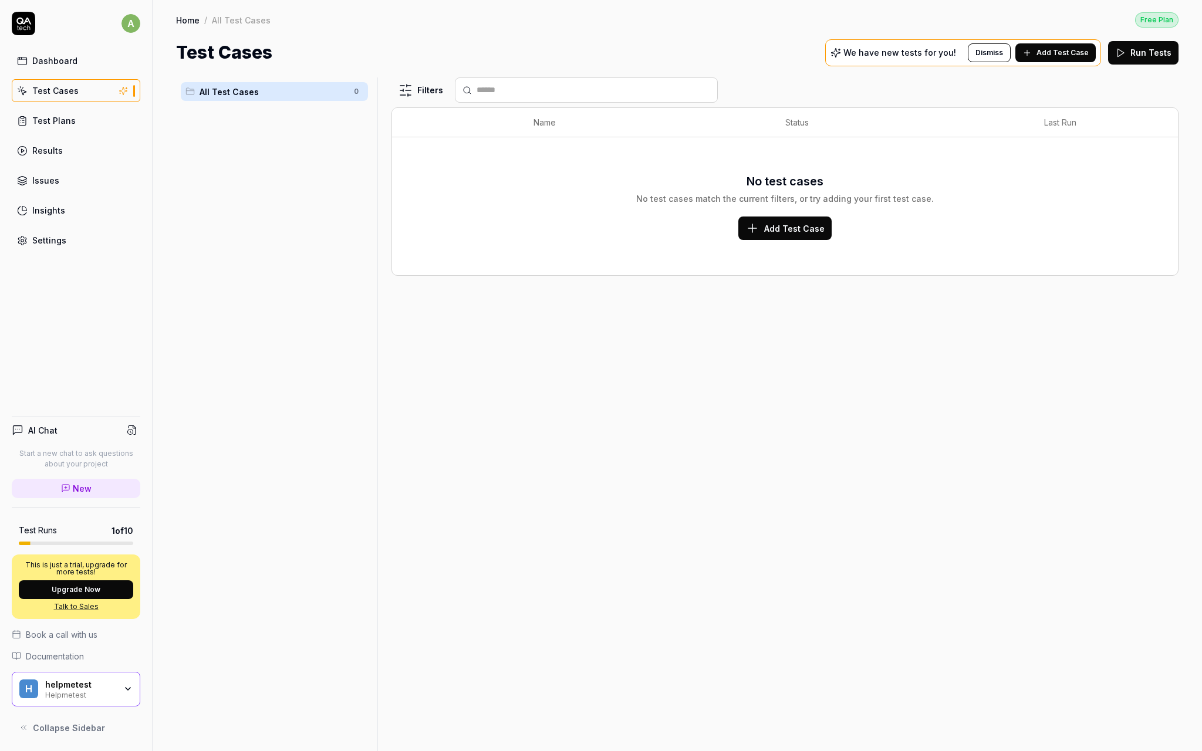
click at [1063, 55] on span "Add Test Case" at bounding box center [1063, 53] width 52 height 11
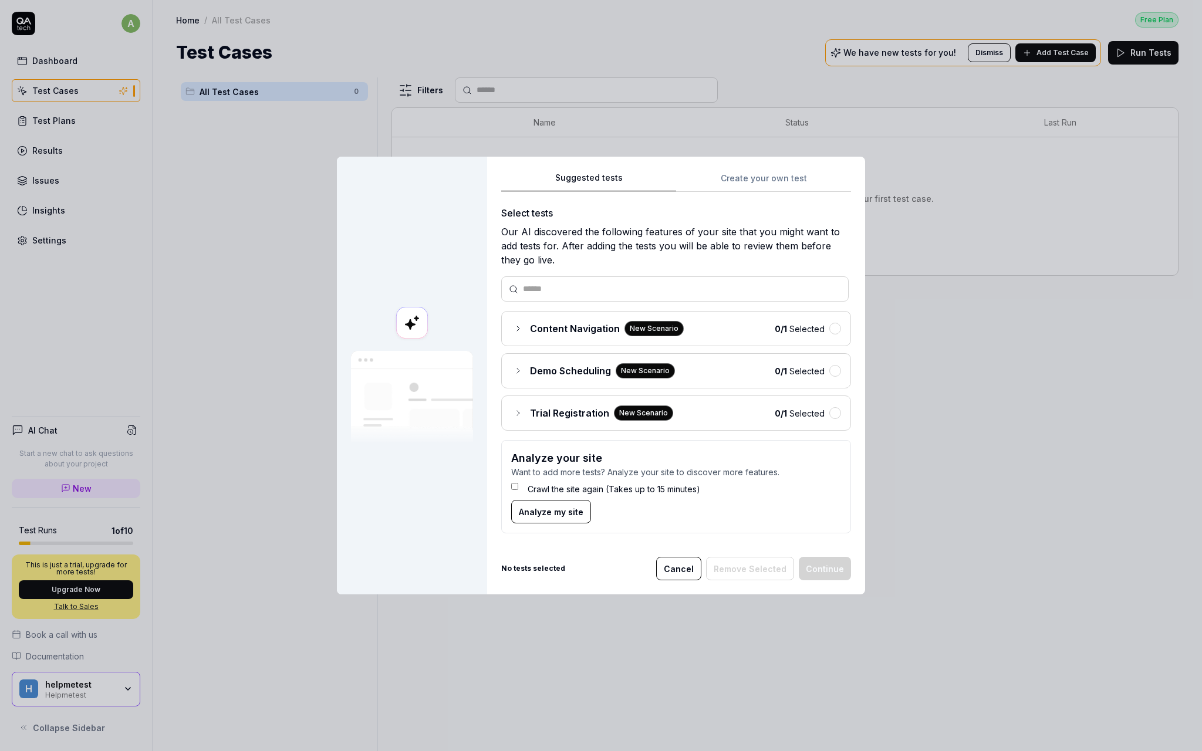
click at [569, 330] on span "Content Navigation" at bounding box center [575, 329] width 90 height 14
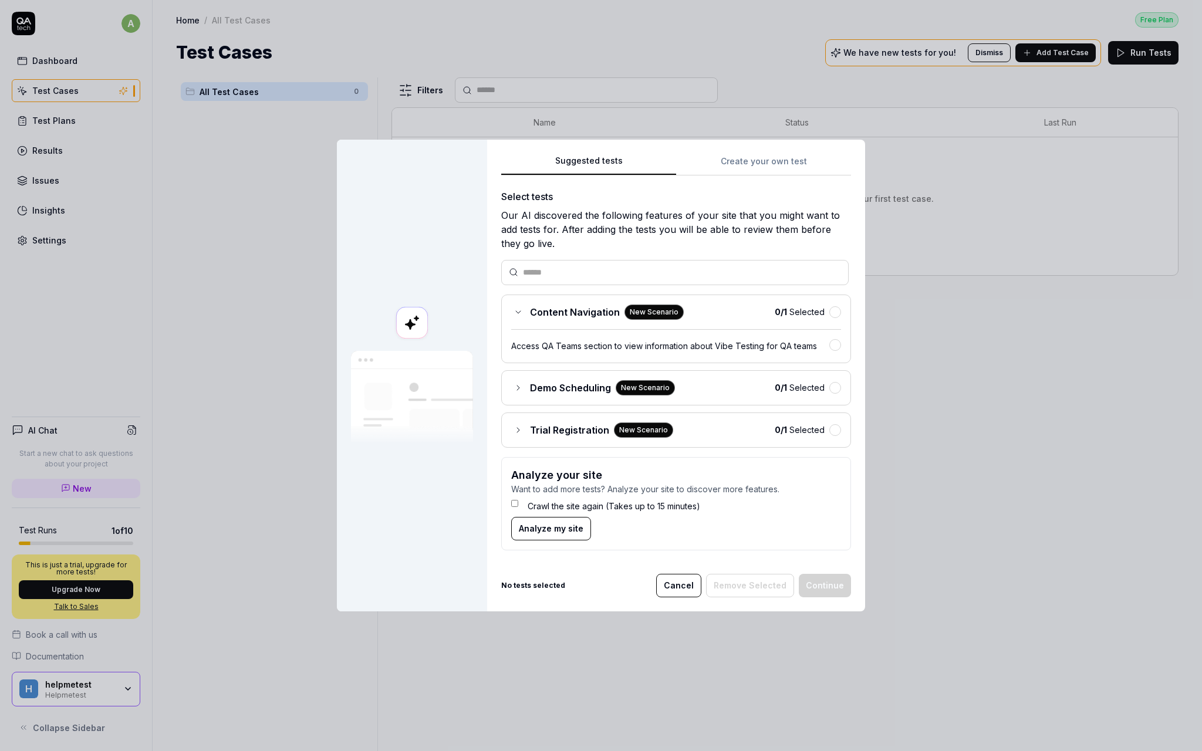
click at [583, 313] on span "Content Navigation" at bounding box center [575, 312] width 90 height 14
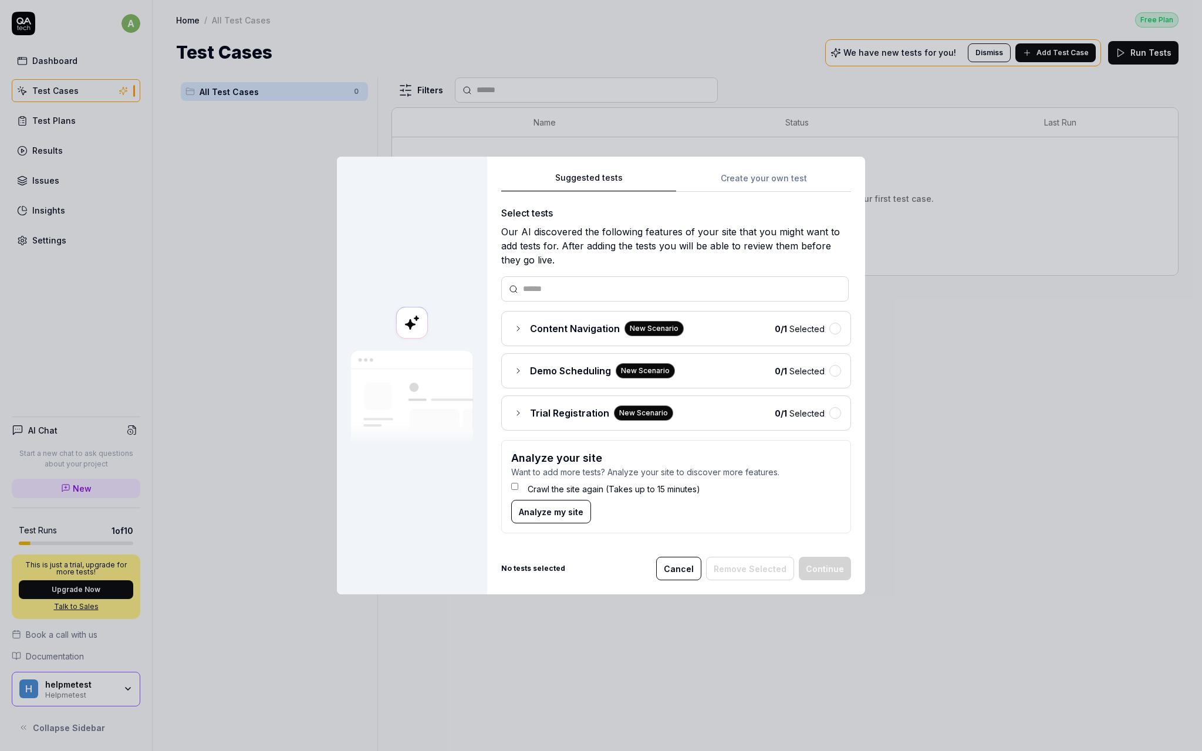
click at [564, 369] on span "Demo Scheduling" at bounding box center [570, 371] width 81 height 14
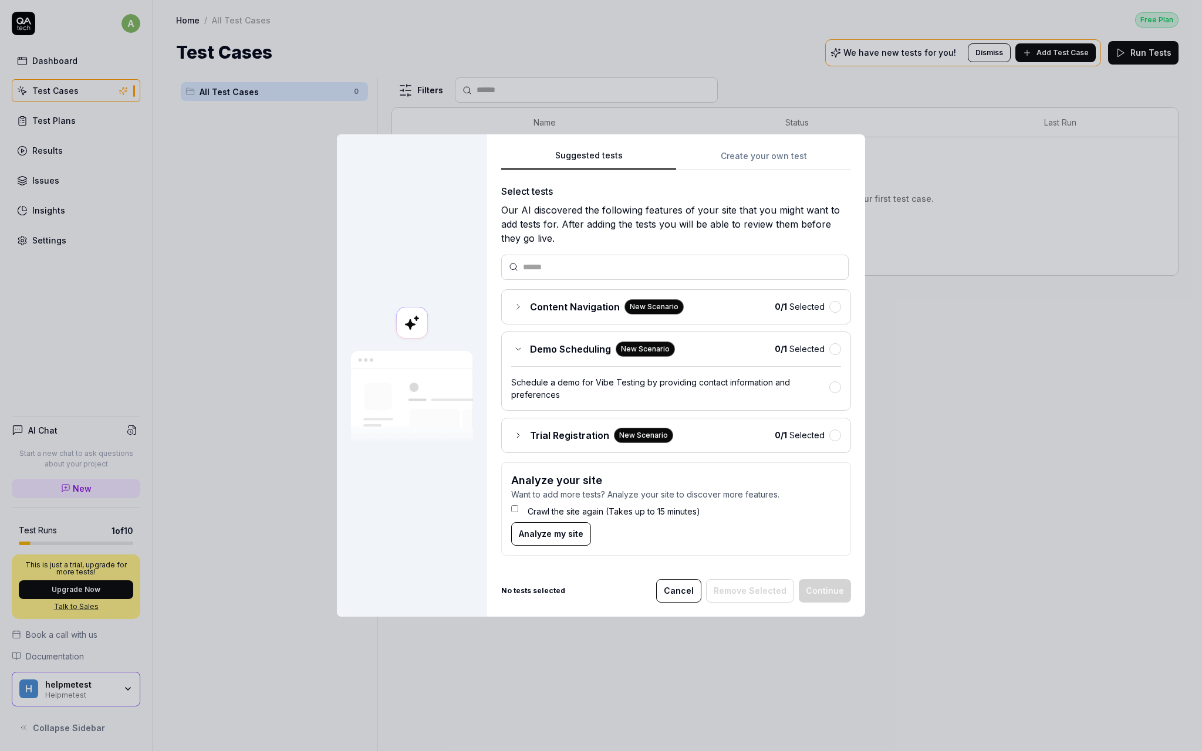
click at [583, 350] on span "Demo Scheduling" at bounding box center [570, 349] width 81 height 14
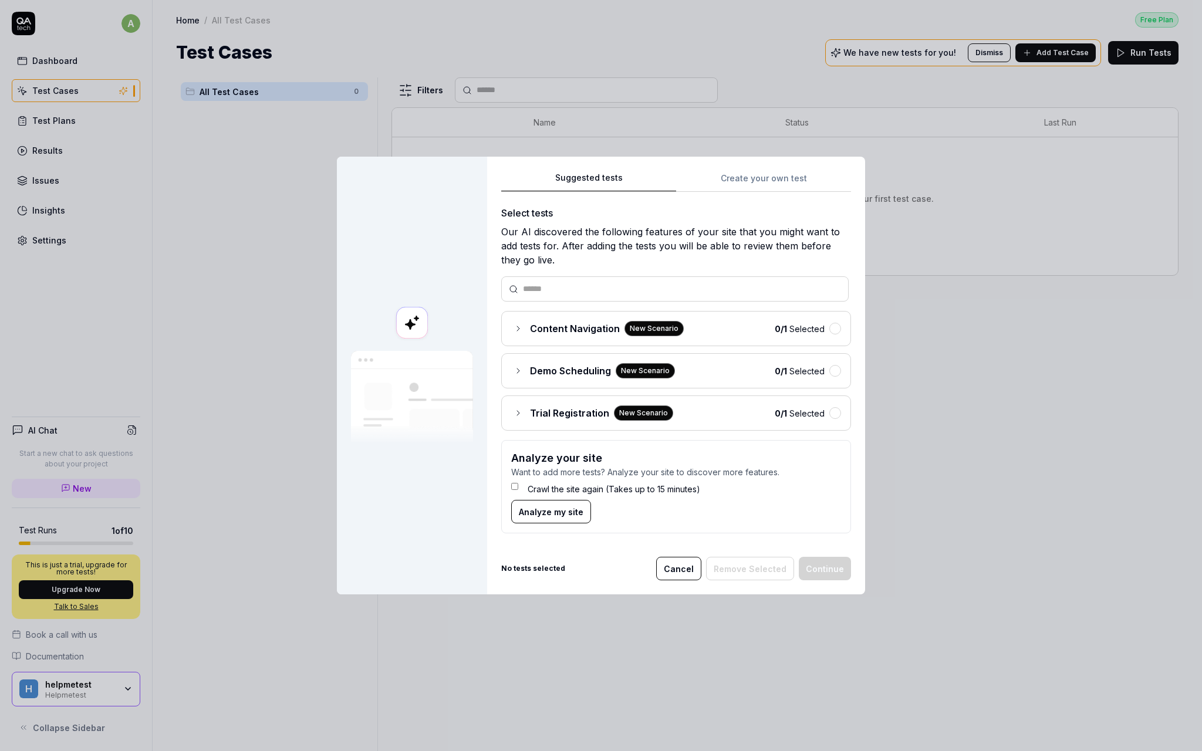
click at [557, 409] on span "Trial Registration" at bounding box center [569, 413] width 79 height 14
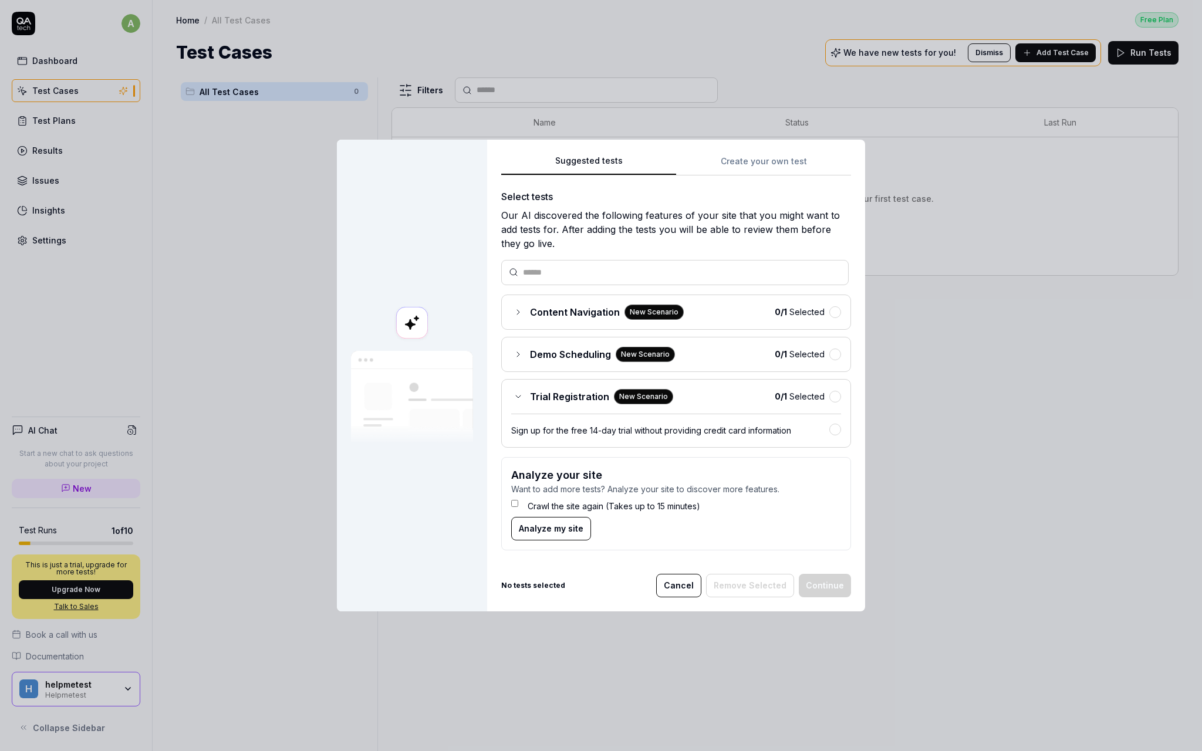
click at [568, 400] on span "Trial Registration" at bounding box center [569, 397] width 79 height 14
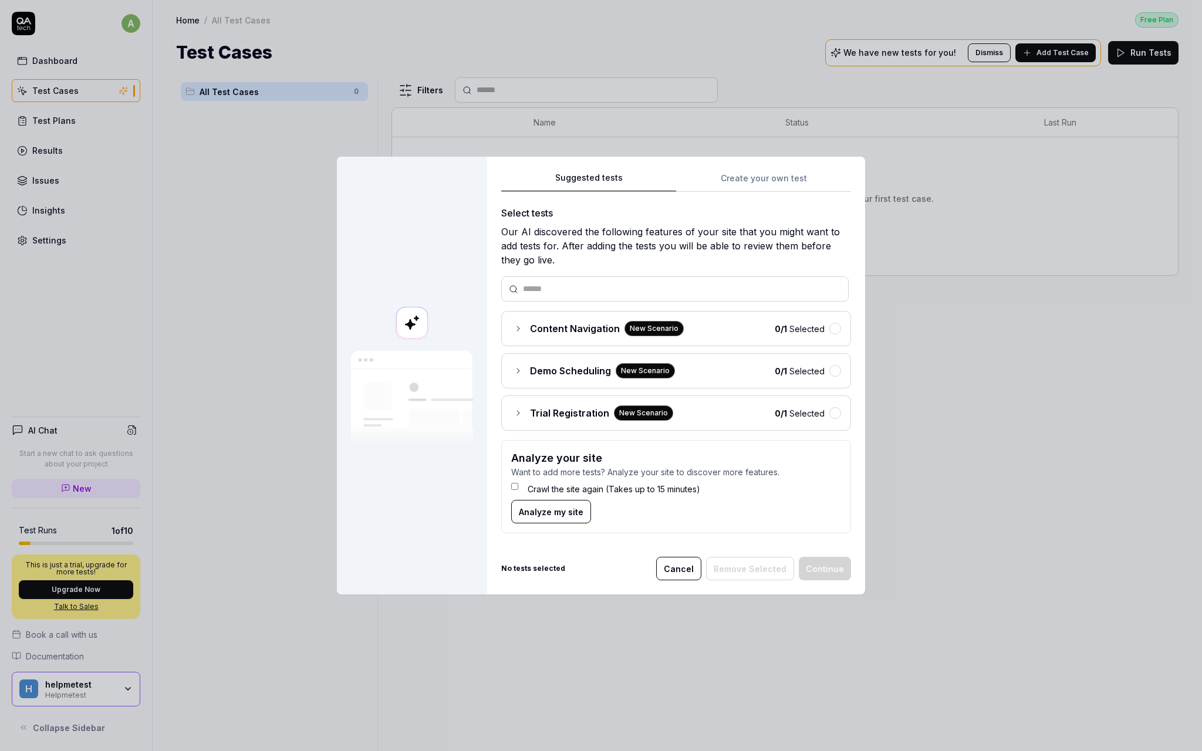
click at [568, 400] on div "Trial Registration New Scenario 0 / 1 Selected" at bounding box center [676, 413] width 350 height 35
click at [561, 411] on span "Trial Registration" at bounding box center [569, 413] width 79 height 14
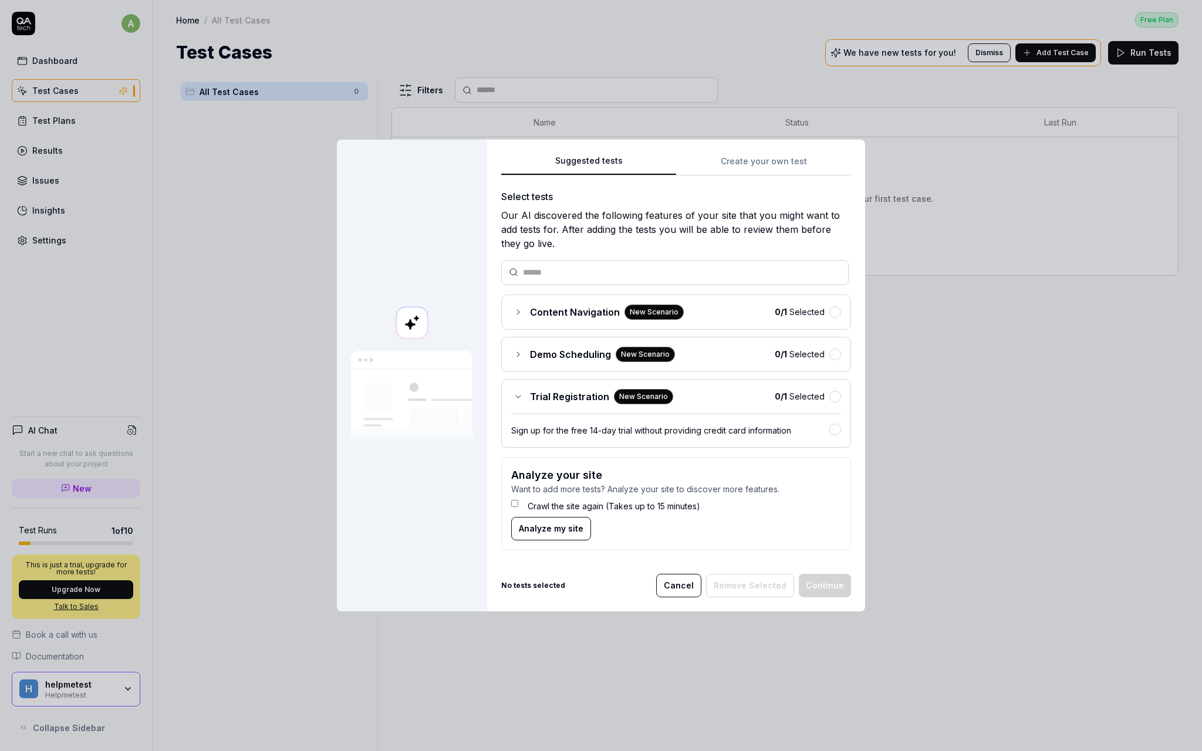
click at [561, 411] on div "Trial Registration New Scenario 0 / 1 Selected Sign up for the free 14-day tria…" at bounding box center [676, 413] width 350 height 69
click at [576, 398] on span "Trial Registration" at bounding box center [569, 397] width 79 height 14
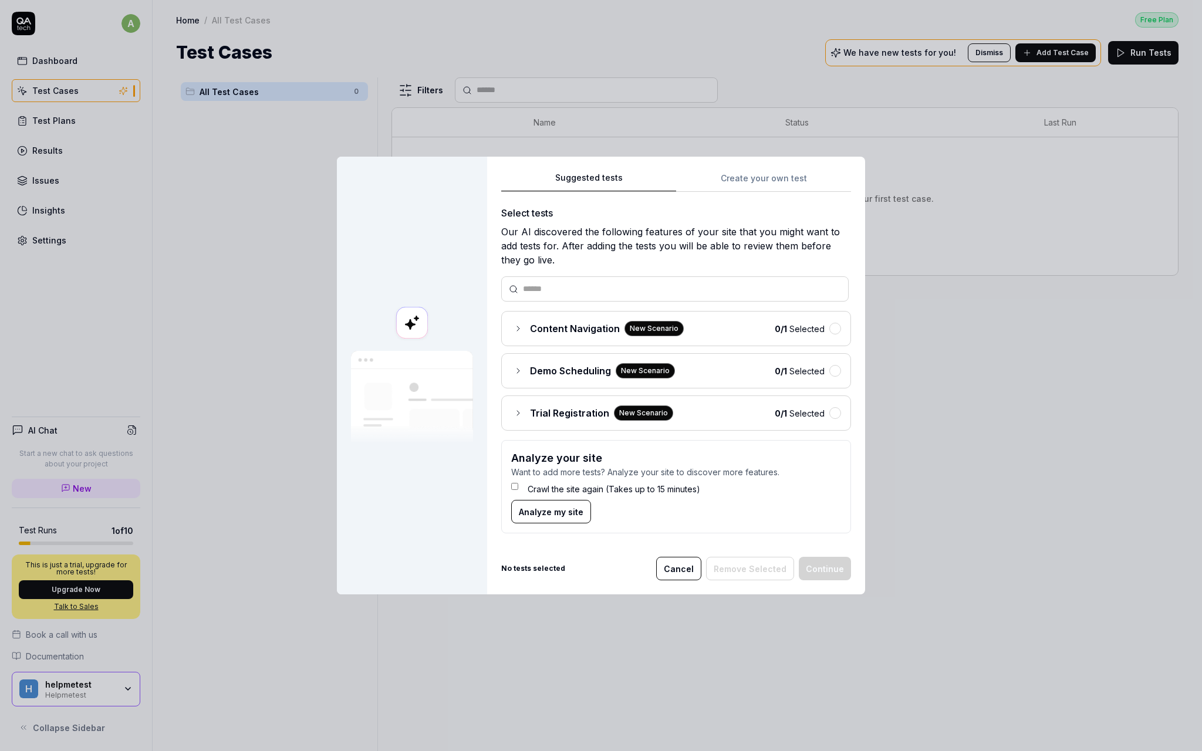
click at [833, 333] on button "button" at bounding box center [836, 329] width 12 height 12
click at [833, 383] on div "Demo Scheduling New Scenario 0 / 1 Selected" at bounding box center [676, 370] width 350 height 35
click at [835, 372] on button "button" at bounding box center [836, 371] width 12 height 12
click at [835, 410] on button "button" at bounding box center [836, 413] width 12 height 12
click at [835, 567] on button "Continue" at bounding box center [825, 568] width 52 height 23
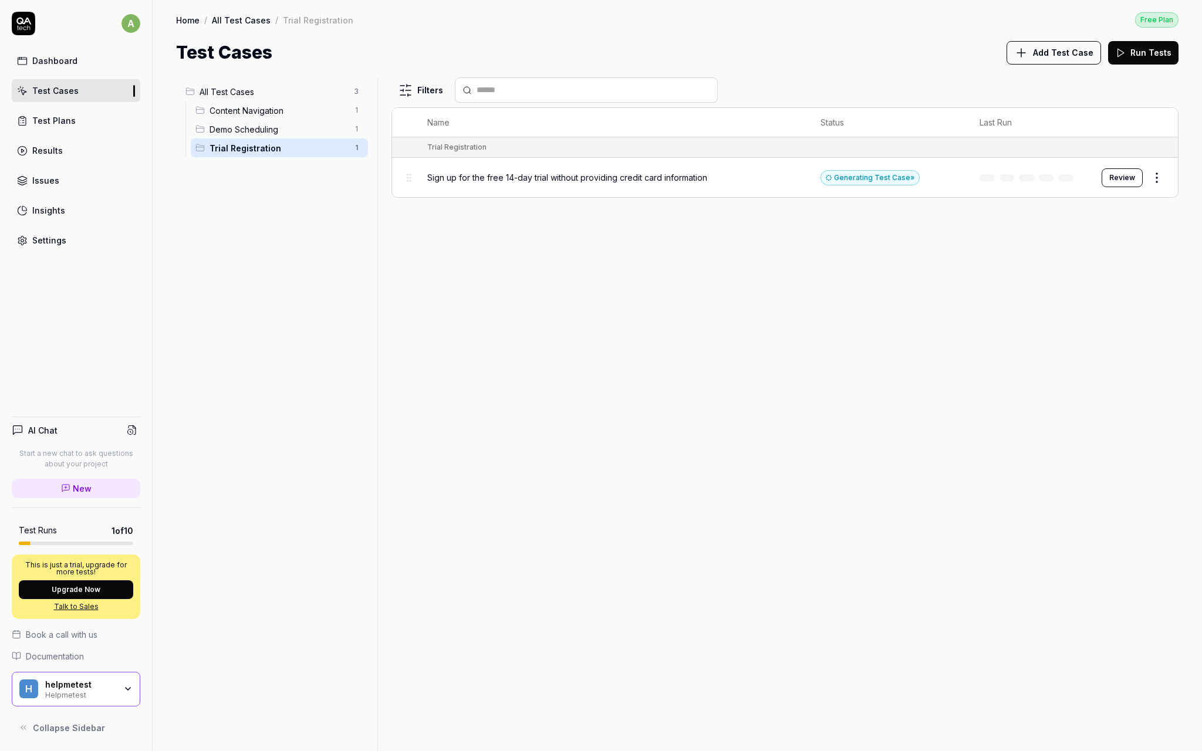
click at [656, 172] on span "Sign up for the free 14-day trial without providing credit card information" at bounding box center [567, 177] width 280 height 12
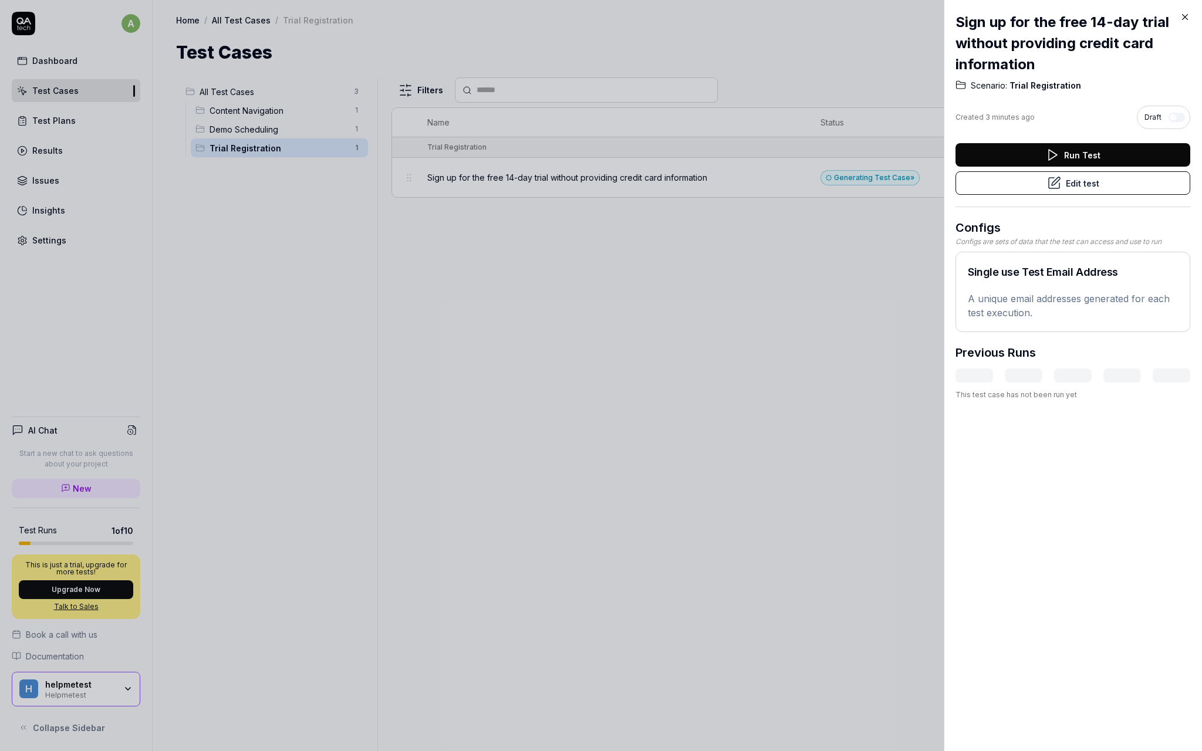
click at [815, 232] on div at bounding box center [601, 375] width 1202 height 751
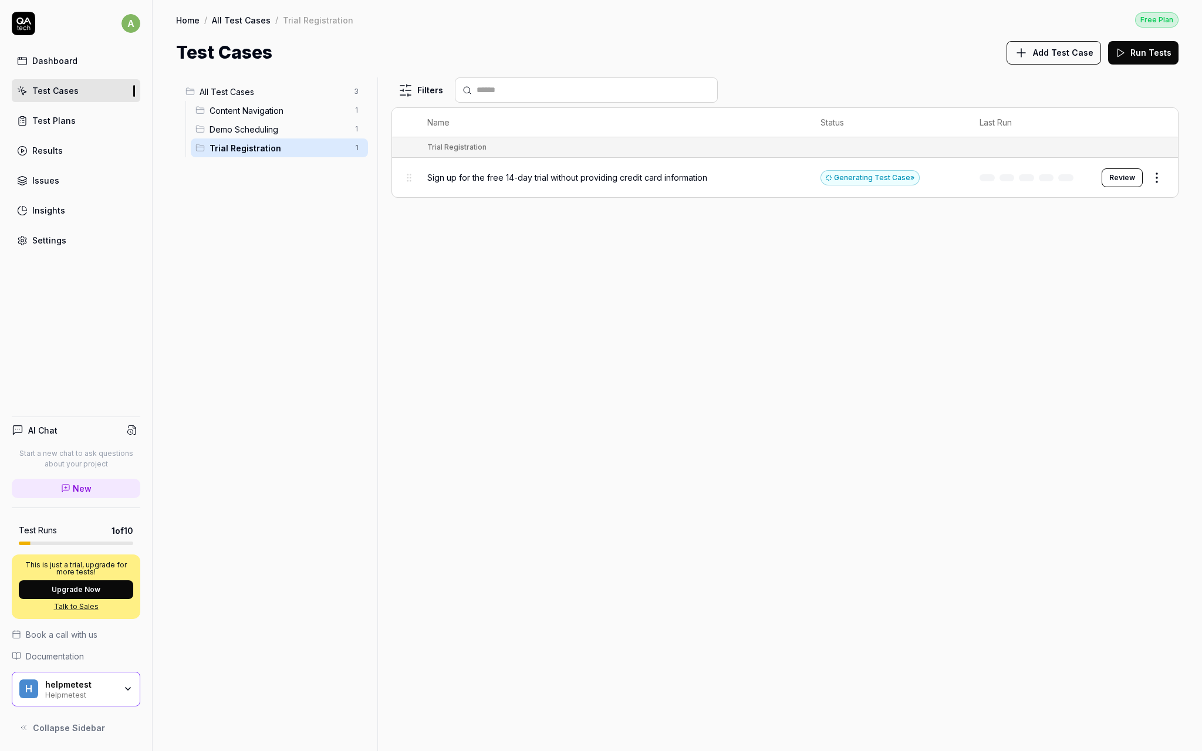
click at [305, 134] on span "Demo Scheduling" at bounding box center [278, 129] width 137 height 12
click at [305, 117] on div "Content Navigation 1" at bounding box center [279, 110] width 177 height 19
click at [67, 154] on link "Results" at bounding box center [76, 150] width 129 height 23
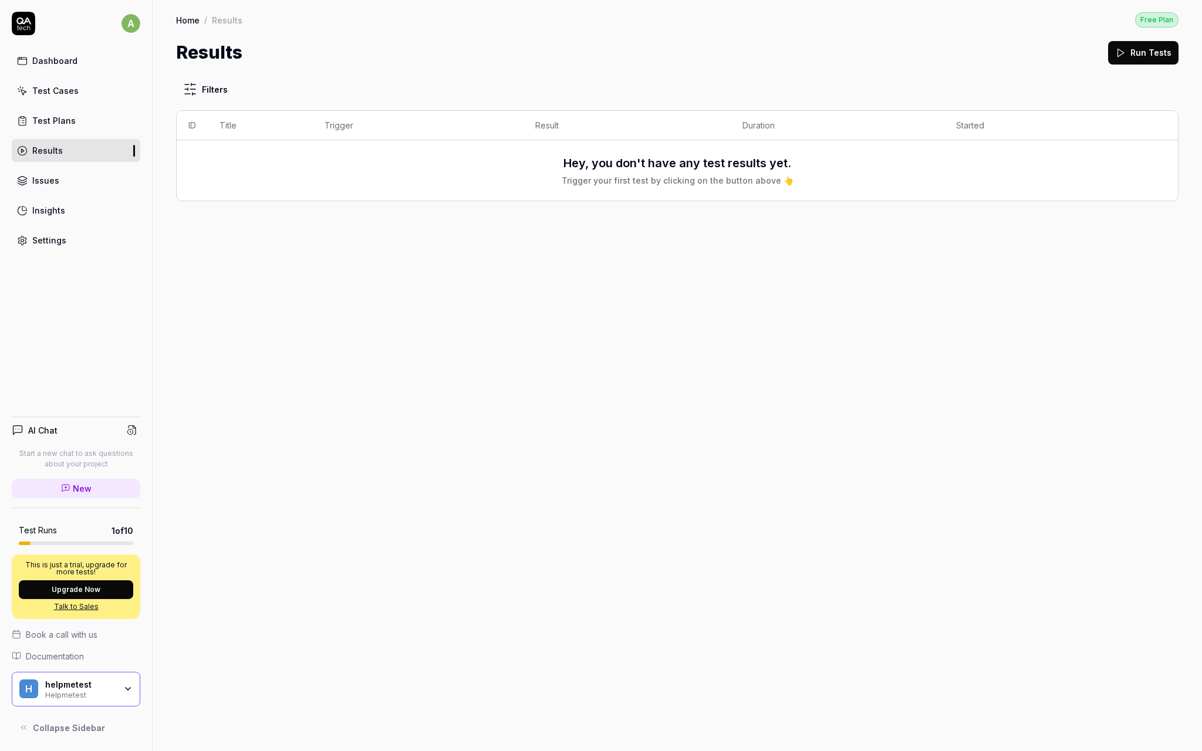
click at [60, 176] on link "Issues" at bounding box center [76, 180] width 129 height 23
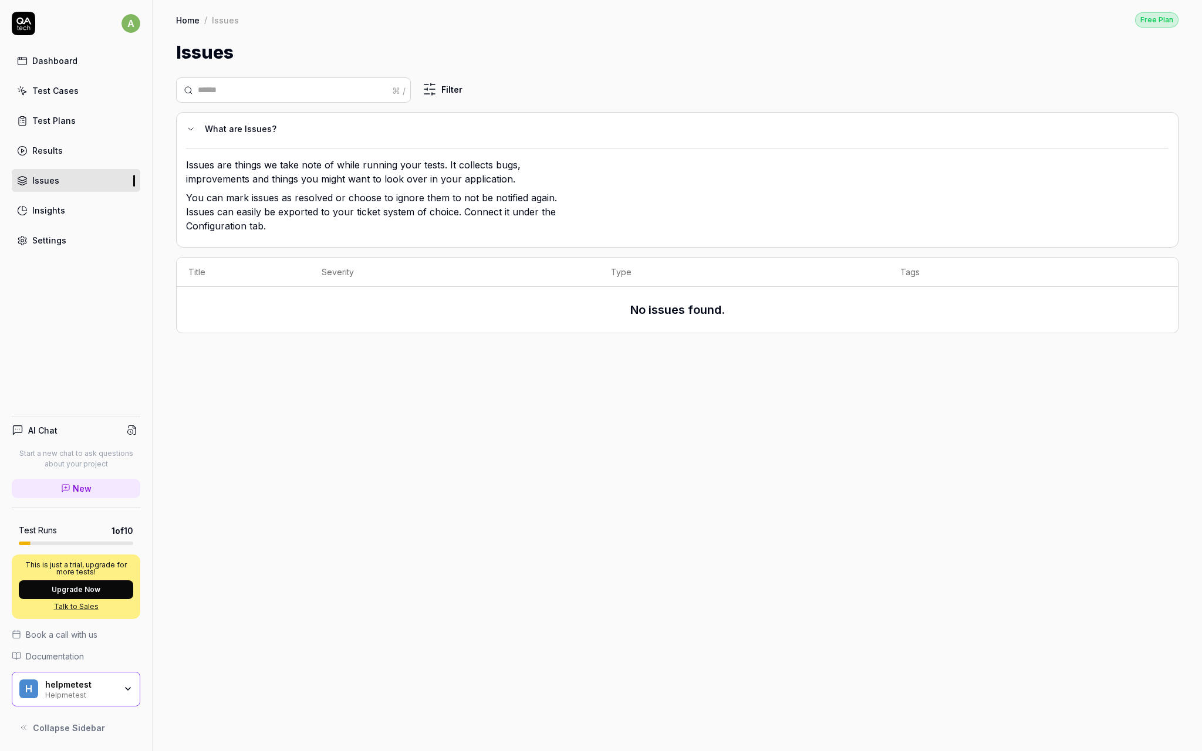
click at [61, 206] on div "Insights" at bounding box center [48, 210] width 33 height 12
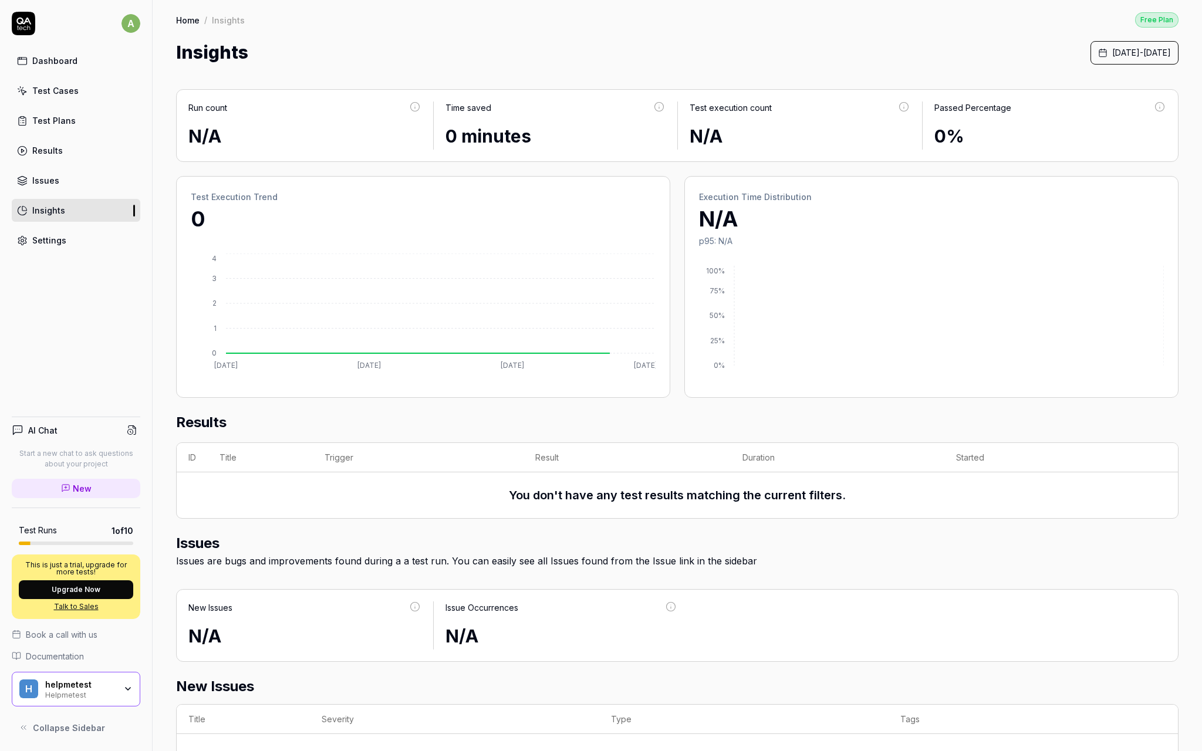
click at [59, 233] on link "Settings" at bounding box center [76, 240] width 129 height 23
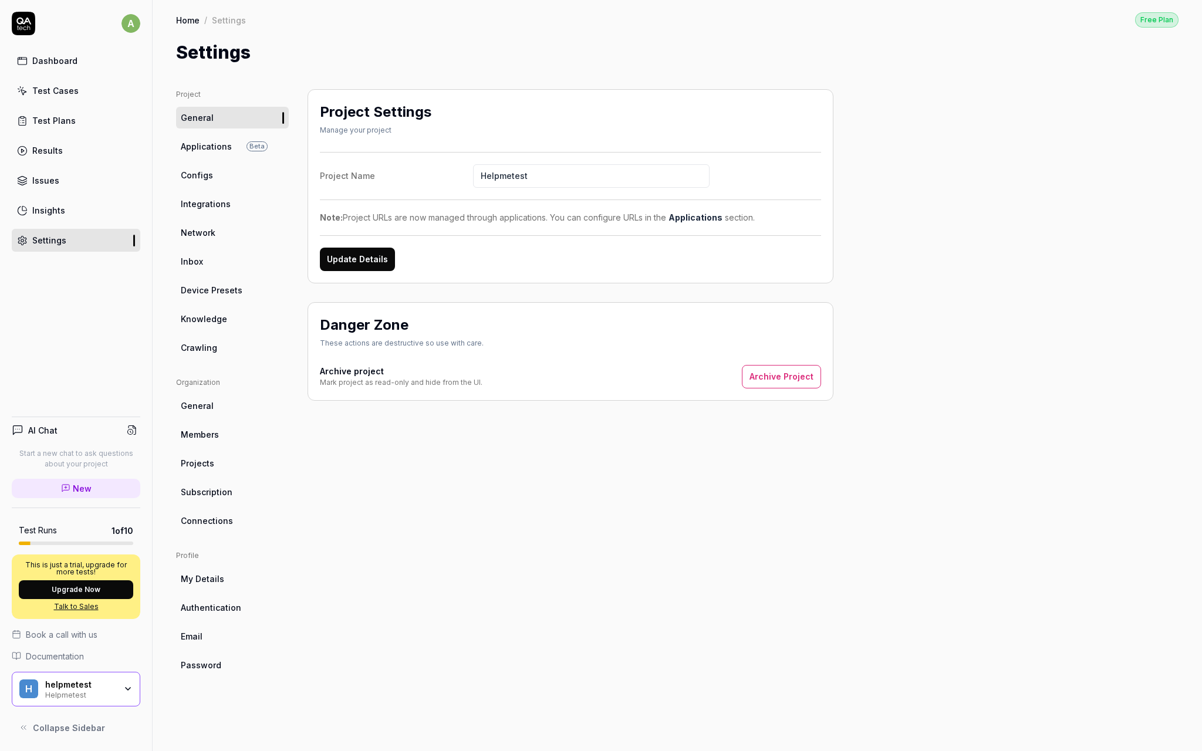
click at [76, 102] on div "Dashboard Test Cases Test Plans Results Issues Insights Settings" at bounding box center [76, 150] width 129 height 203
click at [84, 87] on link "Test Cases" at bounding box center [76, 90] width 129 height 23
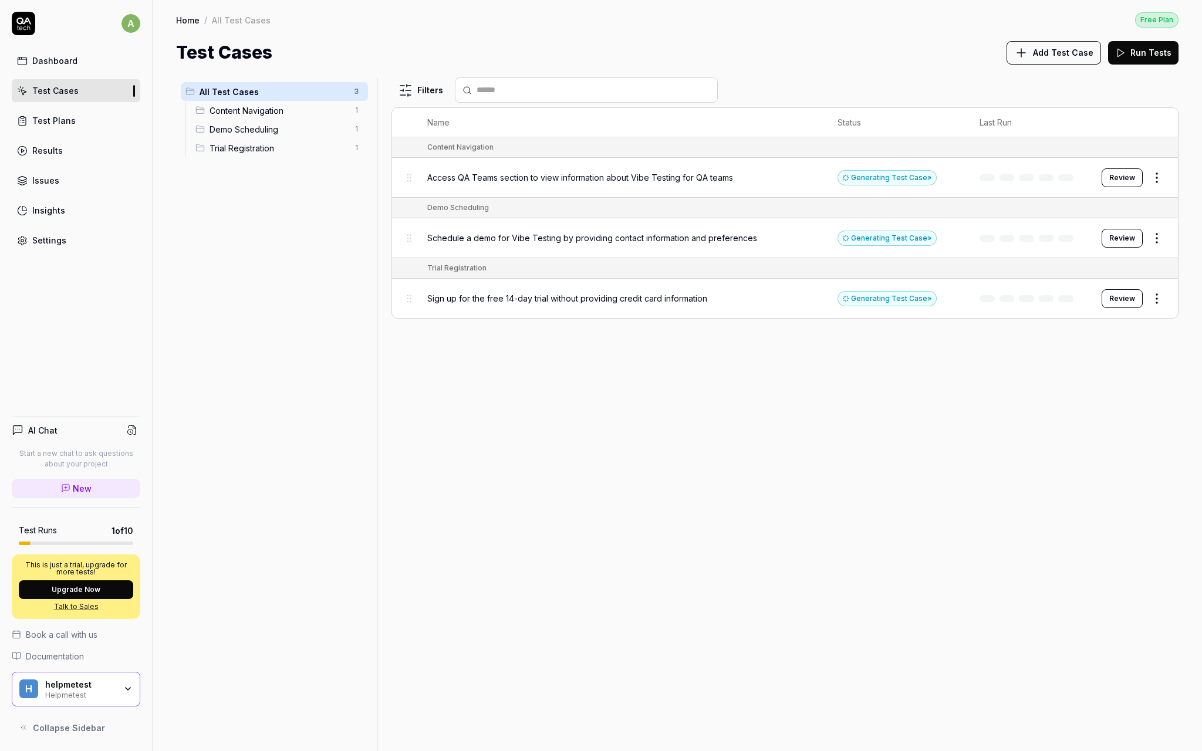
click at [97, 60] on link "Dashboard" at bounding box center [76, 60] width 129 height 23
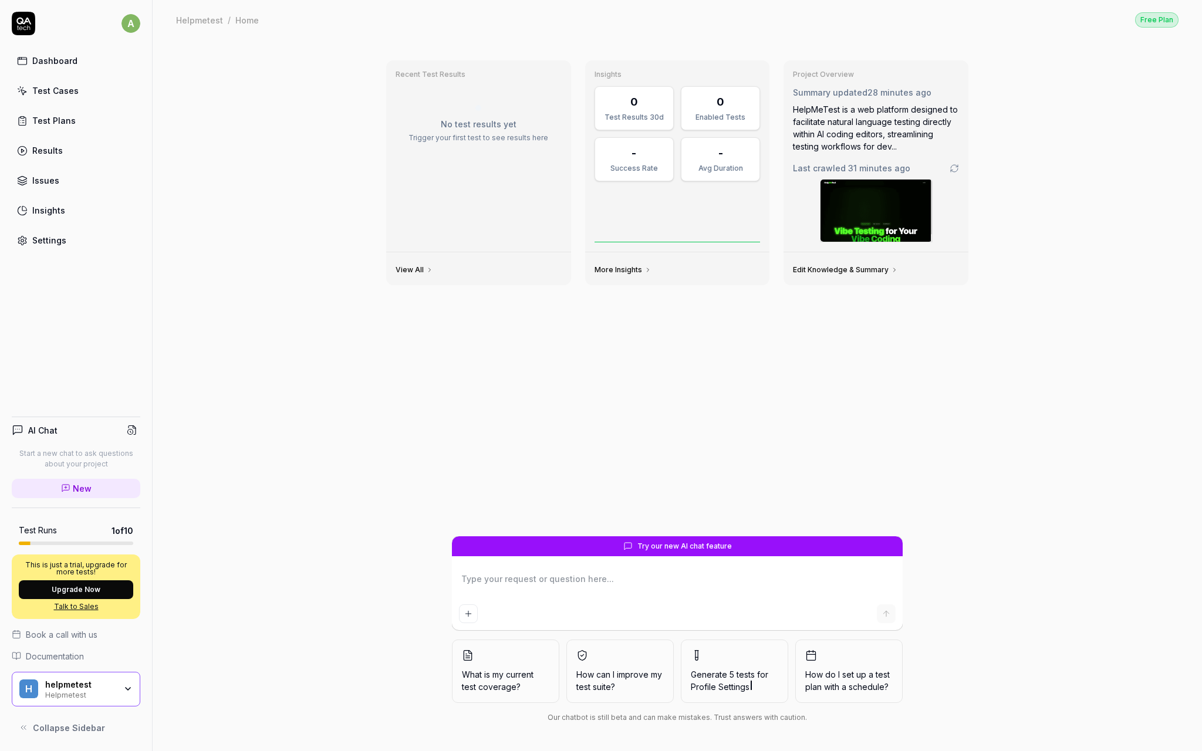
click at [263, 177] on div "Recent Test Results No test results yet Trigger your first test to see results …" at bounding box center [678, 395] width 1050 height 712
click at [89, 65] on link "Dashboard" at bounding box center [76, 60] width 129 height 23
type textarea "*"
click at [57, 82] on link "Test Cases" at bounding box center [76, 90] width 129 height 23
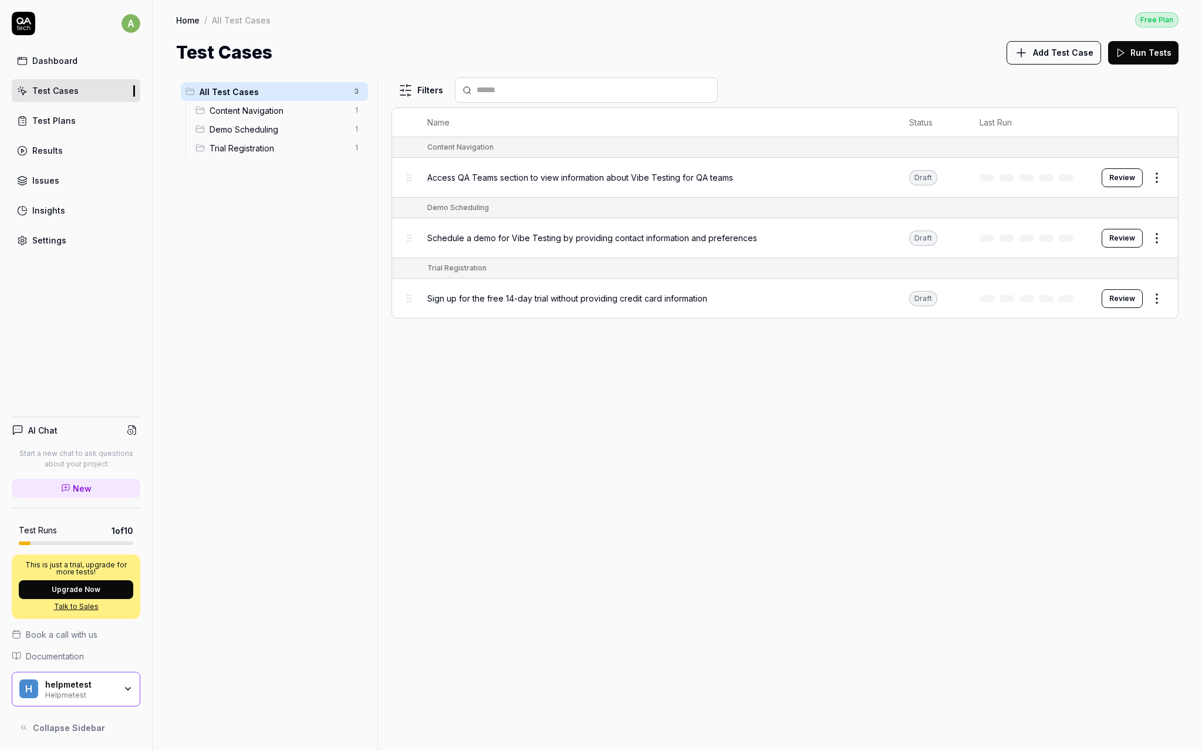
click at [536, 182] on span "Access QA Teams section to view information about Vibe Testing for QA teams" at bounding box center [580, 177] width 306 height 12
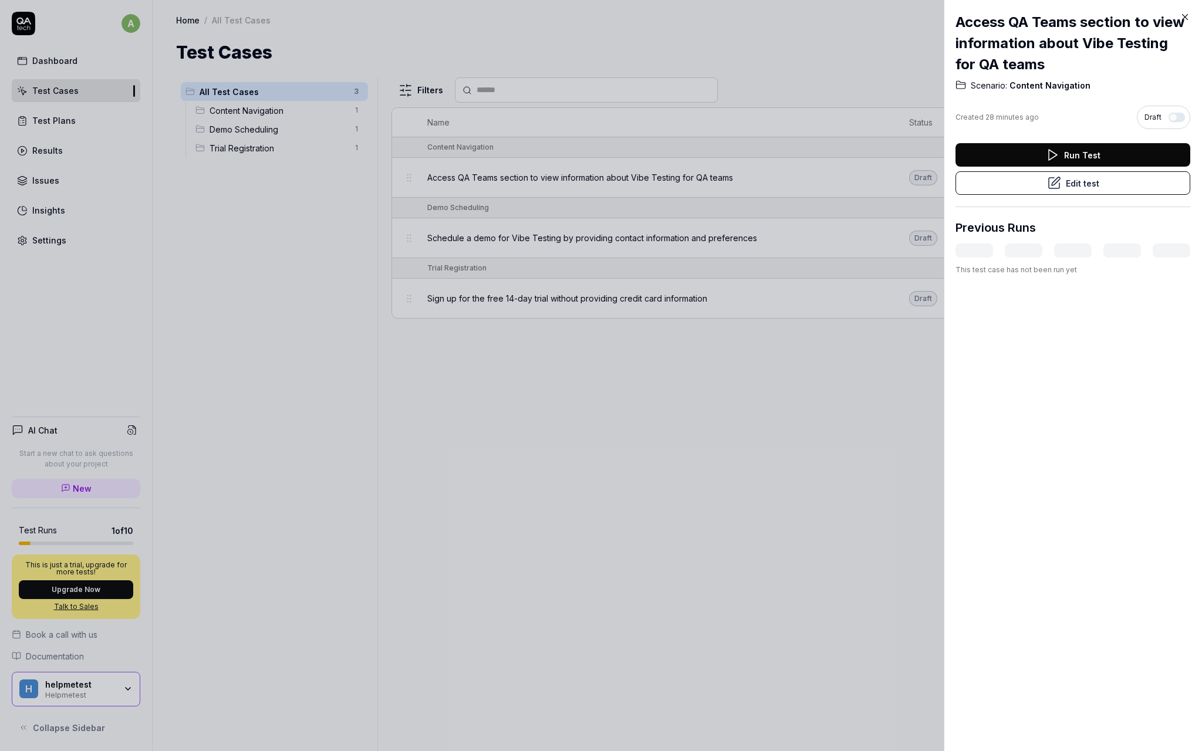
click at [1070, 157] on button "Run Test" at bounding box center [1073, 154] width 235 height 23
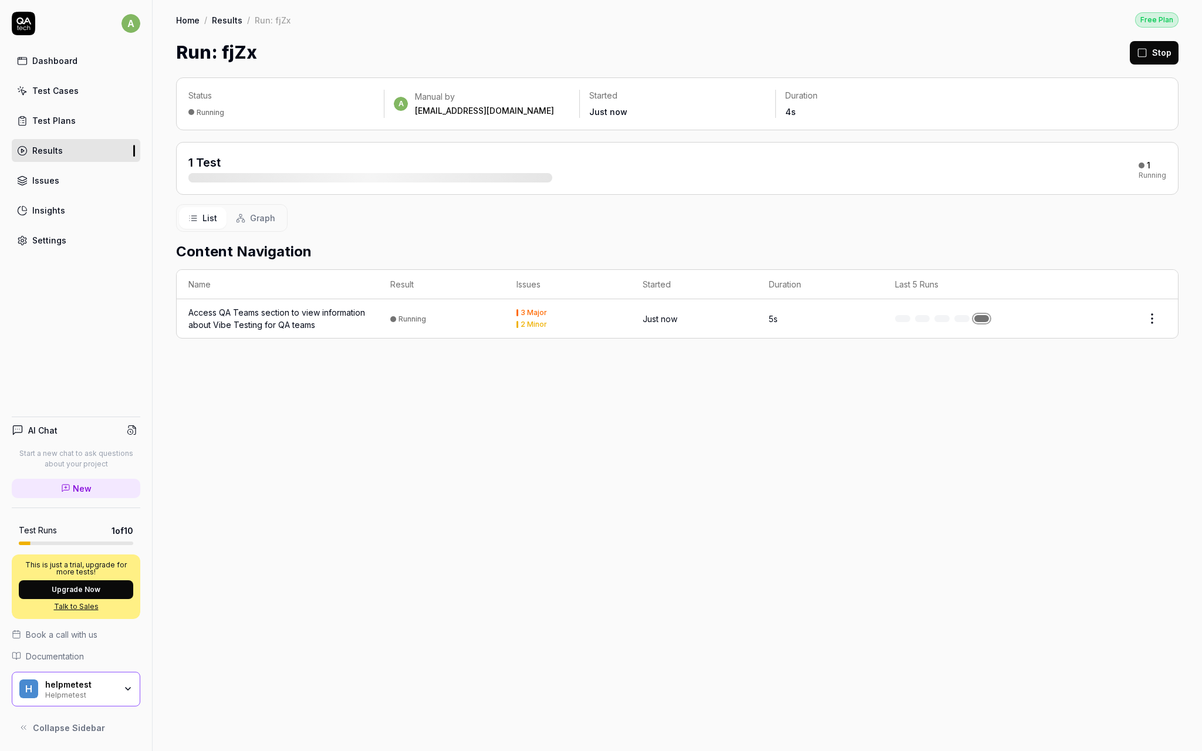
click at [531, 316] on div "3 Major" at bounding box center [534, 312] width 26 height 7
click at [293, 313] on div "Access QA Teams section to view information about Vibe Testing for QA teams" at bounding box center [277, 318] width 178 height 25
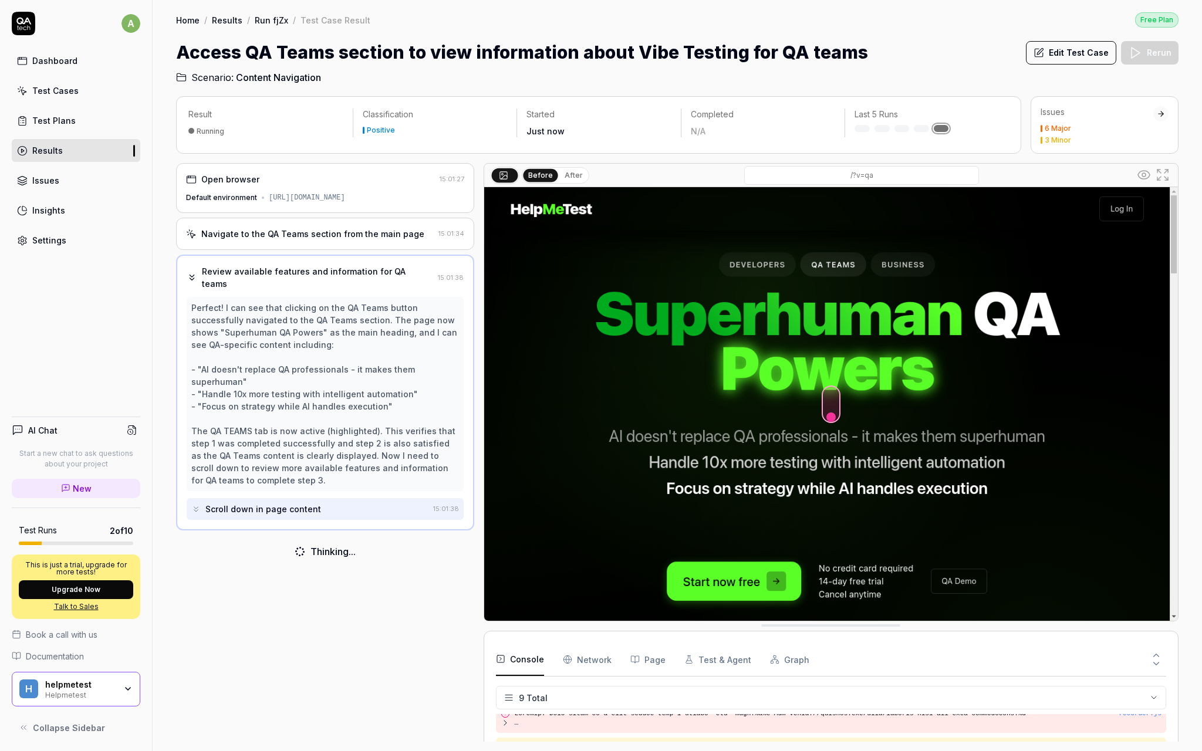
click at [833, 410] on img at bounding box center [831, 404] width 694 height 434
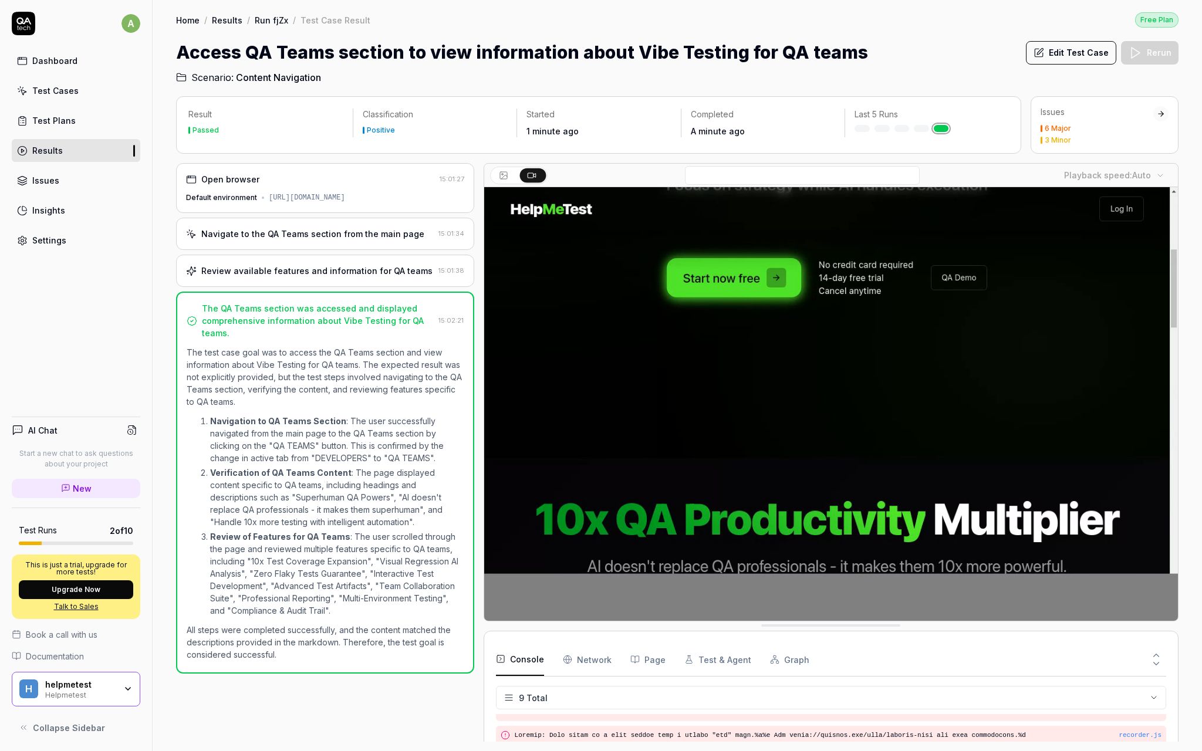
scroll to position [201, 0]
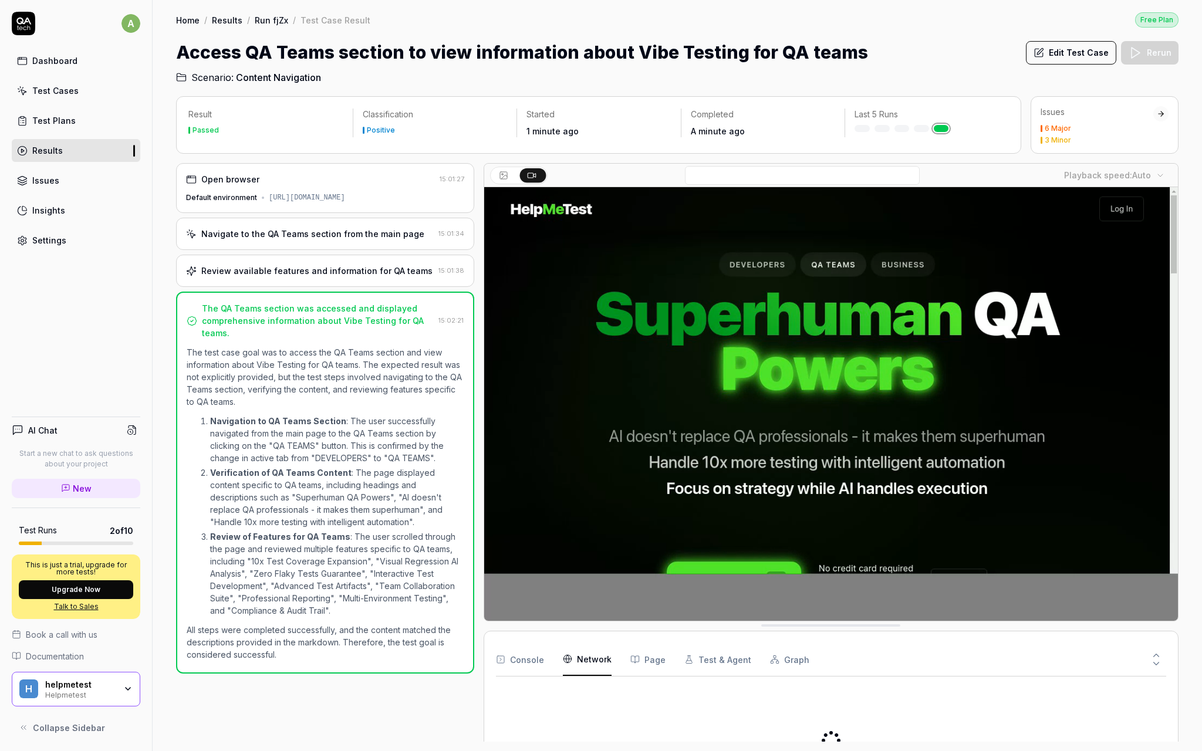
click at [591, 666] on Requests "Network" at bounding box center [587, 659] width 49 height 33
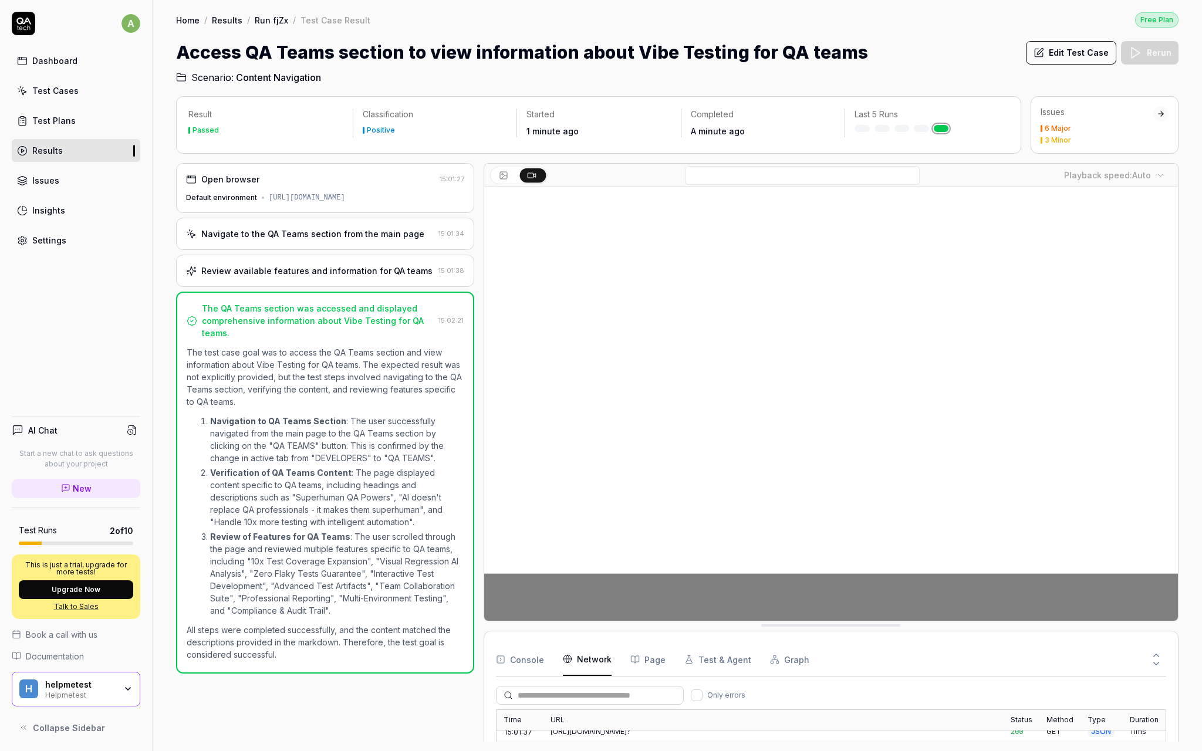
scroll to position [0, 0]
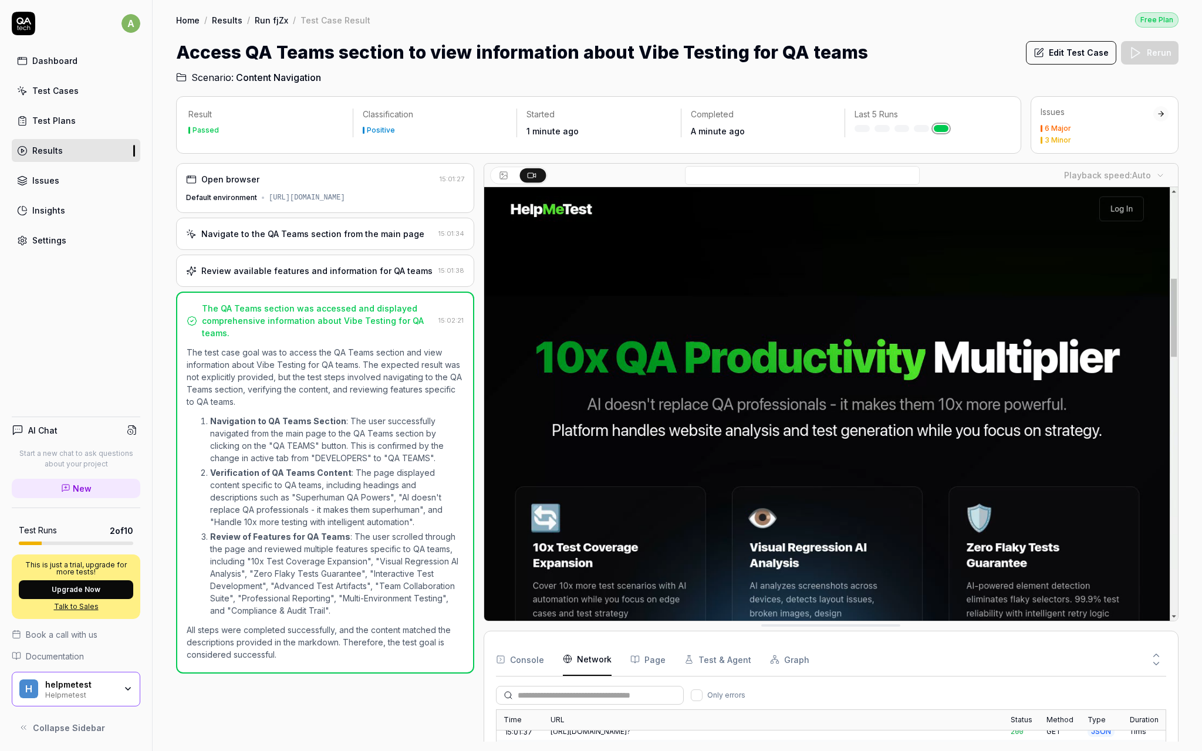
click at [655, 663] on button "Page" at bounding box center [648, 659] width 35 height 33
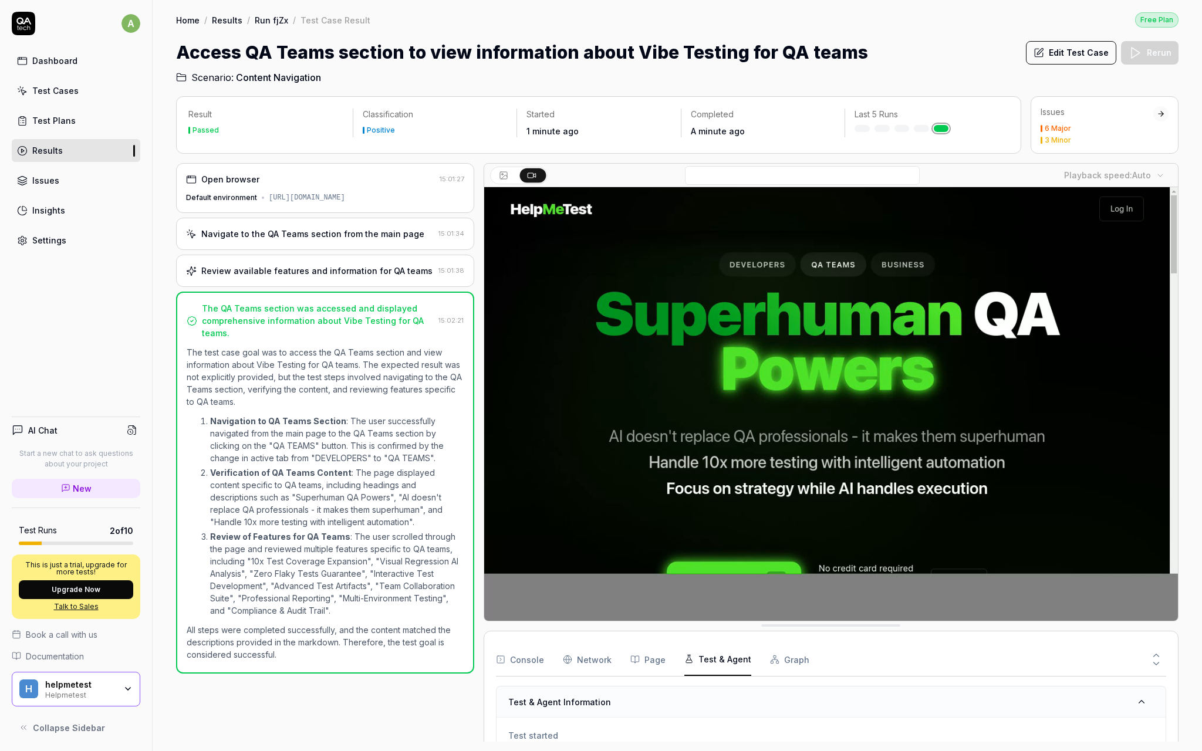
click at [719, 660] on button "Test & Agent" at bounding box center [718, 659] width 67 height 33
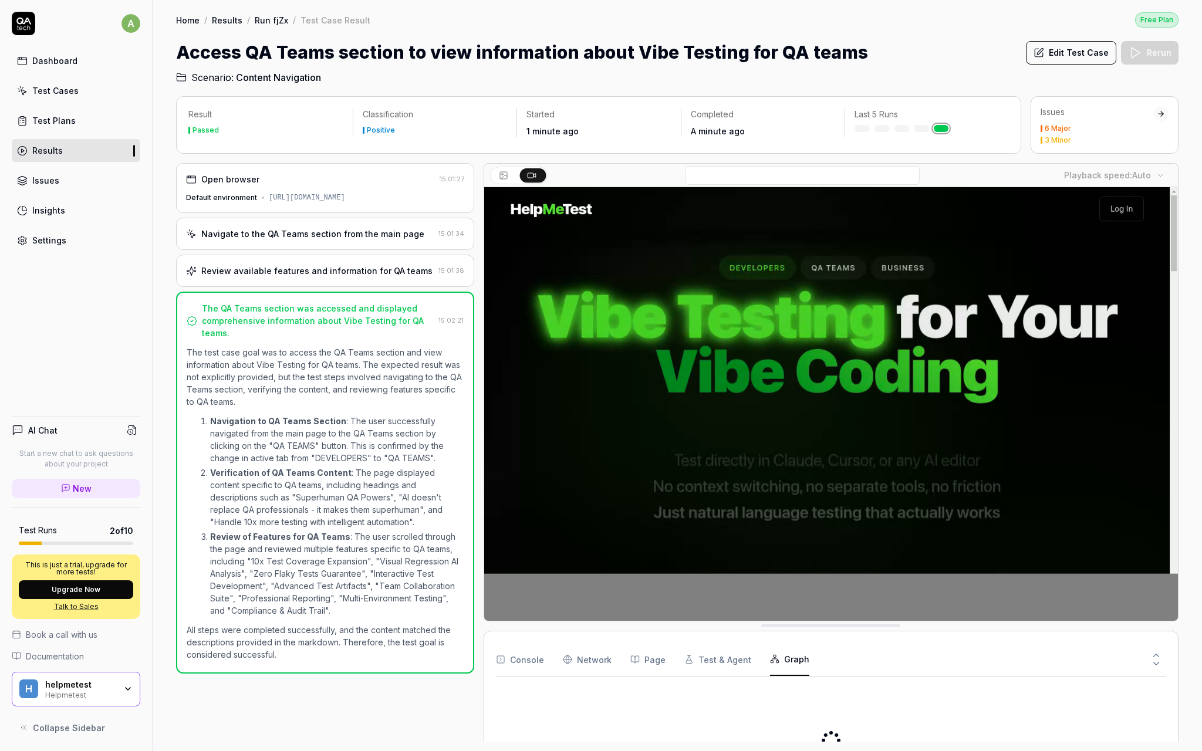
click at [776, 658] on button "Graph" at bounding box center [789, 659] width 39 height 33
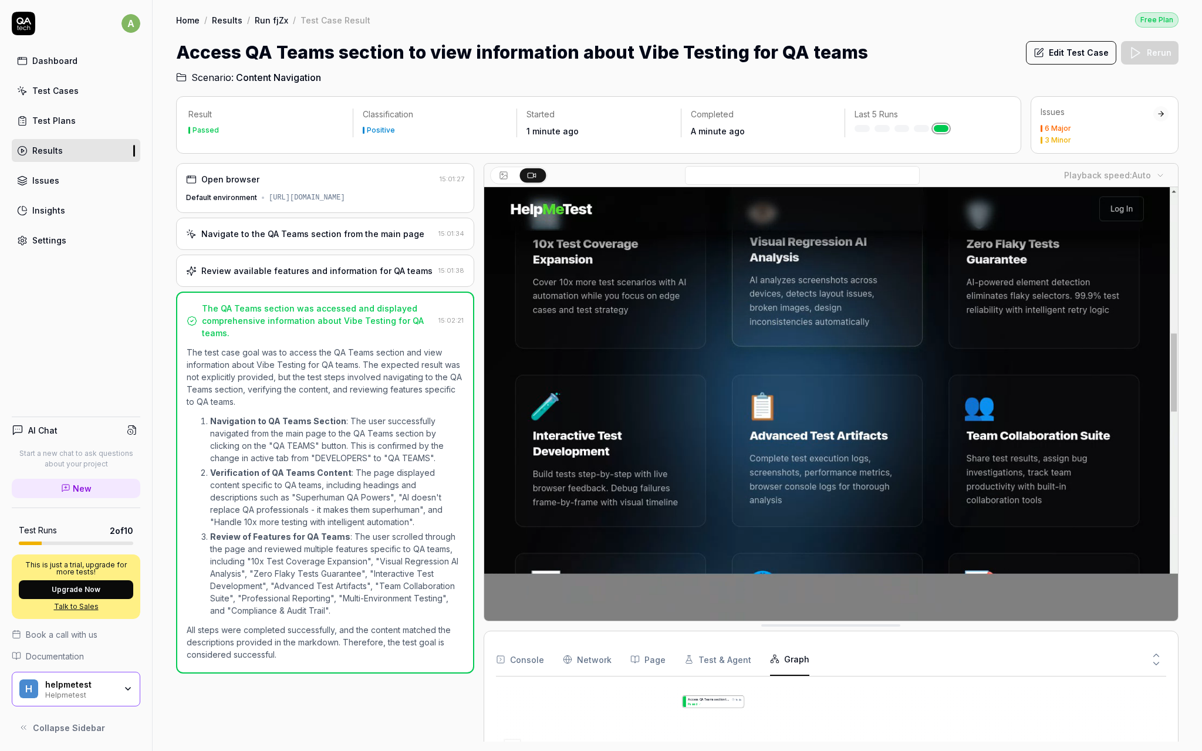
drag, startPoint x: 736, startPoint y: 727, endPoint x: 733, endPoint y: 701, distance: 26.7
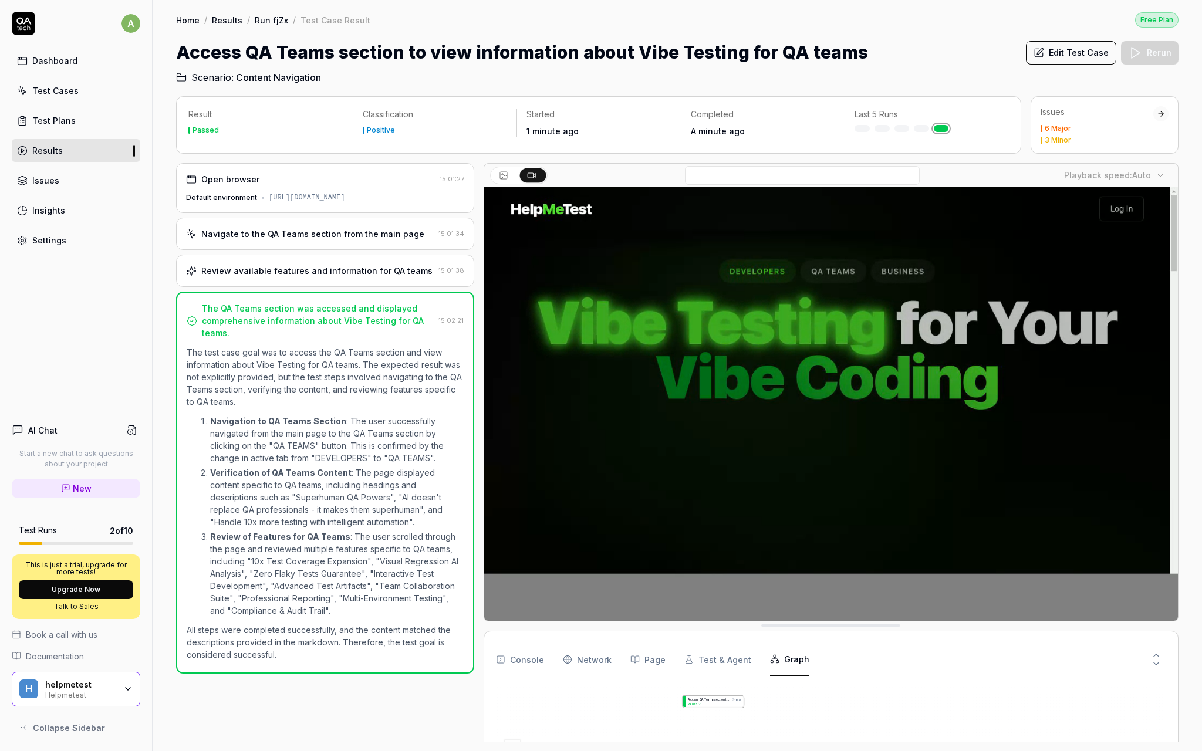
click at [733, 701] on div "A c c e s s Q A T e a m s s e c t i o n t o v i e w i n f o r m a t i o n a b o…" at bounding box center [831, 740] width 670 height 109
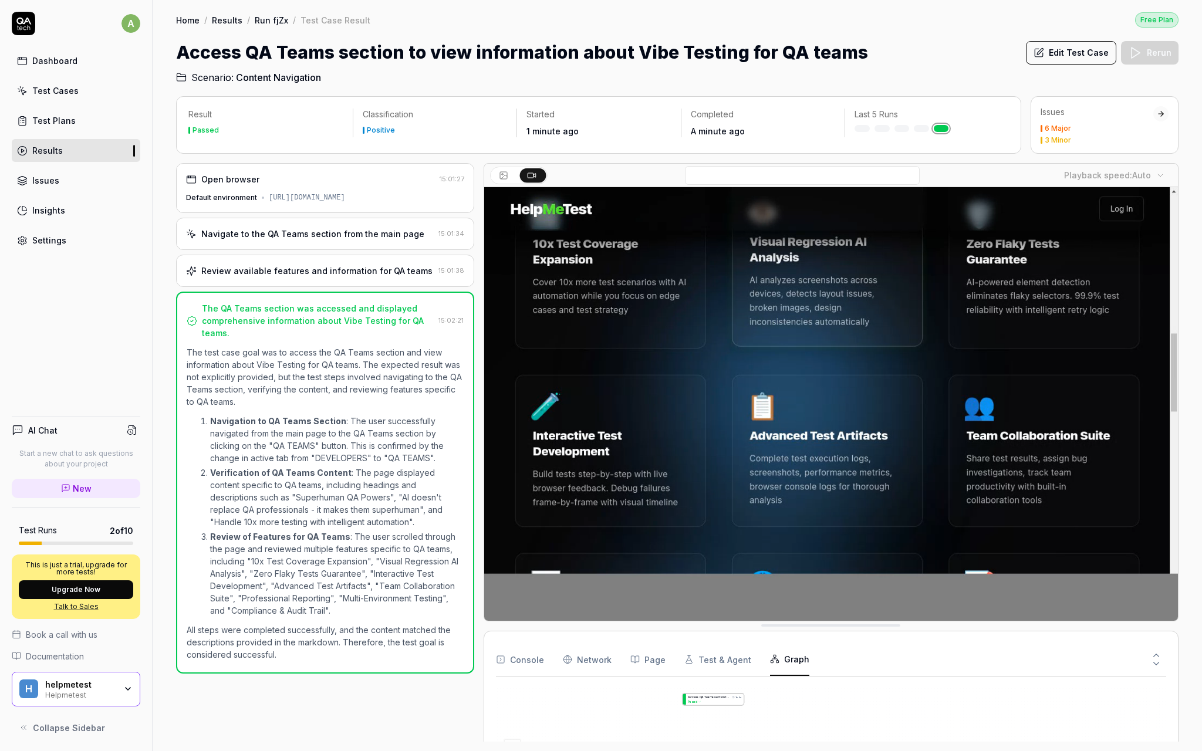
click at [732, 670] on button "Test & Agent" at bounding box center [718, 659] width 67 height 33
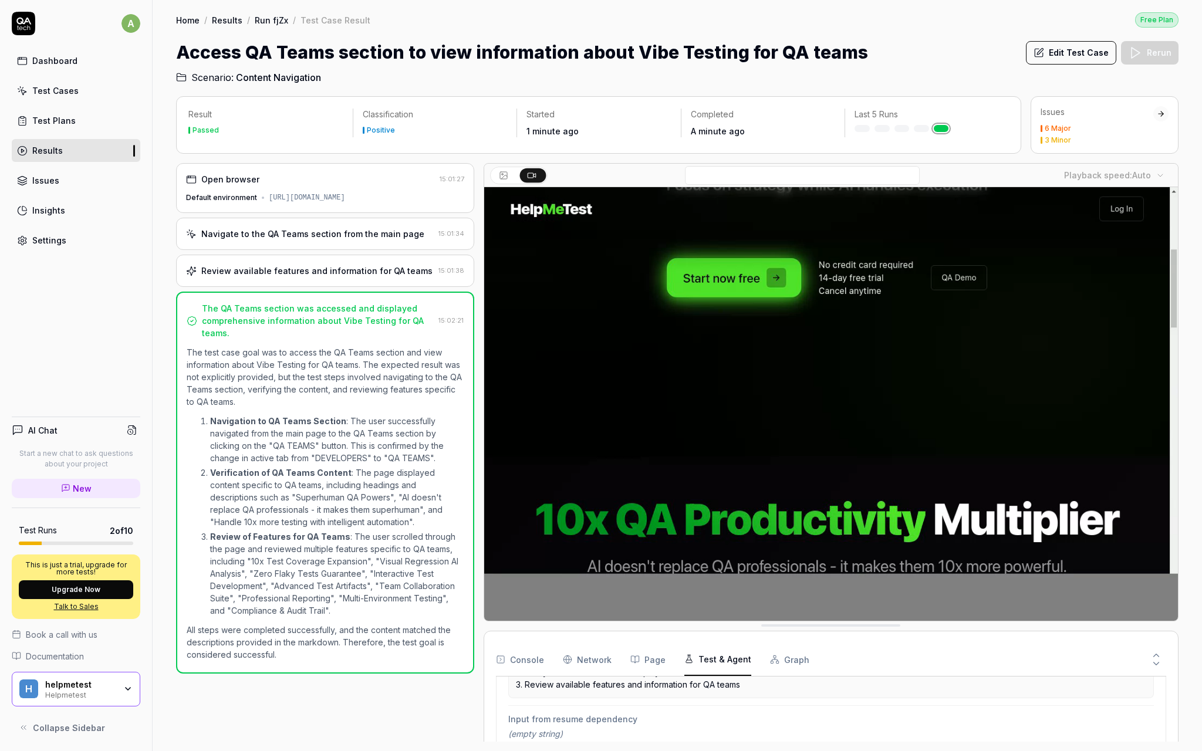
scroll to position [308, 0]
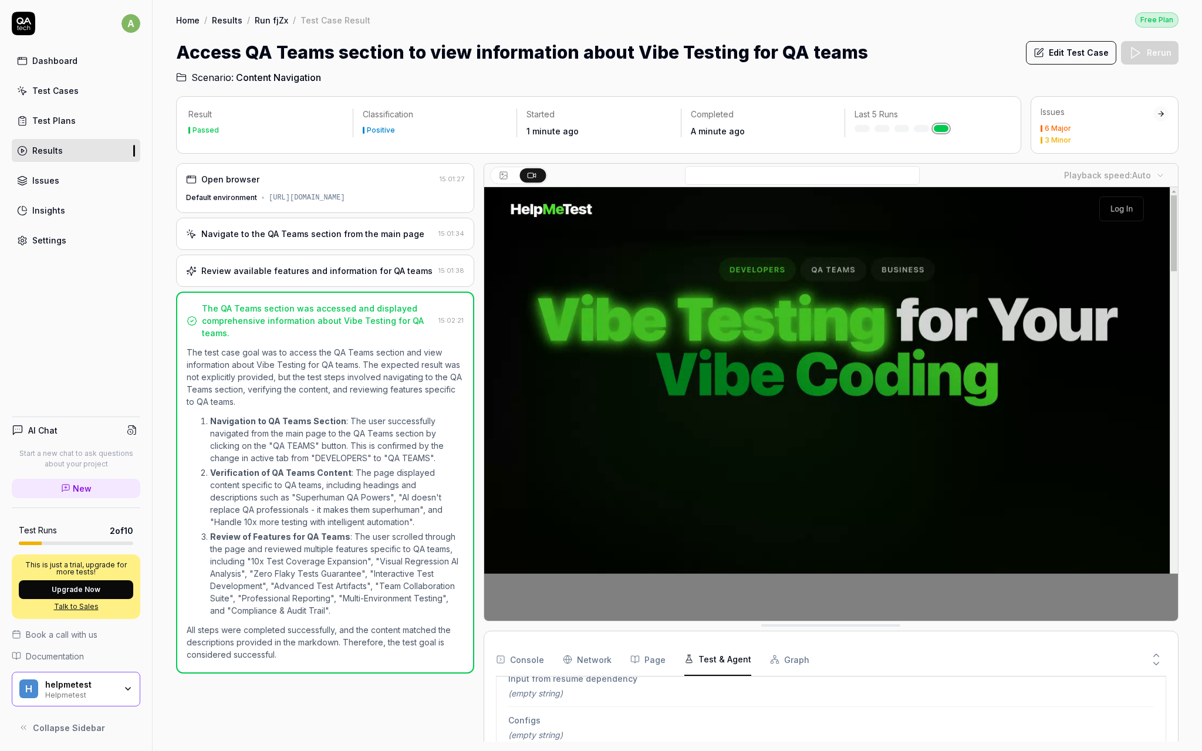
click at [642, 662] on button "Page" at bounding box center [648, 659] width 35 height 33
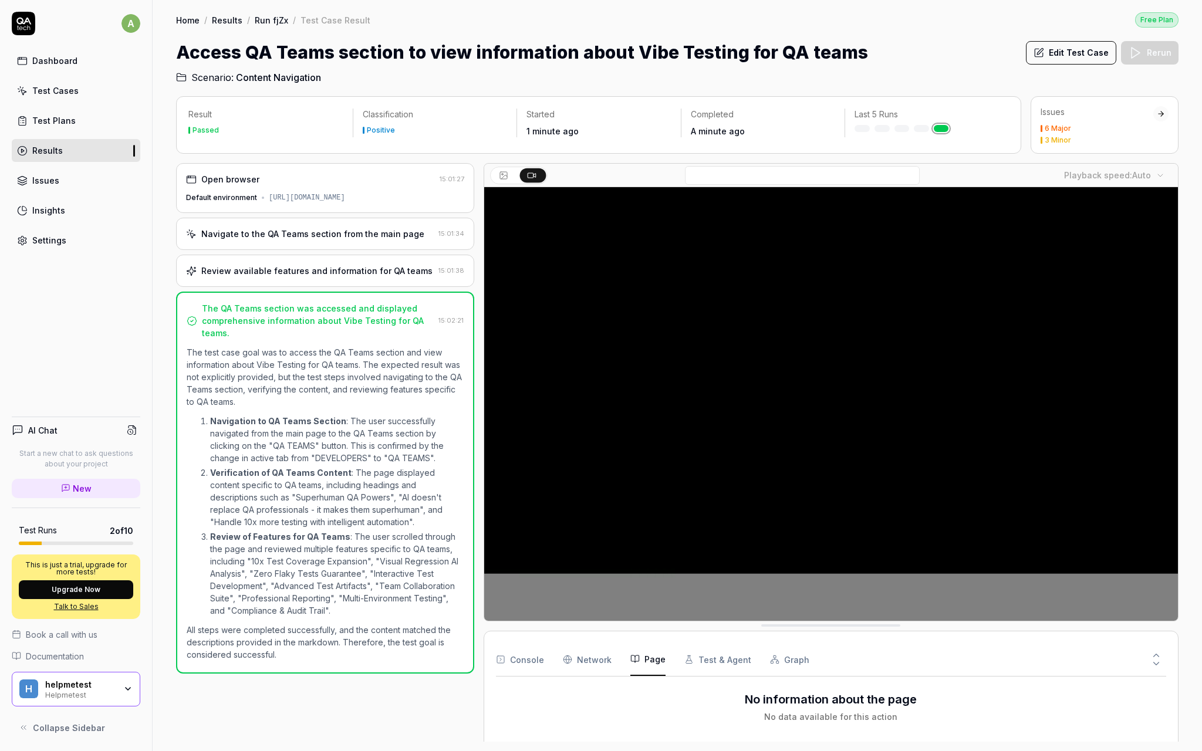
scroll to position [0, 0]
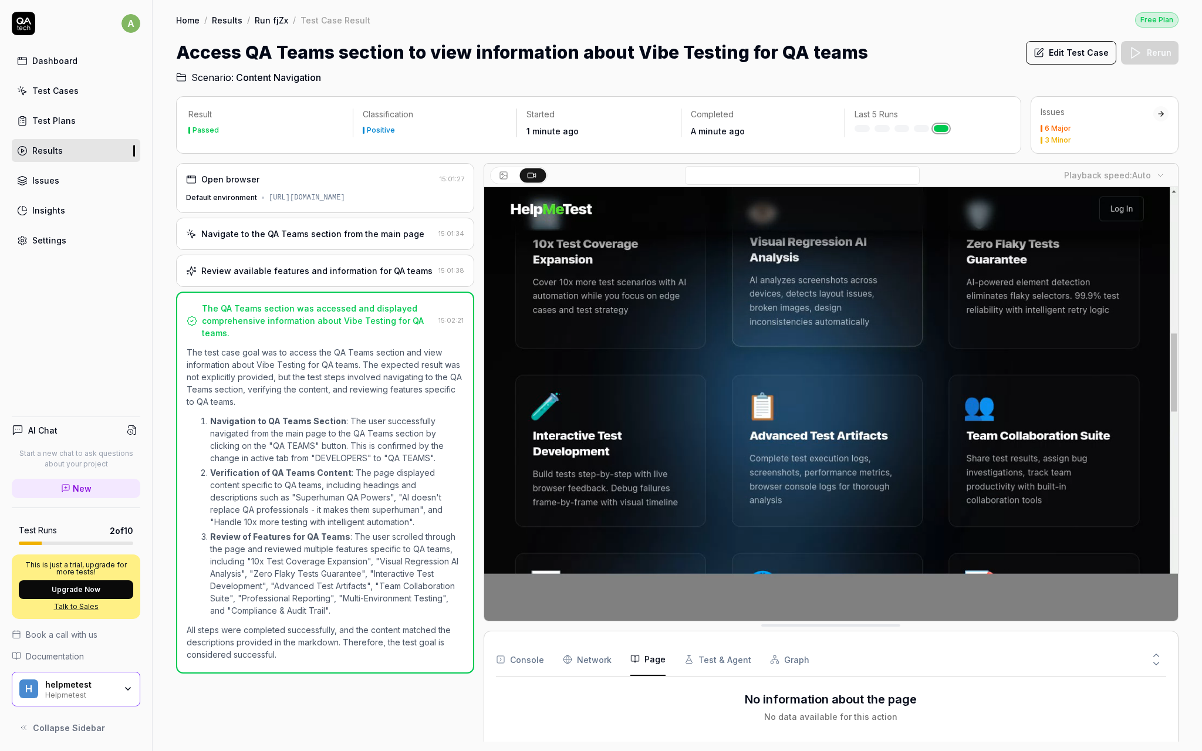
click at [579, 651] on Requests "Network" at bounding box center [587, 659] width 49 height 33
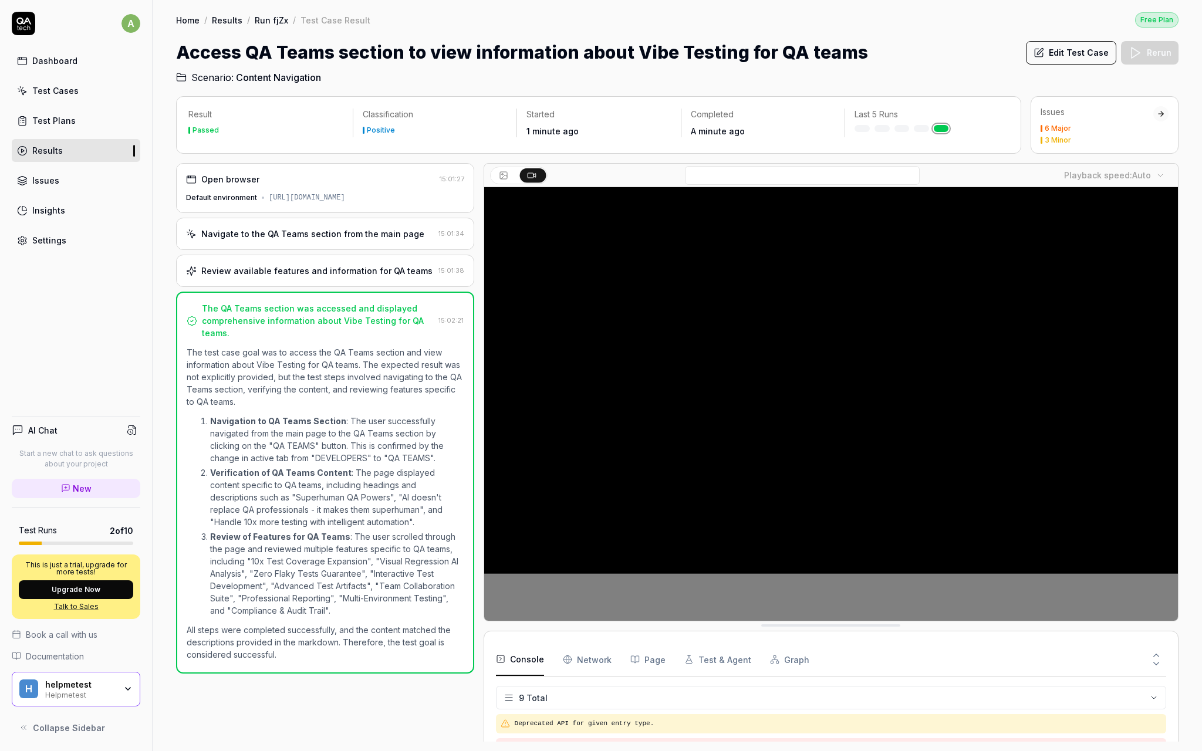
click at [527, 655] on button "Console" at bounding box center [520, 659] width 48 height 33
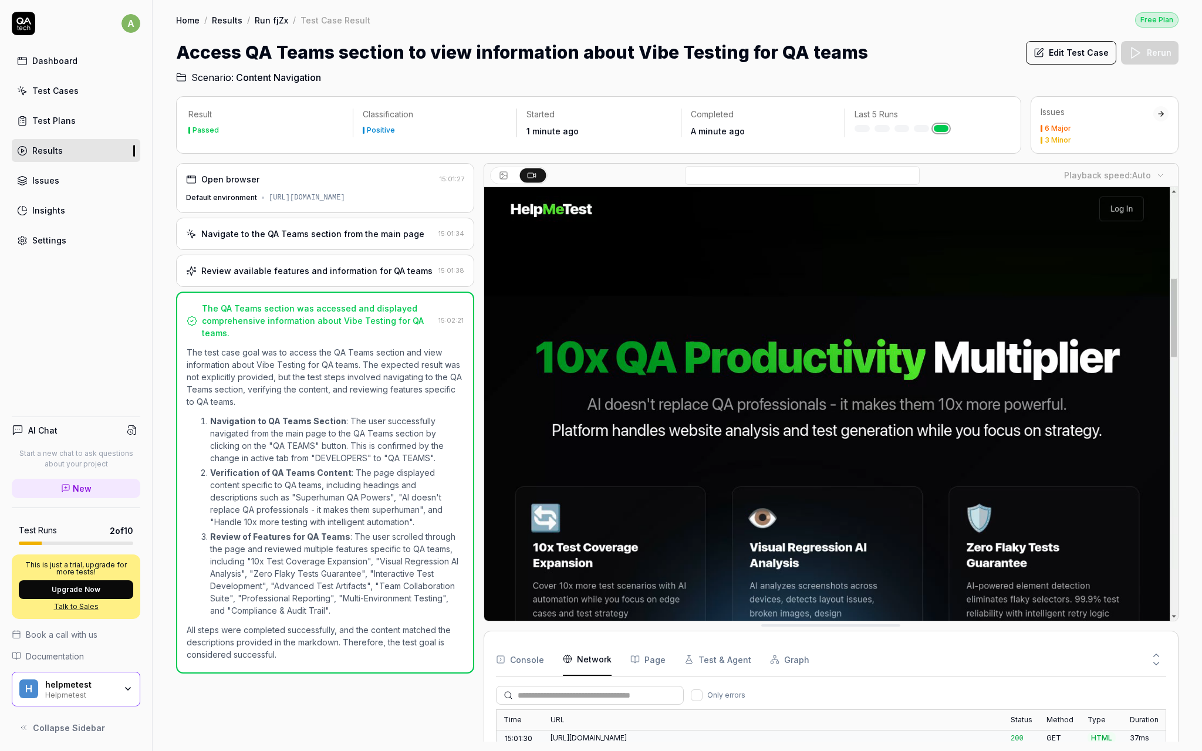
click at [580, 660] on Requests "Network" at bounding box center [587, 659] width 49 height 33
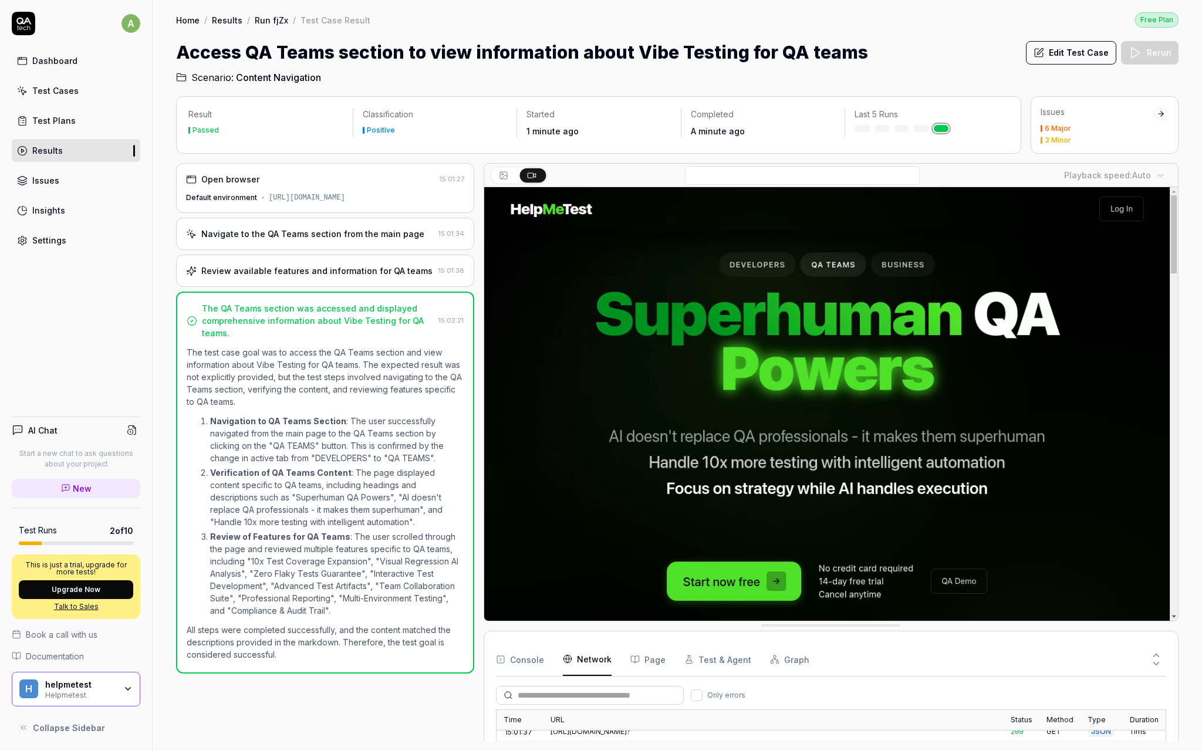
click at [647, 660] on button "Page" at bounding box center [648, 659] width 35 height 33
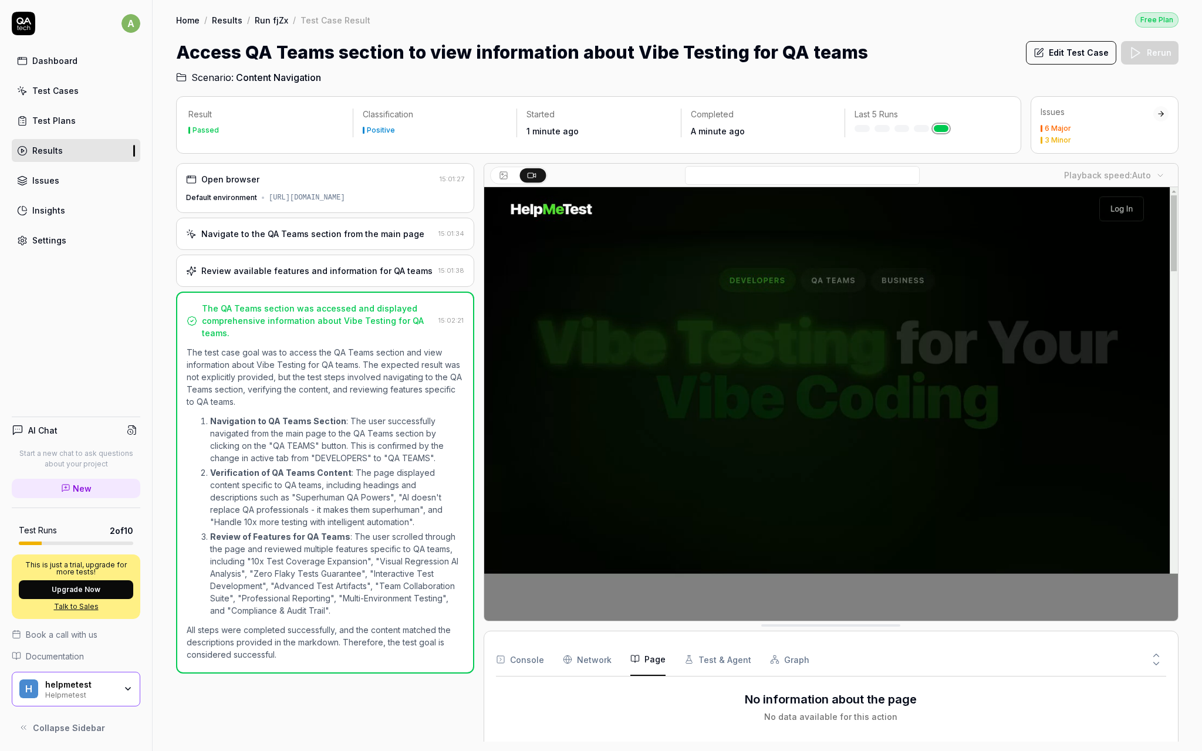
click at [722, 659] on button "Test & Agent" at bounding box center [718, 659] width 67 height 33
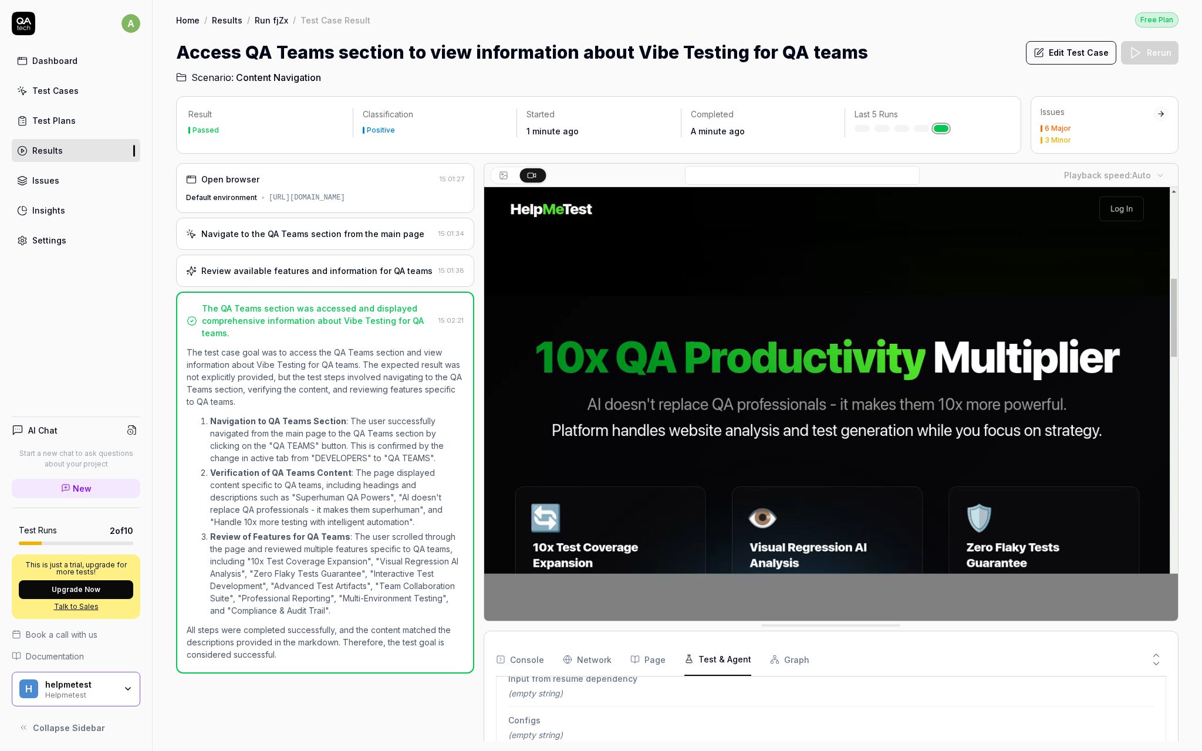
click at [778, 659] on button "Graph" at bounding box center [789, 659] width 39 height 33
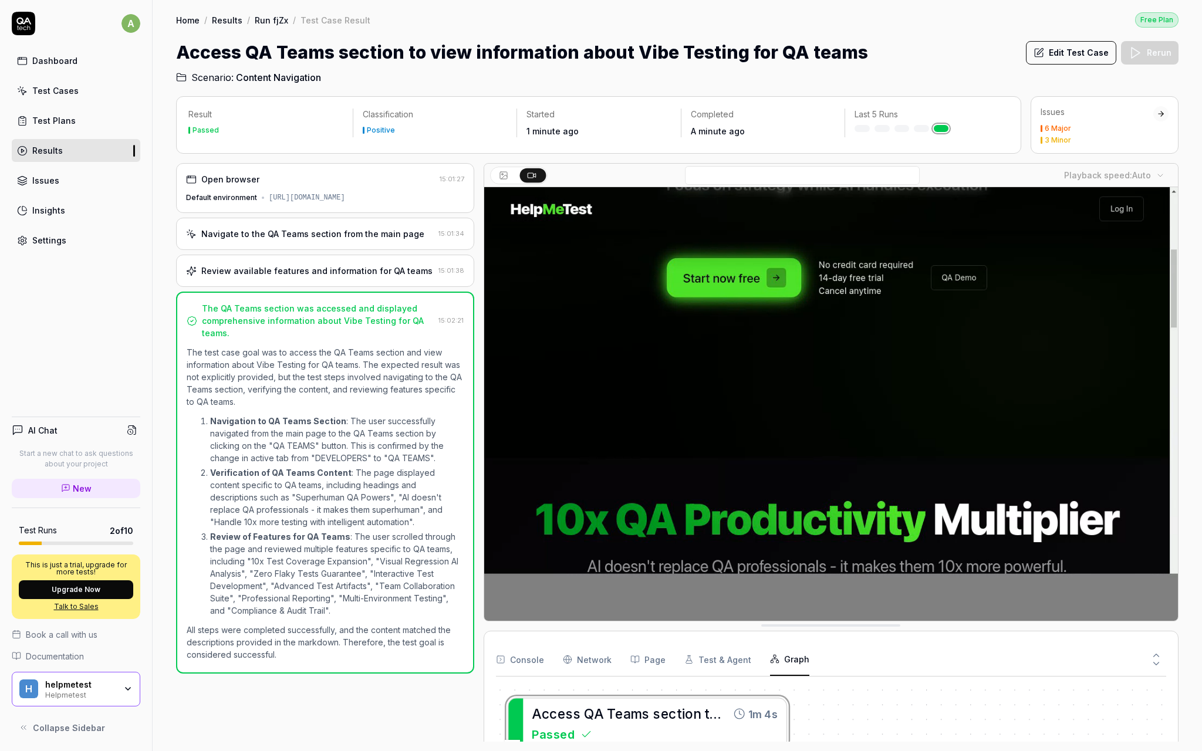
click at [523, 663] on button "Console" at bounding box center [520, 659] width 48 height 33
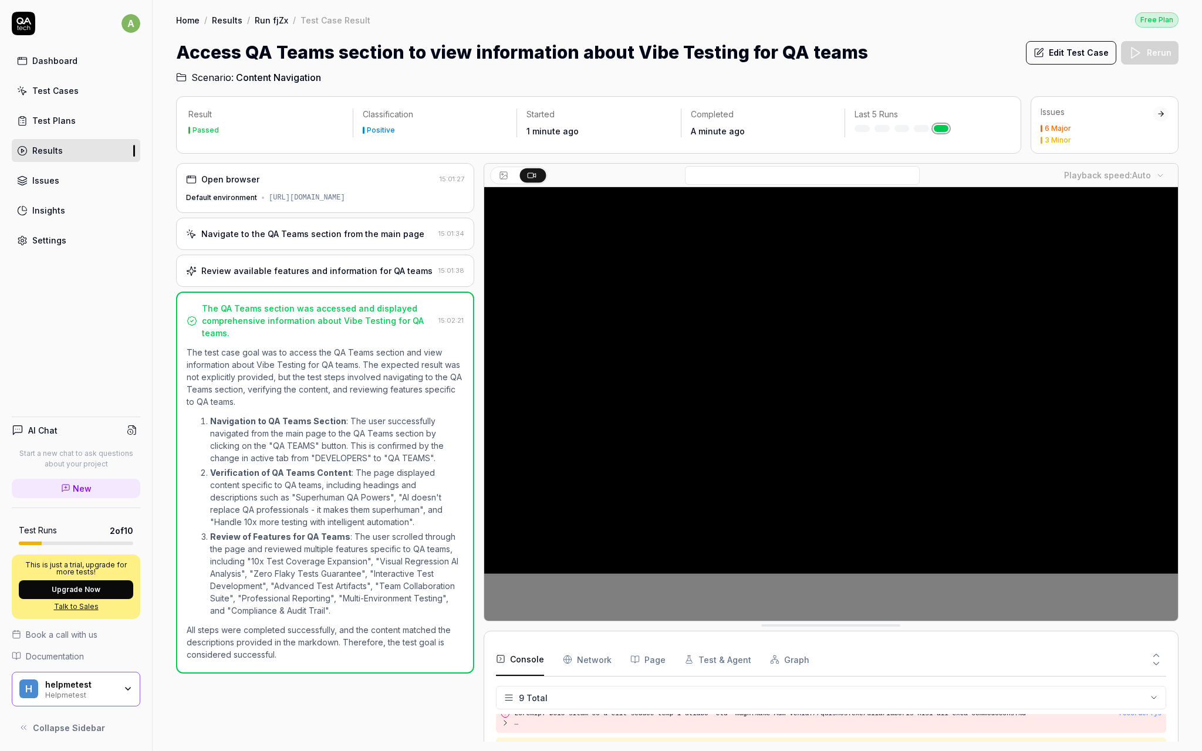
click at [506, 176] on icon at bounding box center [504, 177] width 6 height 4
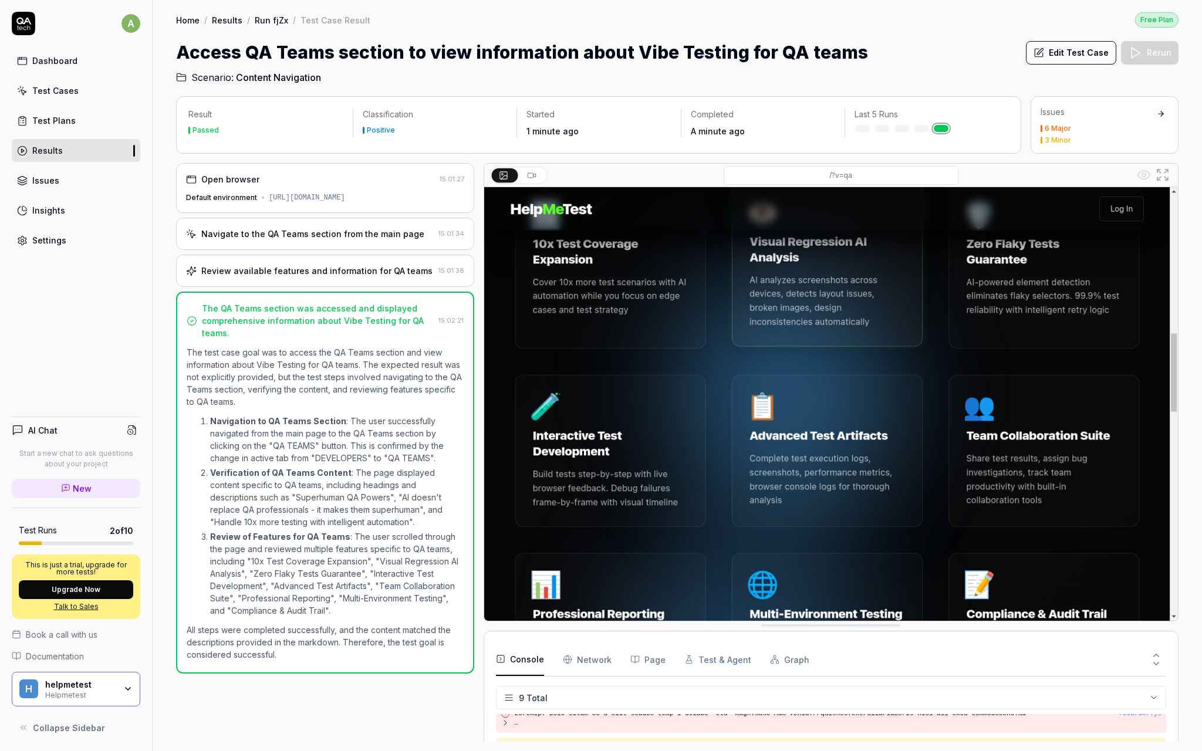
click at [532, 174] on icon at bounding box center [531, 175] width 9 height 9
